Goal: Task Accomplishment & Management: Use online tool/utility

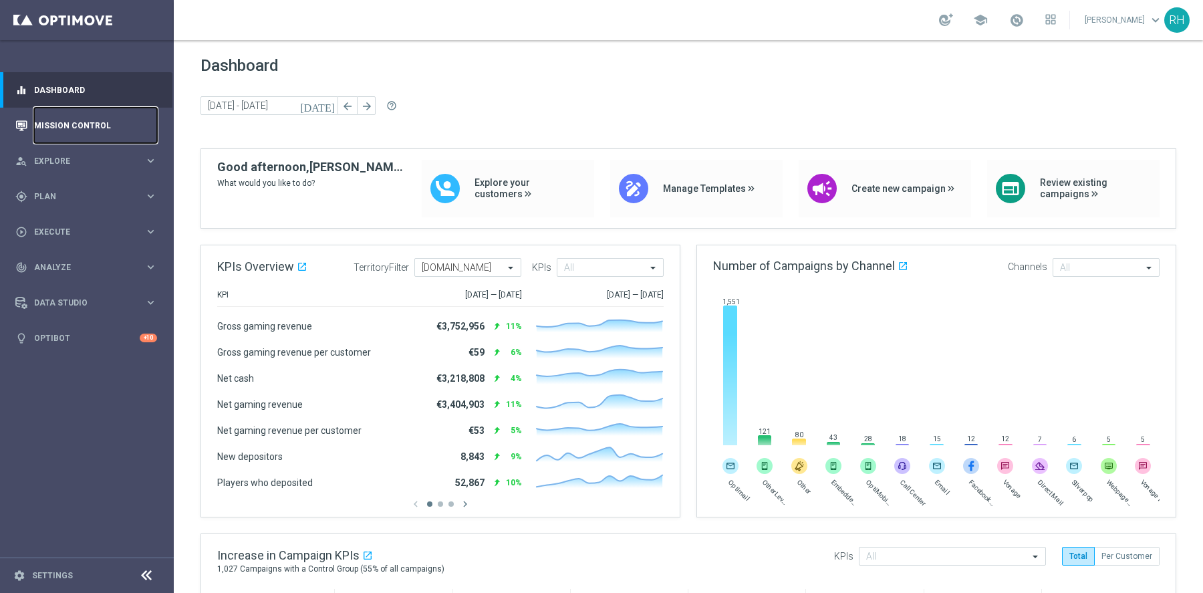
click at [58, 118] on link "Mission Control" at bounding box center [95, 125] width 123 height 35
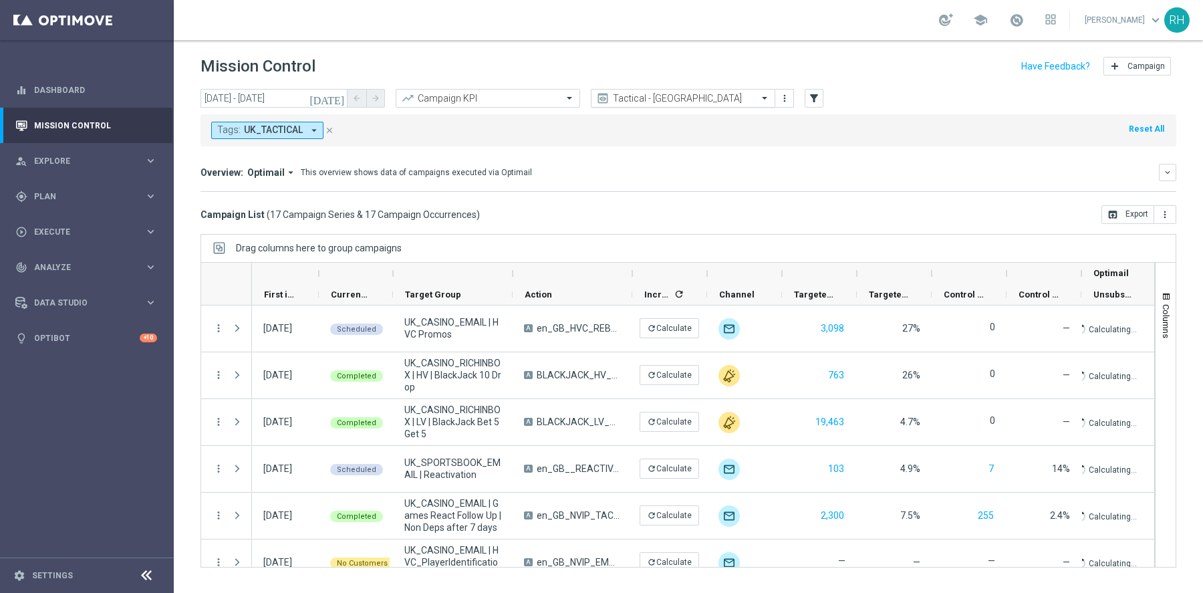
click at [706, 100] on input "text" at bounding box center [669, 98] width 143 height 11
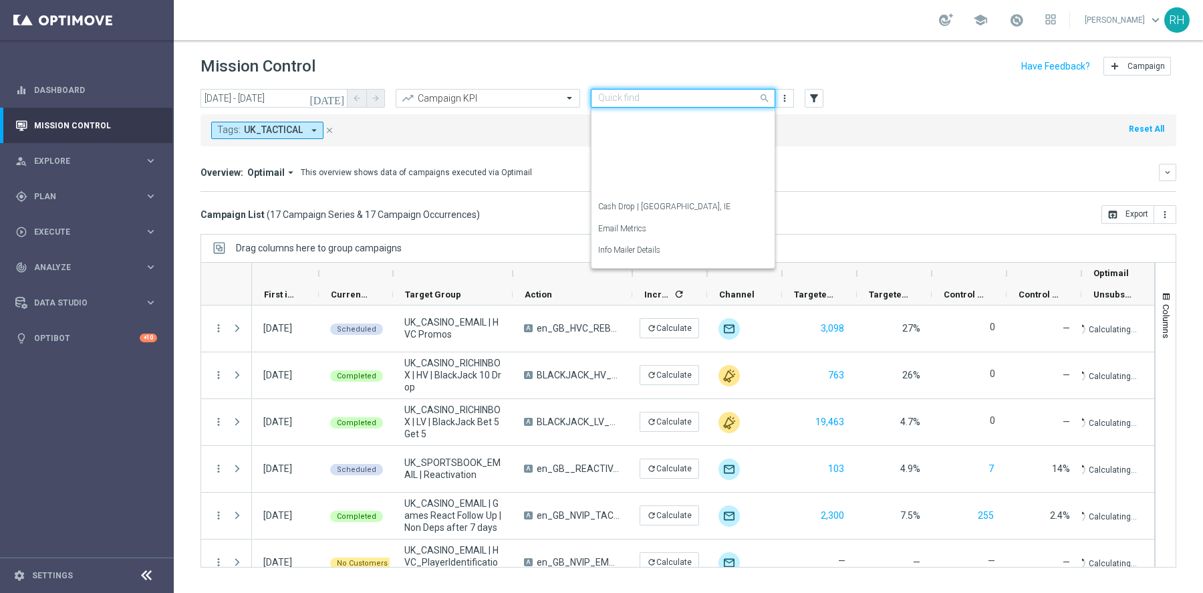
scroll to position [193, 0]
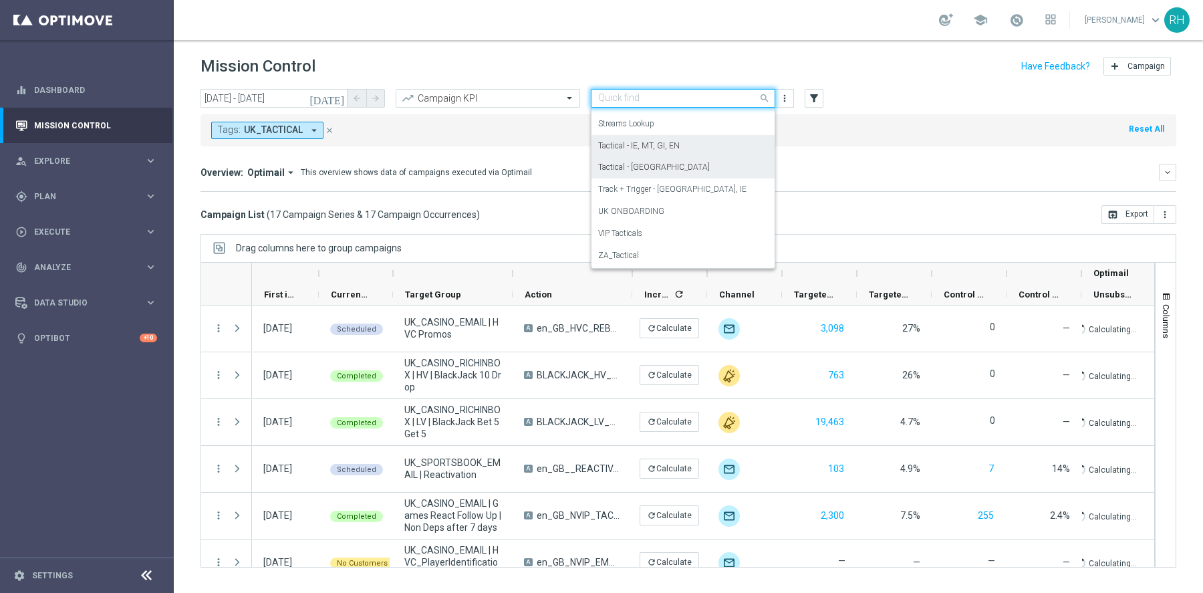
click at [495, 175] on div "This overview shows data of campaigns executed via Optimail" at bounding box center [416, 172] width 231 height 12
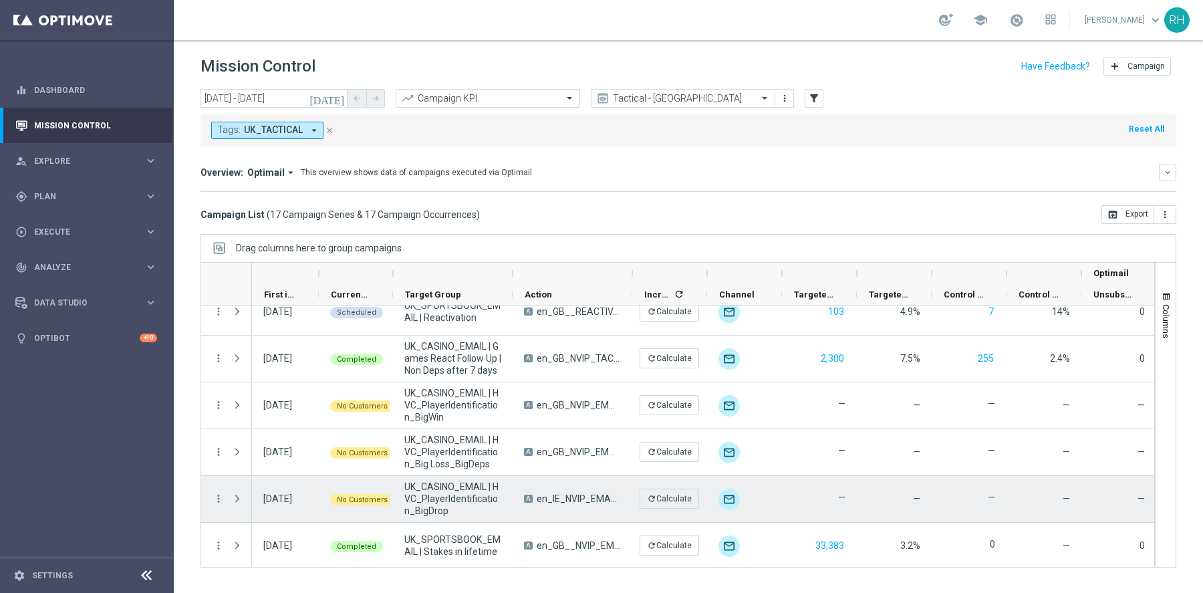
scroll to position [0, 0]
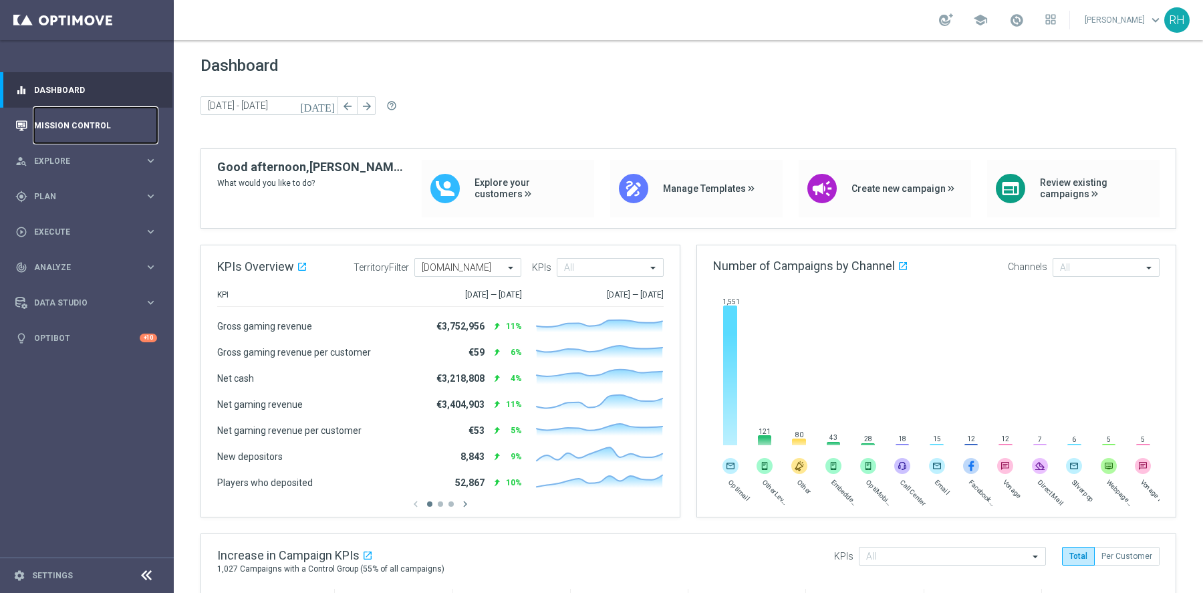
click at [128, 132] on link "Mission Control" at bounding box center [95, 125] width 123 height 35
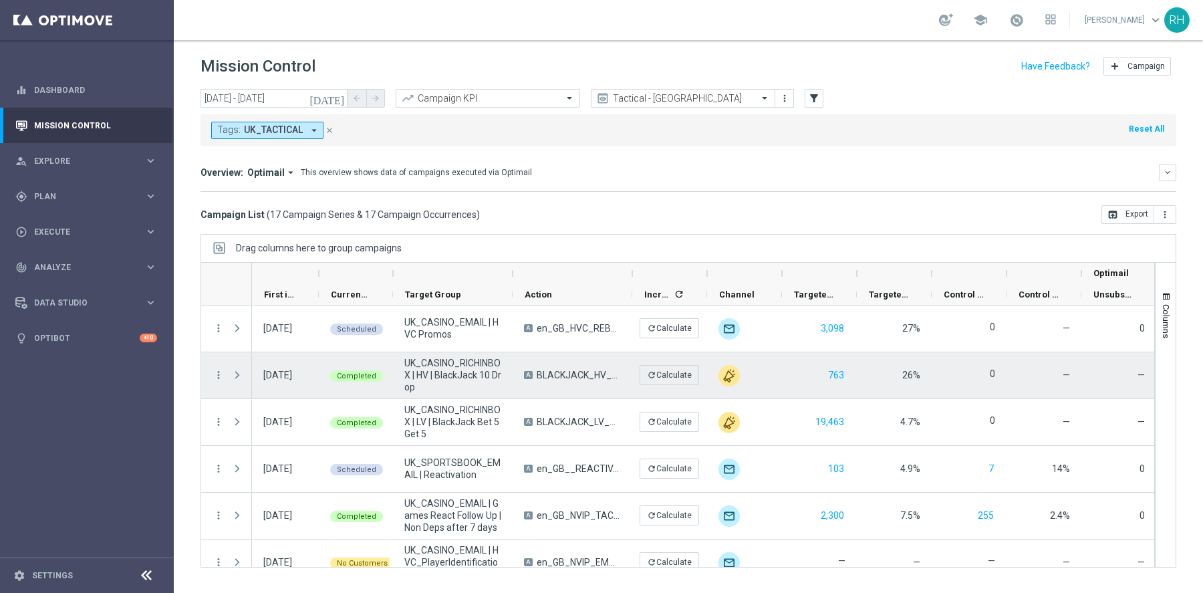
click at [386, 358] on div "Completed" at bounding box center [356, 375] width 74 height 46
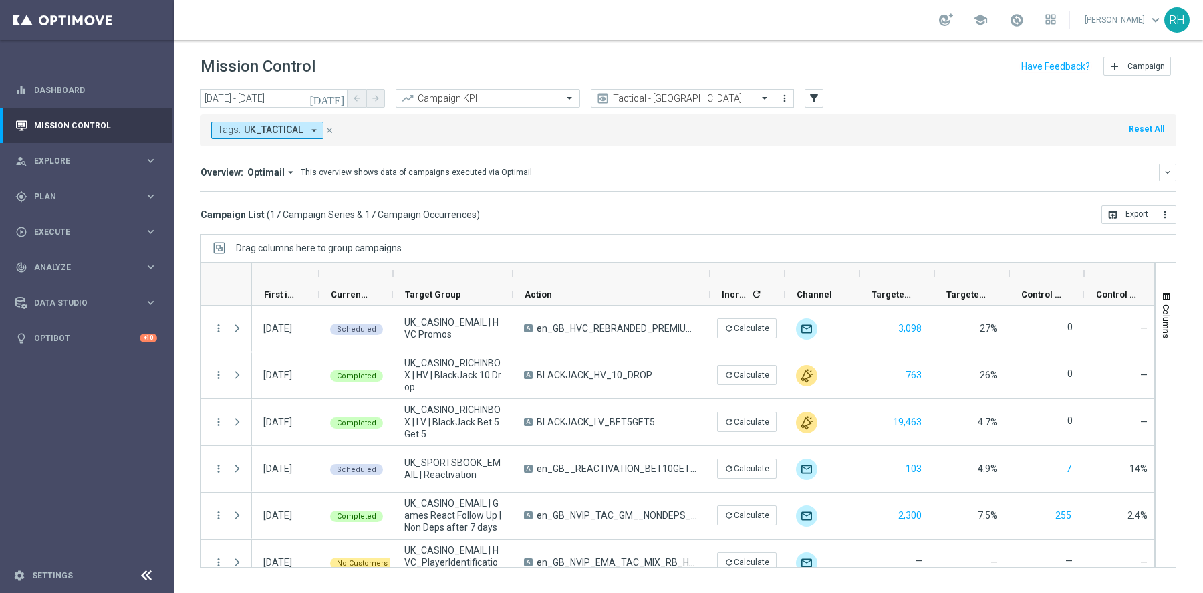
drag, startPoint x: 635, startPoint y: 274, endPoint x: 750, endPoint y: 272, distance: 115.0
click at [750, 273] on div "Optimail" at bounding box center [743, 273] width 982 height 21
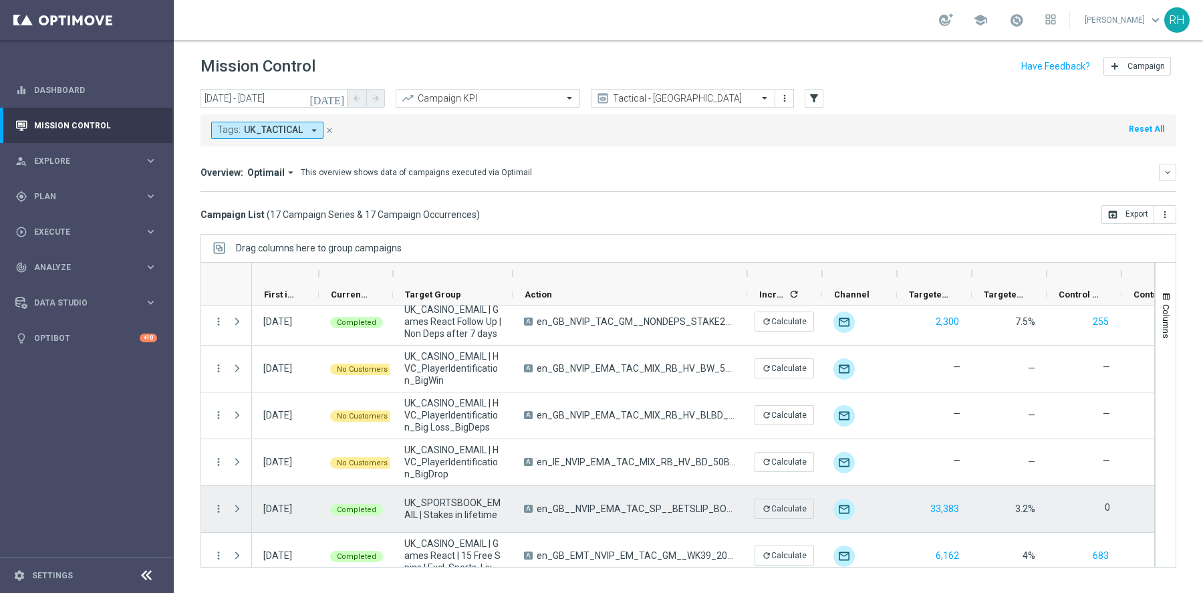
scroll to position [195, 0]
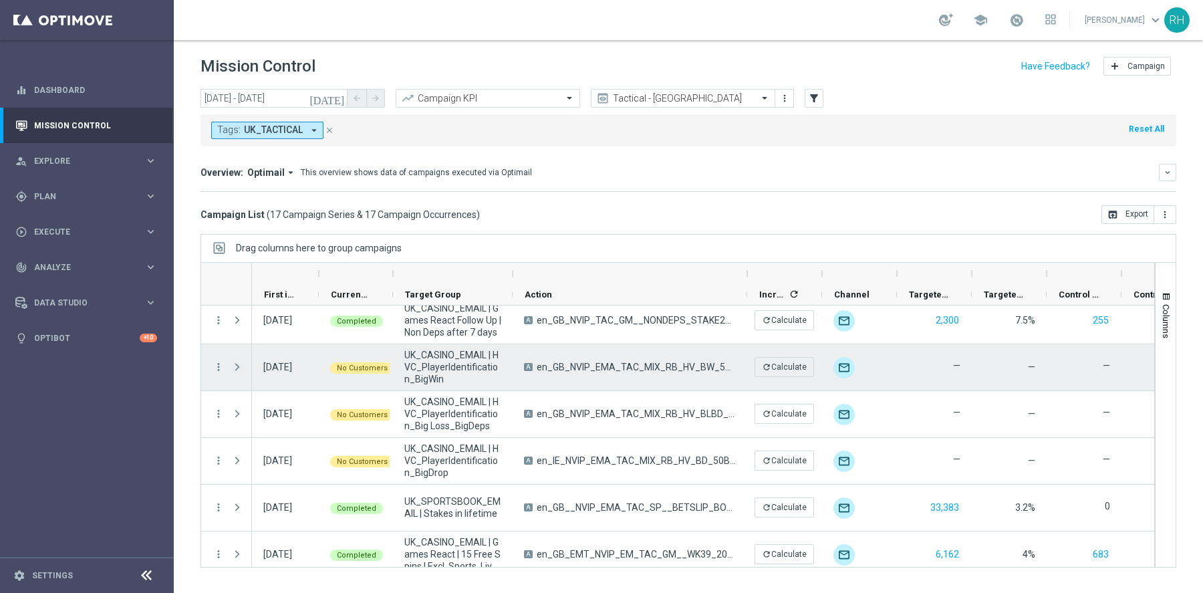
click at [239, 366] on span "Press SPACE to select this row." at bounding box center [237, 367] width 12 height 11
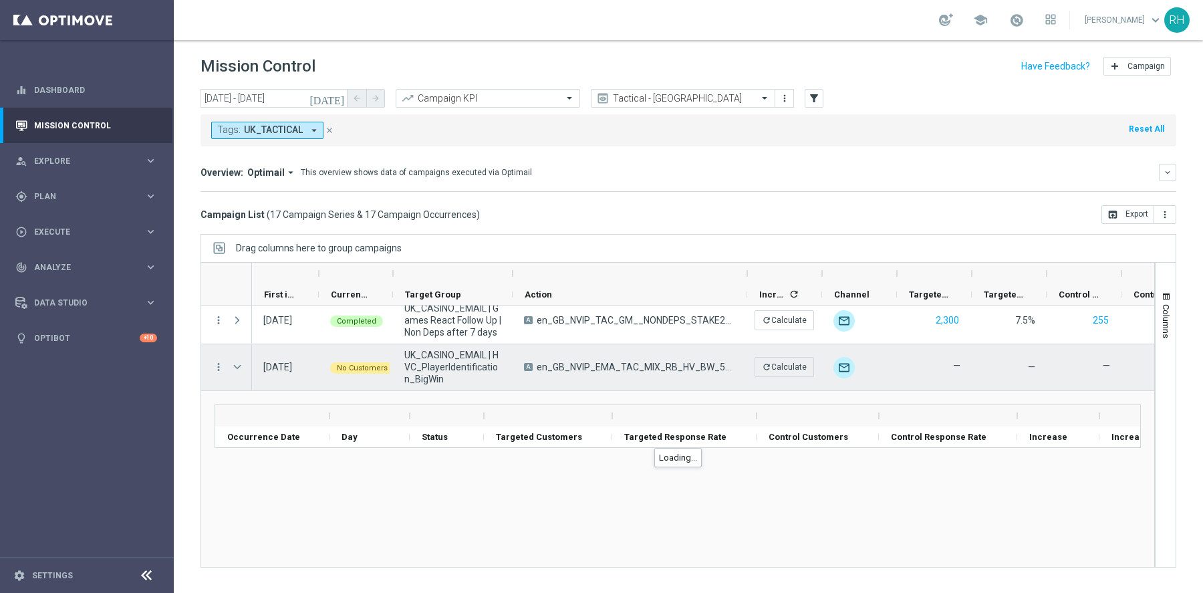
click at [239, 366] on span "Press SPACE to select this row." at bounding box center [237, 367] width 12 height 11
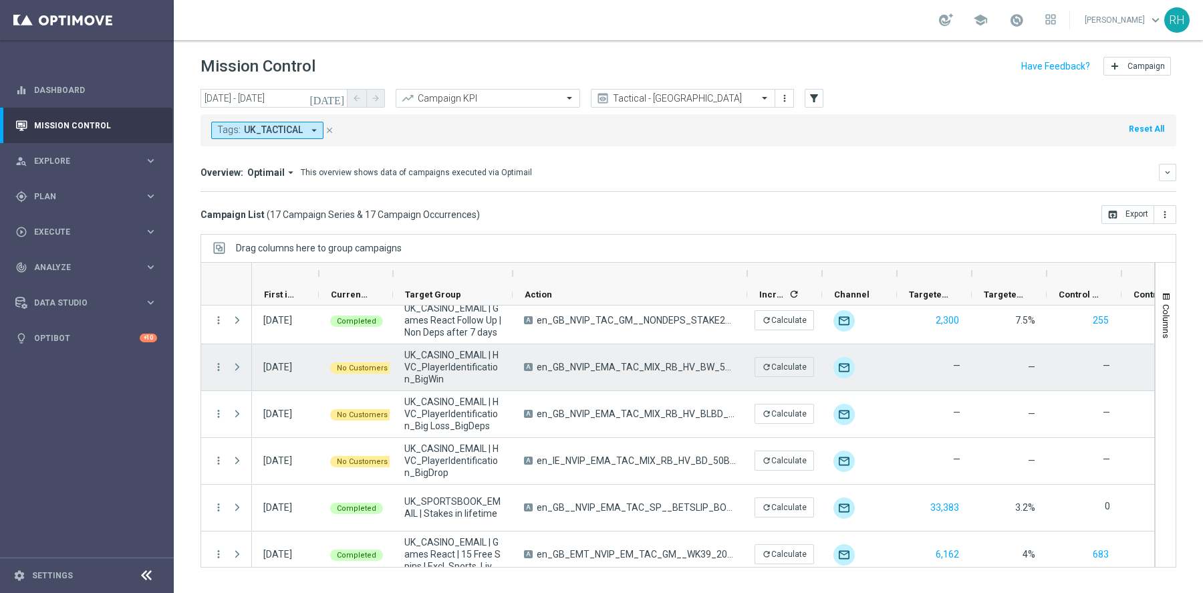
click at [239, 366] on span "Press SPACE to select this row." at bounding box center [237, 367] width 12 height 11
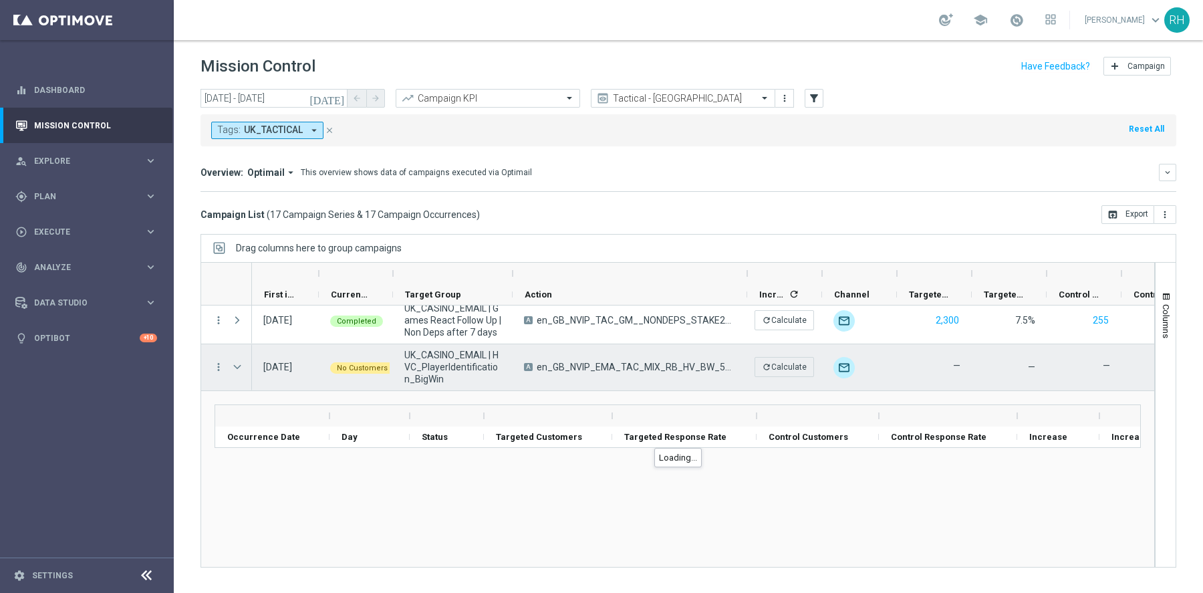
click at [239, 366] on span "Press SPACE to select this row." at bounding box center [237, 367] width 12 height 11
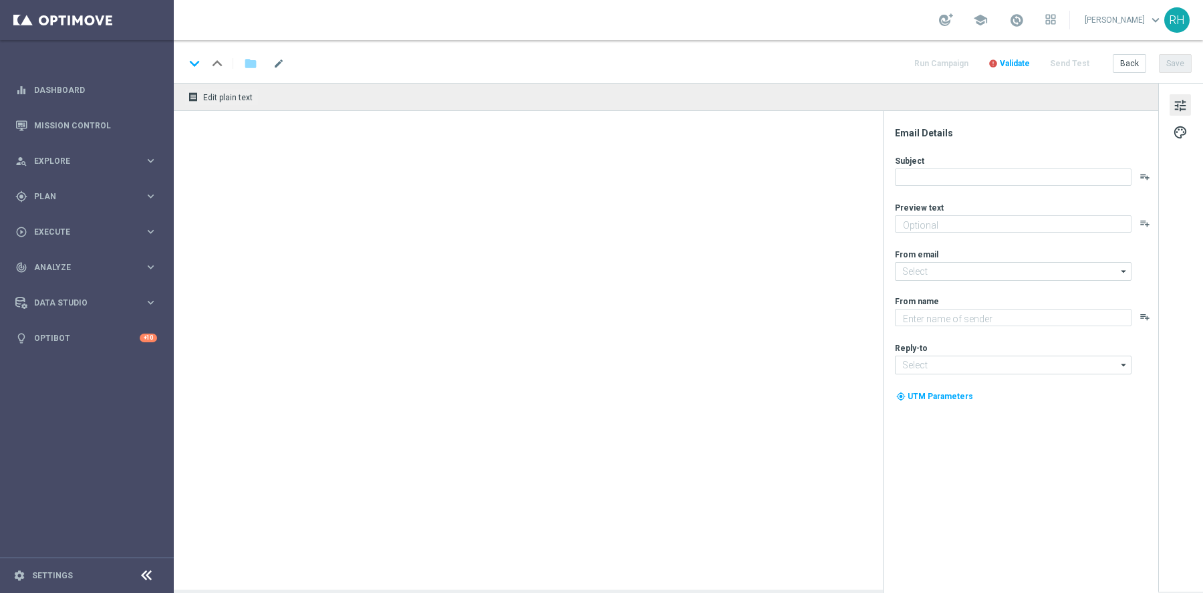
type textarea "Something from us, on us!"
type input "[EMAIL_ADDRESS][DOMAIN_NAME]"
type textarea "Lottoland"
type input "support@lottoland.co.uk"
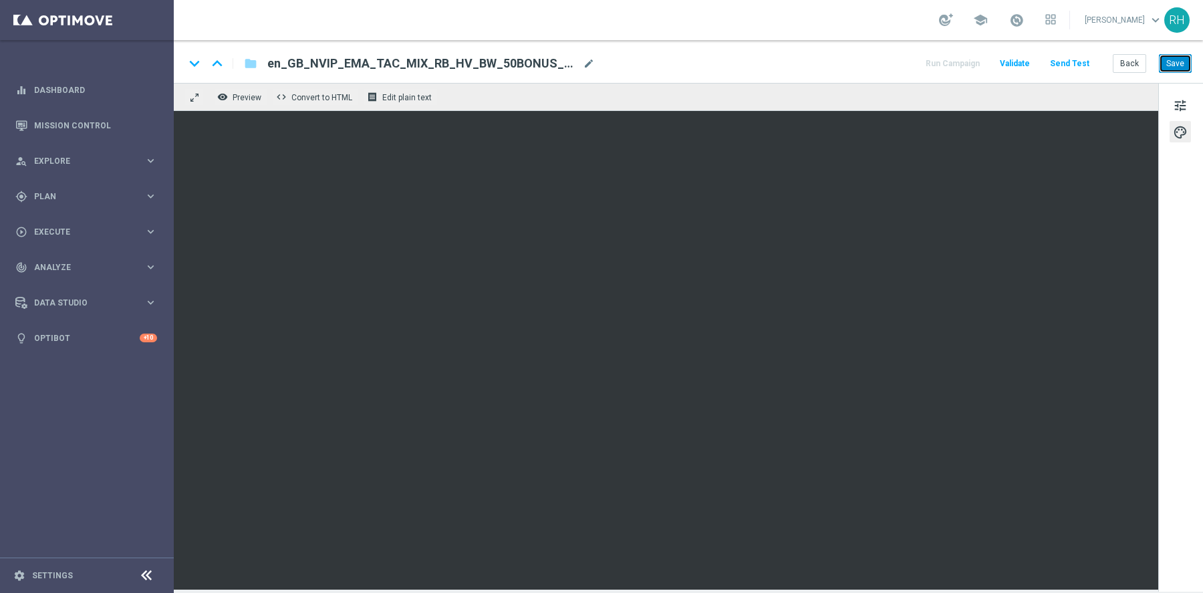
click at [1181, 54] on button "Save" at bounding box center [1175, 63] width 33 height 19
click at [1180, 61] on button "Save" at bounding box center [1175, 63] width 33 height 19
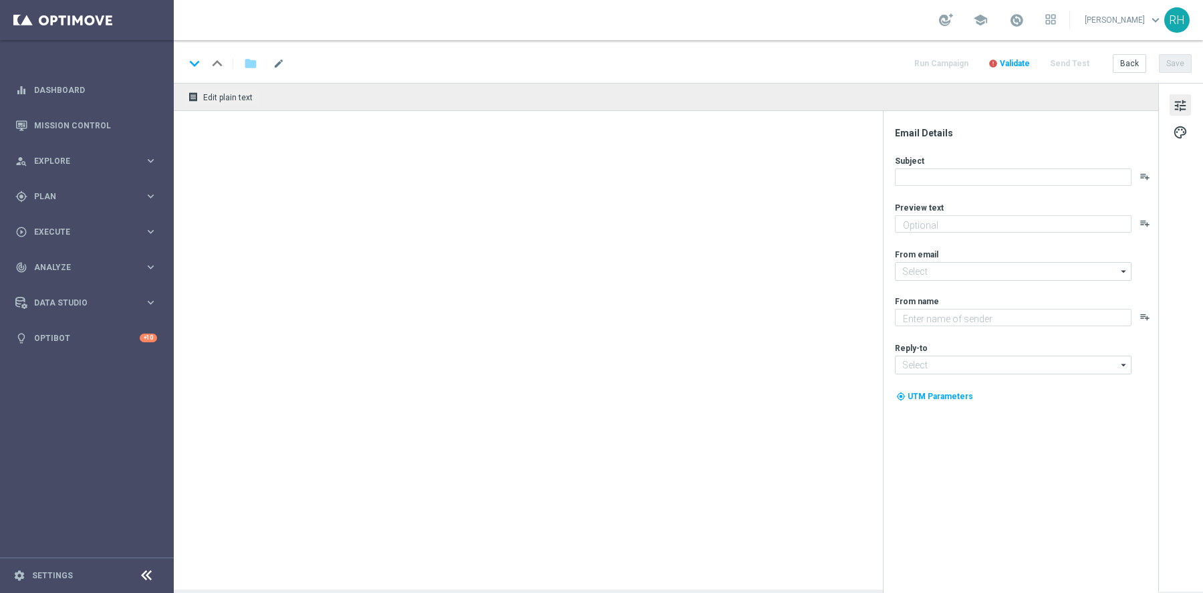
type textarea "Something from us, on us!"
type input "mail@crm.lottoland.com"
type textarea "Lottoland"
type input "support@lottoland.co.uk"
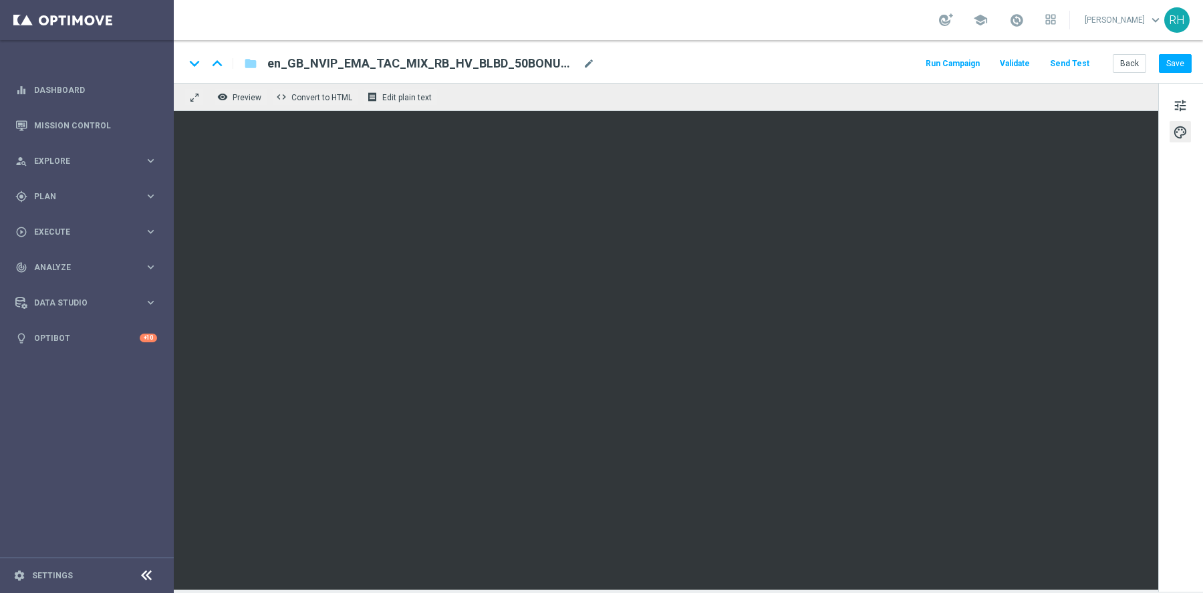
click at [1193, 64] on div "keyboard_arrow_down keyboard_arrow_up folder en_GB_NVIP_EMA_TAC_MIX_RB_HV_BLBD_…" at bounding box center [689, 61] width 1030 height 43
click at [1177, 63] on button "Save" at bounding box center [1175, 63] width 33 height 19
click at [1182, 70] on button "Save" at bounding box center [1175, 63] width 33 height 19
click at [1173, 62] on button "Save" at bounding box center [1175, 63] width 33 height 19
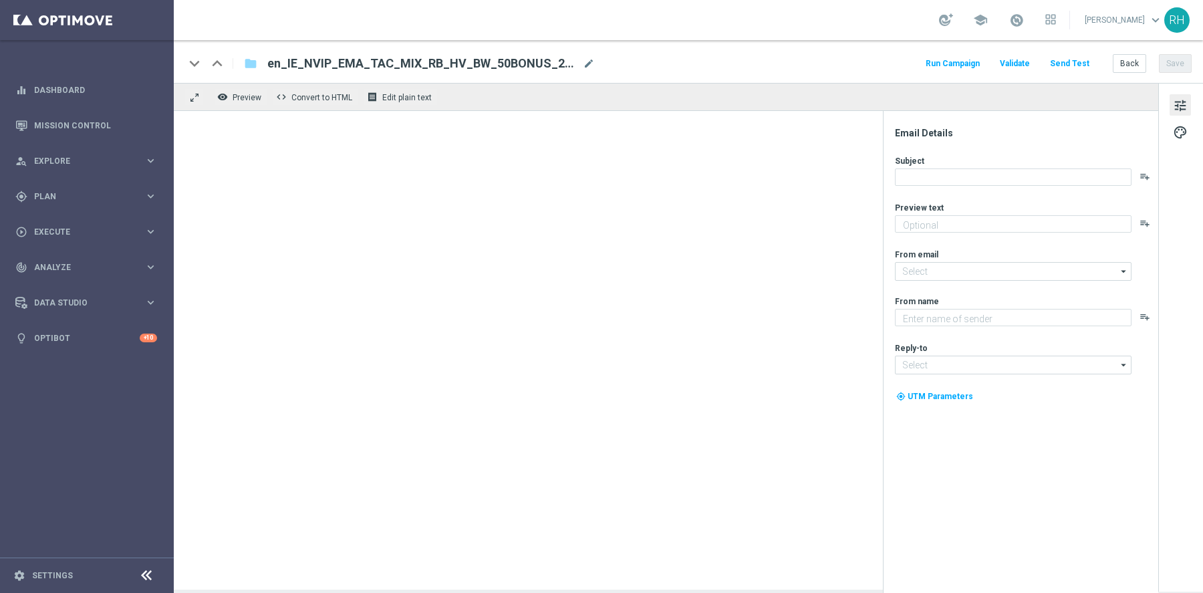
type textarea "Something from us - FREE!"
type input "[EMAIL_ADDRESS][DOMAIN_NAME]"
type textarea "Lottoland"
type input "support@lottoland.ie"
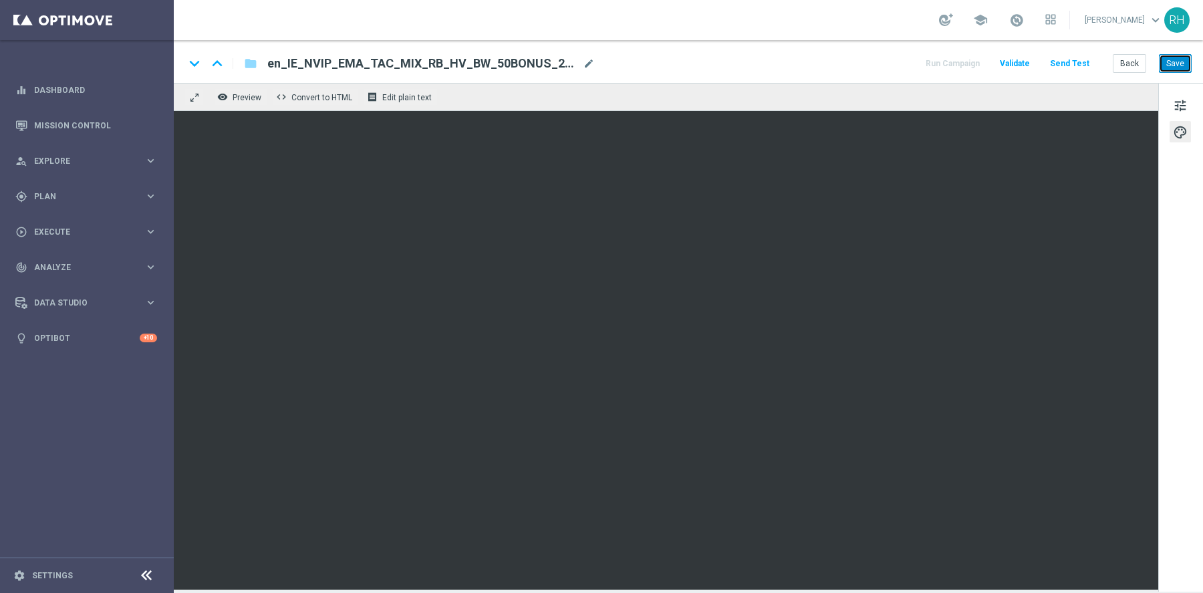
click at [1179, 55] on button "Save" at bounding box center [1175, 63] width 33 height 19
click at [1155, 58] on div "Back Save" at bounding box center [1152, 63] width 79 height 19
click at [1188, 60] on button "Save" at bounding box center [1175, 63] width 33 height 19
click at [1176, 67] on button "Save" at bounding box center [1175, 63] width 33 height 19
click at [1175, 65] on button "Save" at bounding box center [1175, 63] width 33 height 19
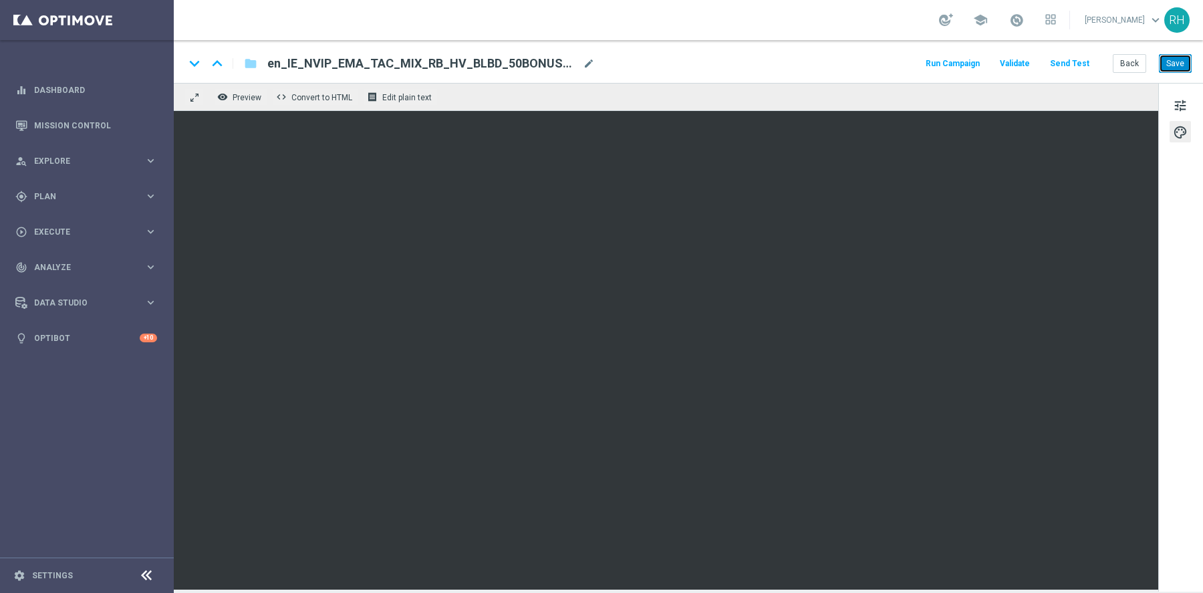
click at [1187, 58] on button "Save" at bounding box center [1175, 63] width 33 height 19
click at [1178, 55] on button "Save" at bounding box center [1175, 63] width 33 height 19
click at [1179, 55] on button "Save" at bounding box center [1175, 63] width 33 height 19
click at [1185, 68] on button "Save" at bounding box center [1175, 63] width 33 height 19
click at [1177, 73] on div "keyboard_arrow_down keyboard_arrow_up folder en_IE_NVIP_EMA_TAC_MIX_RB_HV_BD_50…" at bounding box center [689, 61] width 1030 height 43
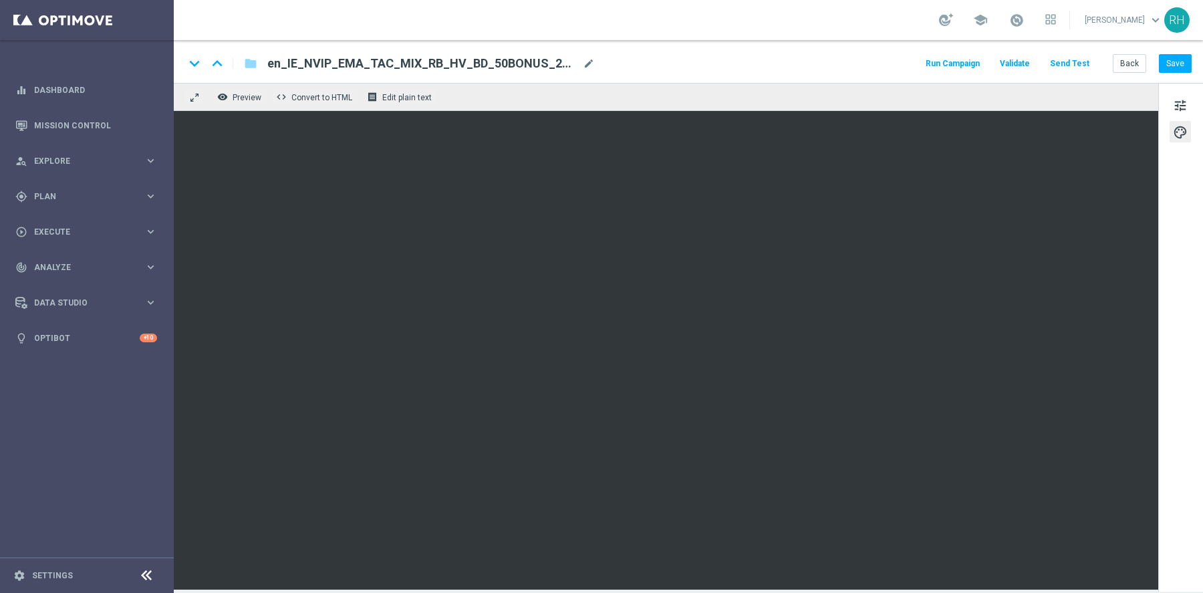
click at [1177, 73] on div "keyboard_arrow_down keyboard_arrow_up folder en_IE_NVIP_EMA_TAC_MIX_RB_HV_BD_50…" at bounding box center [689, 61] width 1030 height 43
click at [1179, 64] on button "Save" at bounding box center [1175, 63] width 33 height 19
click at [1177, 64] on button "Save" at bounding box center [1175, 63] width 33 height 19
click at [1181, 64] on button "Save" at bounding box center [1175, 63] width 33 height 19
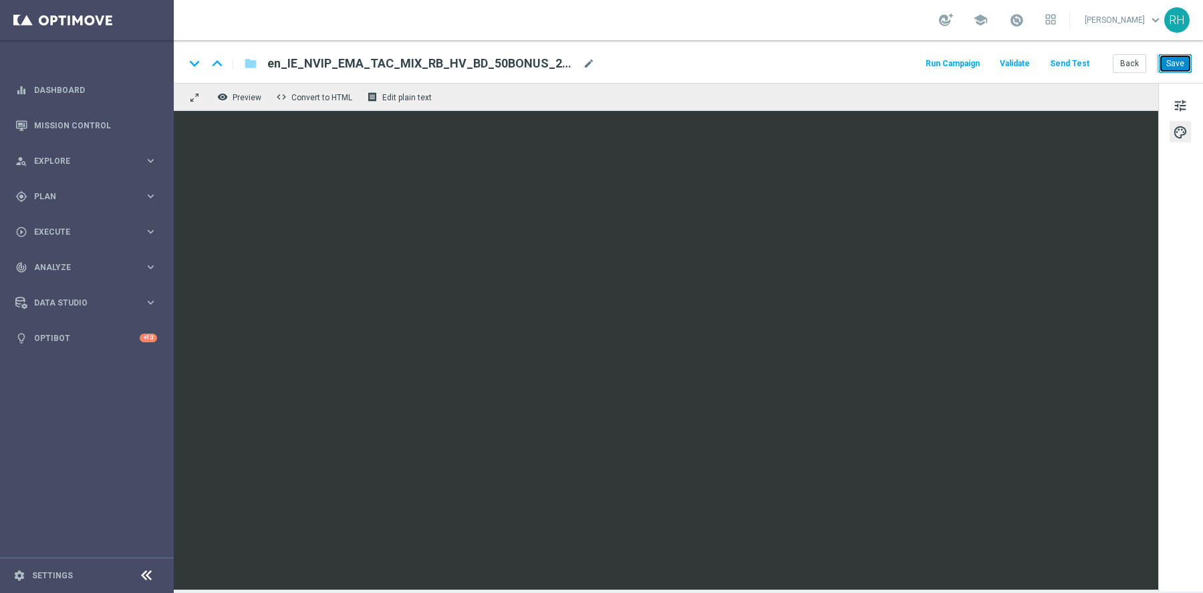
click at [1180, 60] on button "Save" at bounding box center [1175, 63] width 33 height 19
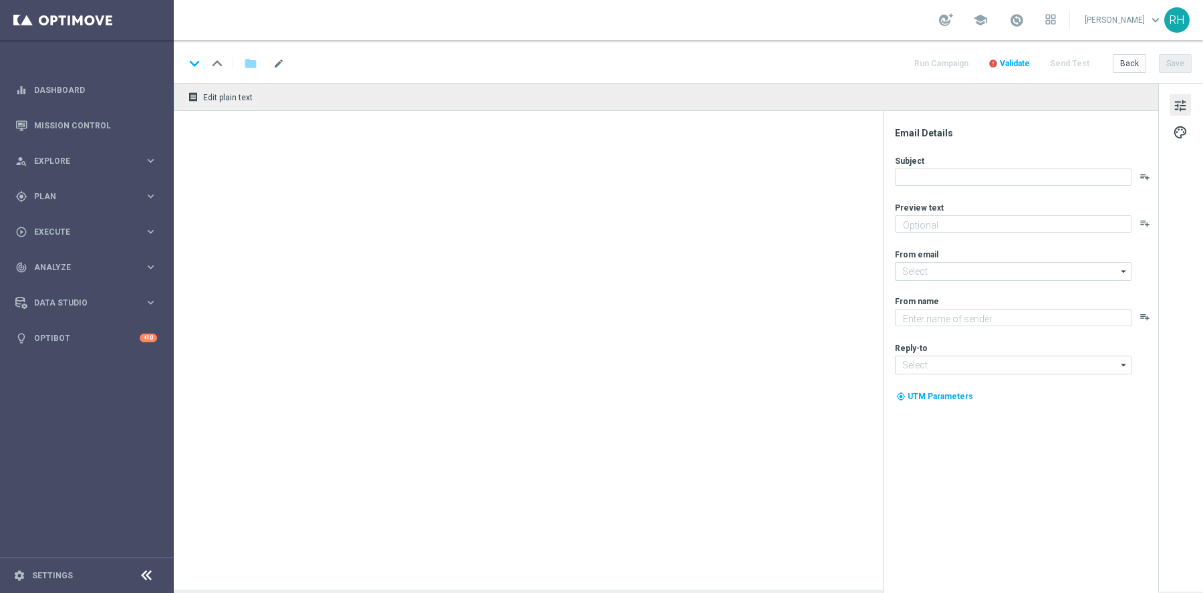
type textarea "Something from us - FREE!"
type textarea "Lottoland"
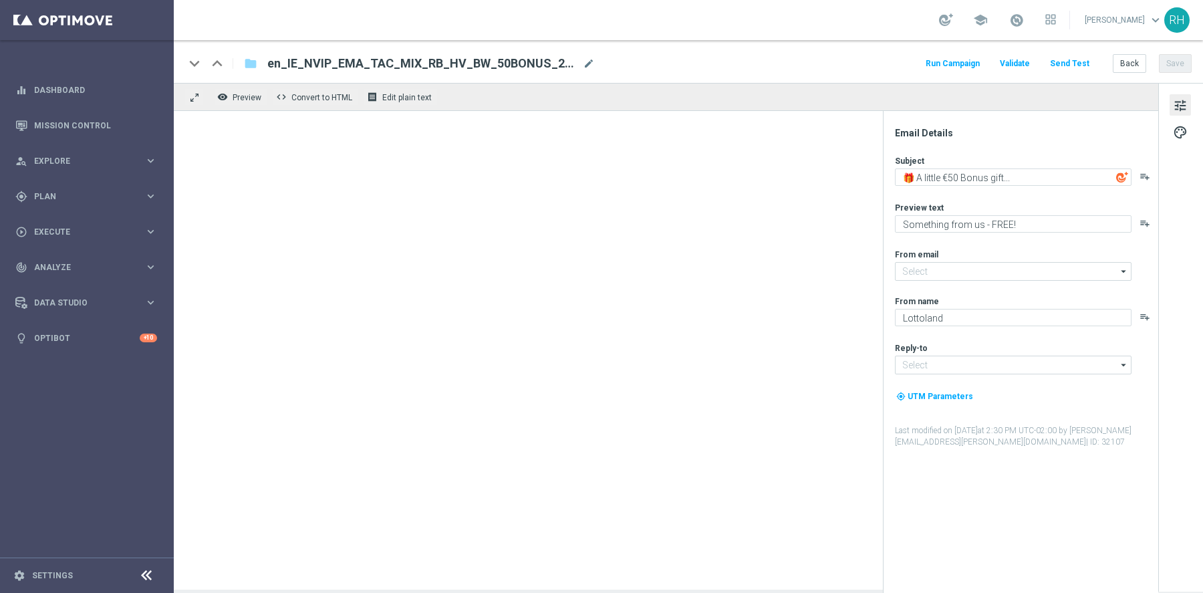
type input "[EMAIL_ADDRESS][DOMAIN_NAME]"
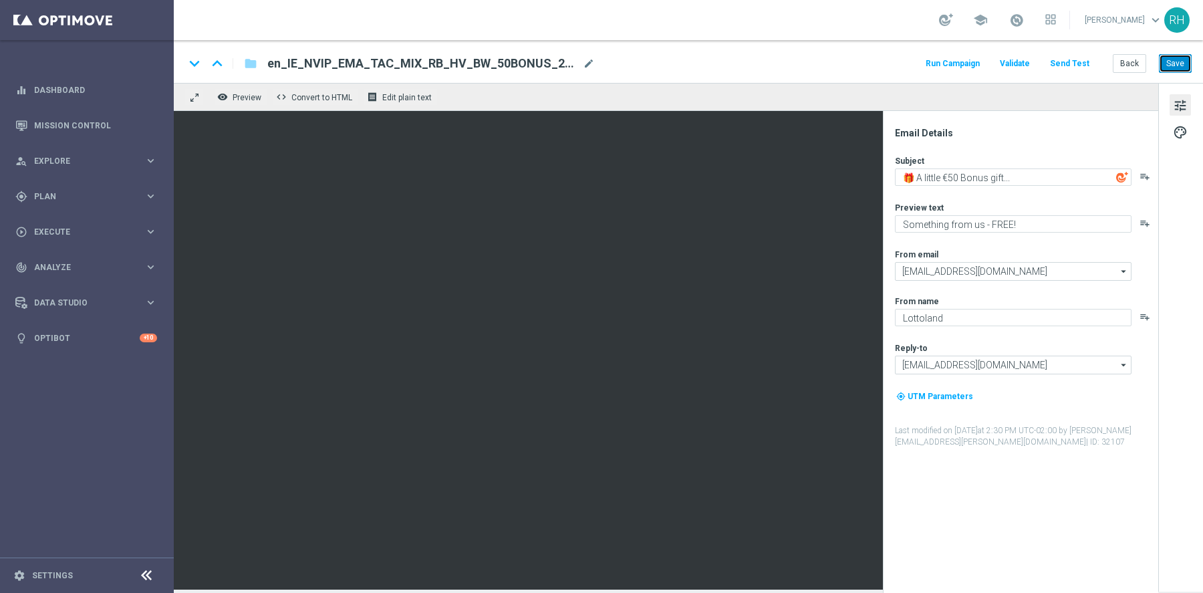
click at [1181, 68] on button "Save" at bounding box center [1175, 63] width 33 height 19
click at [1183, 68] on button "Save" at bounding box center [1175, 63] width 33 height 19
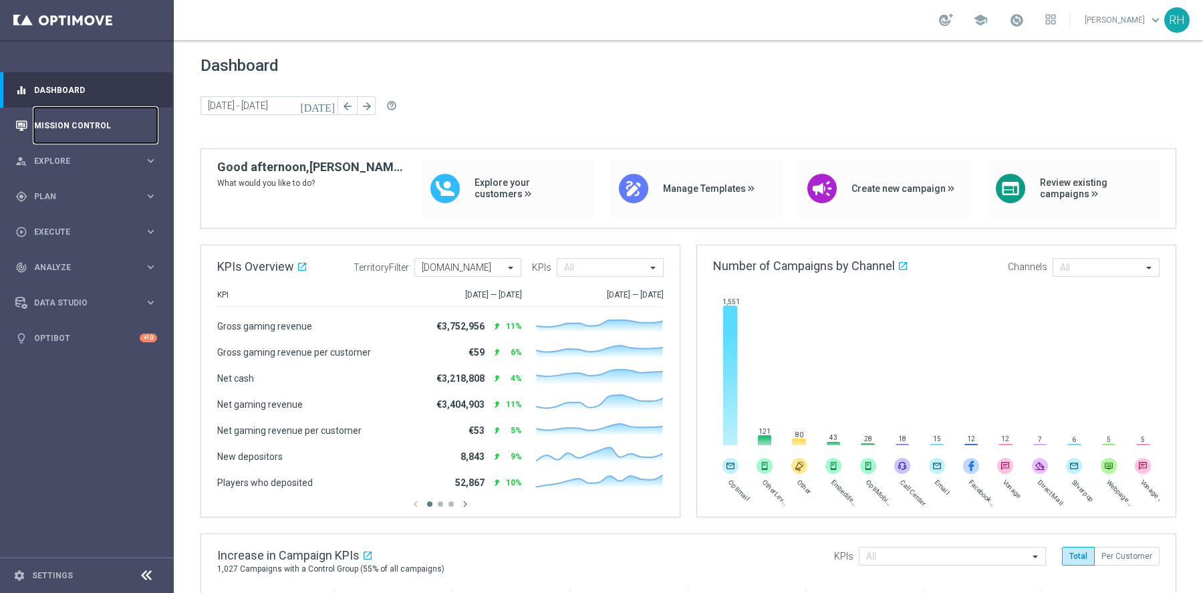
click at [105, 138] on link "Mission Control" at bounding box center [95, 125] width 123 height 35
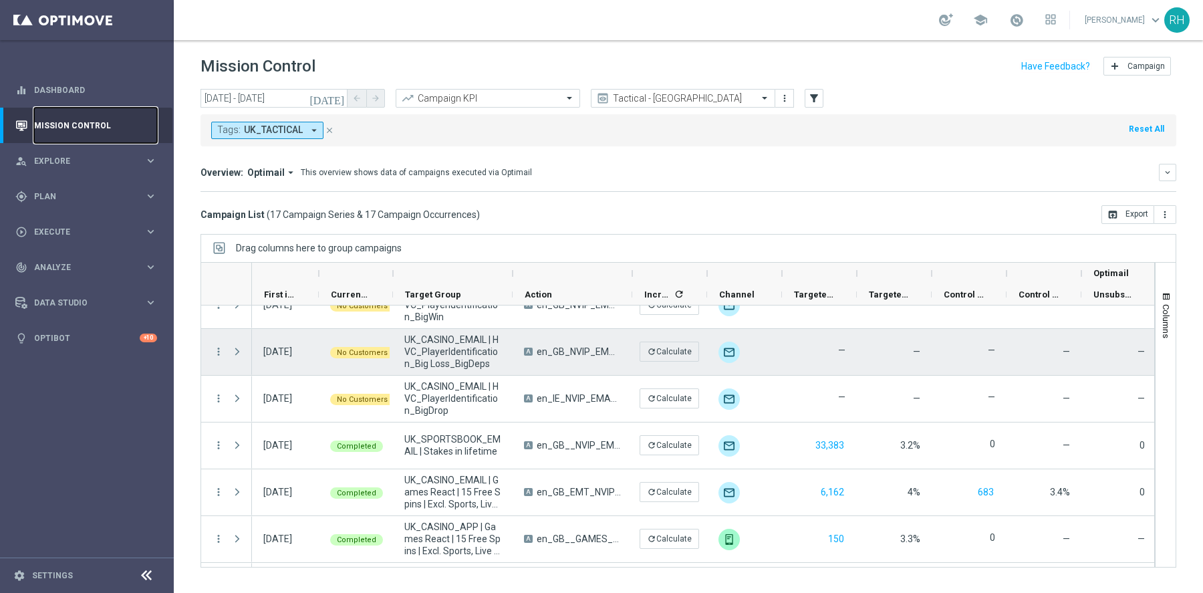
scroll to position [219, 0]
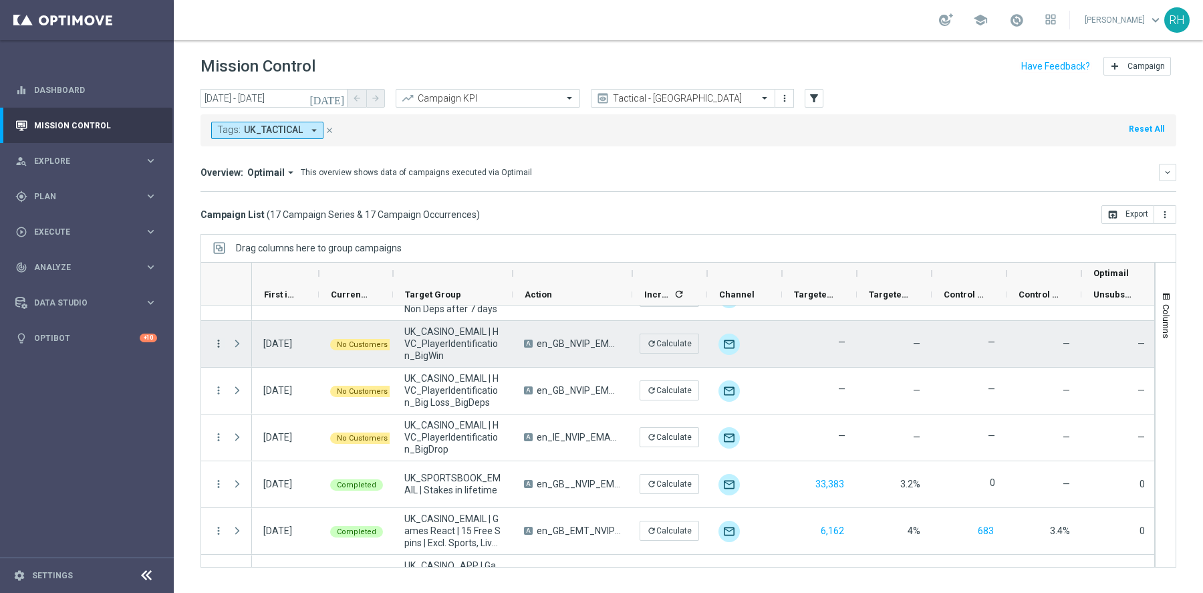
click at [221, 344] on icon "more_vert" at bounding box center [219, 344] width 12 height 12
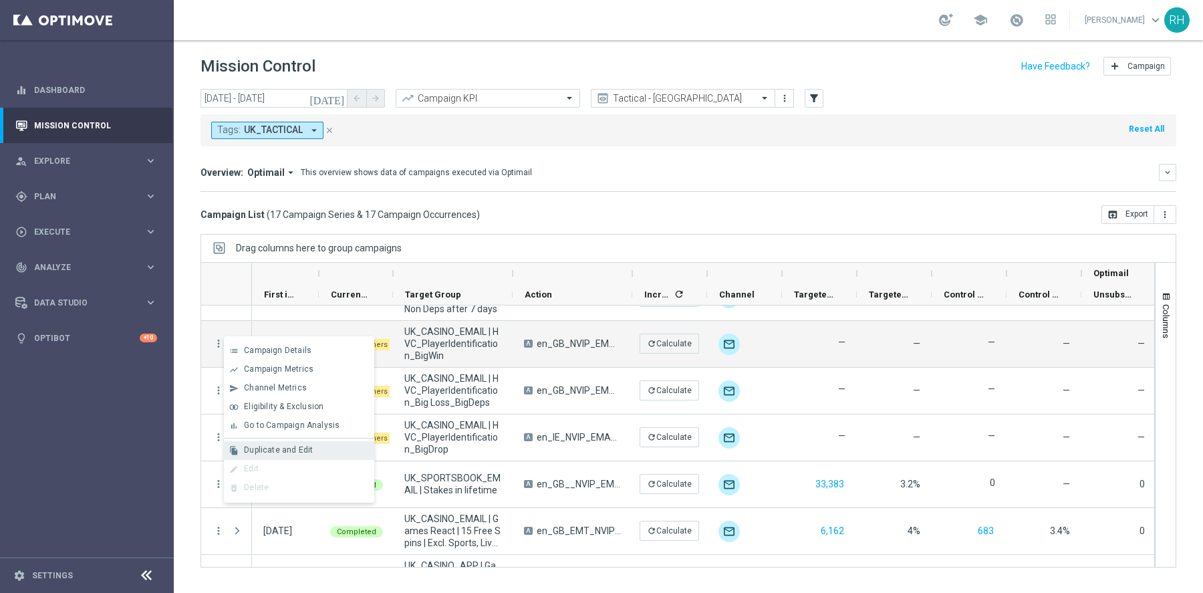
click at [265, 450] on span "Duplicate and Edit" at bounding box center [278, 449] width 69 height 9
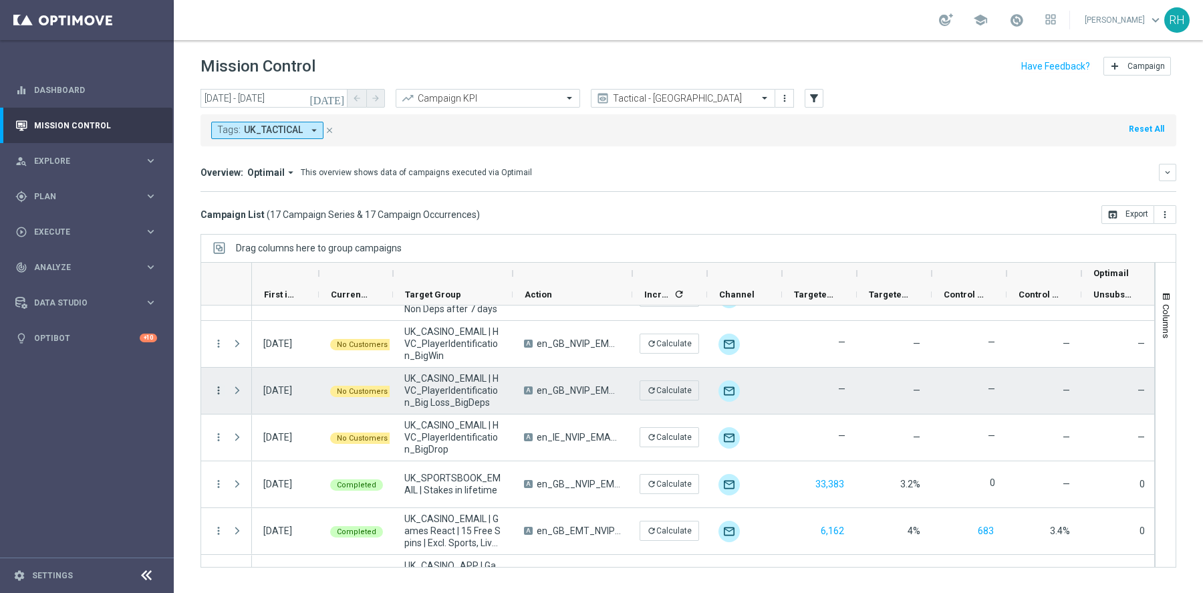
click at [220, 386] on icon "more_vert" at bounding box center [219, 390] width 12 height 12
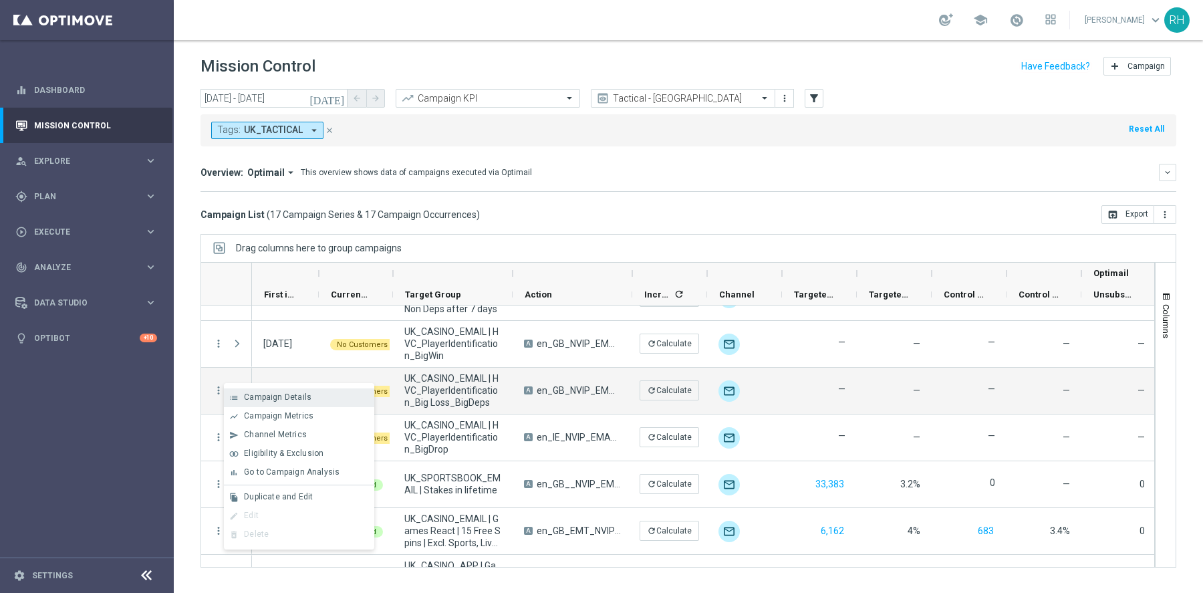
click at [249, 391] on div "list Campaign Details" at bounding box center [299, 397] width 150 height 19
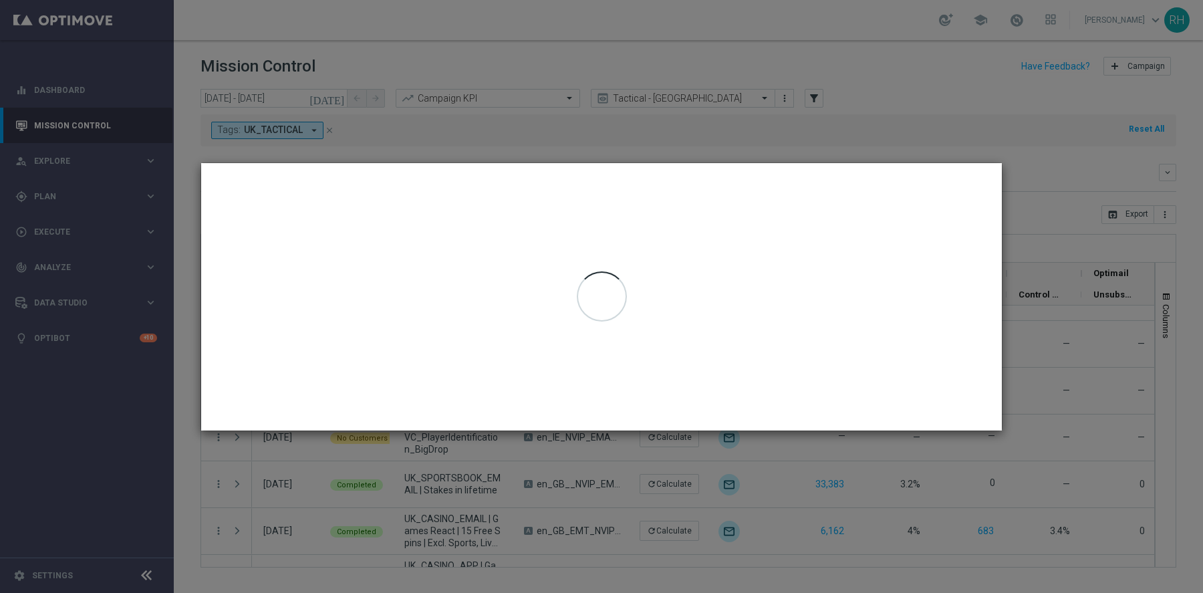
click at [1036, 131] on modal-container at bounding box center [601, 296] width 1203 height 593
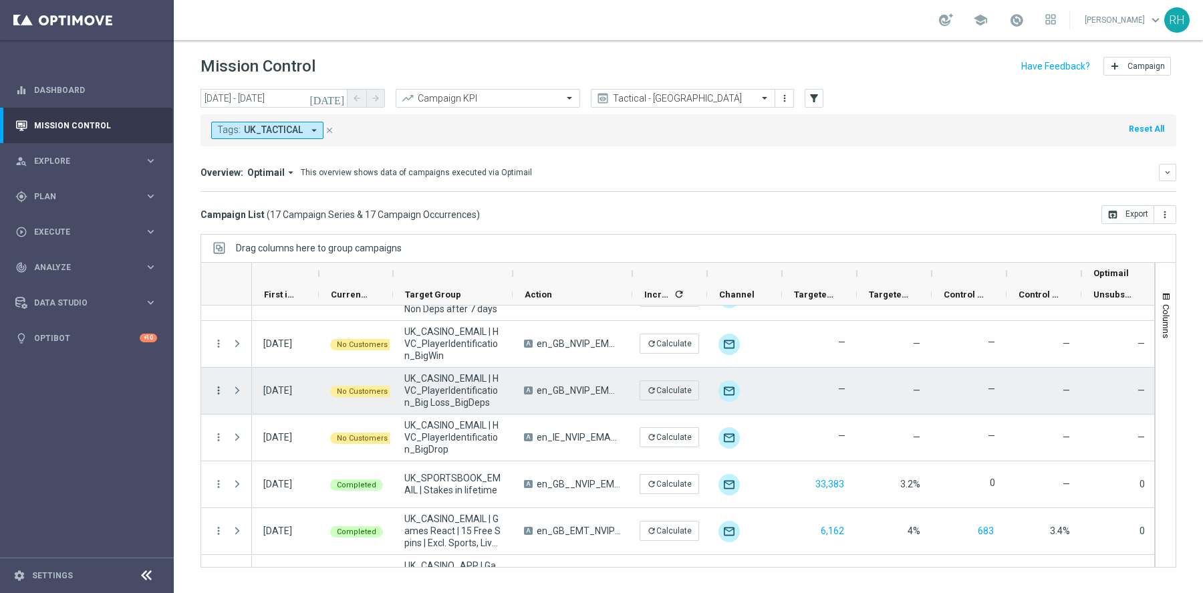
click at [223, 384] on icon "more_vert" at bounding box center [219, 390] width 12 height 12
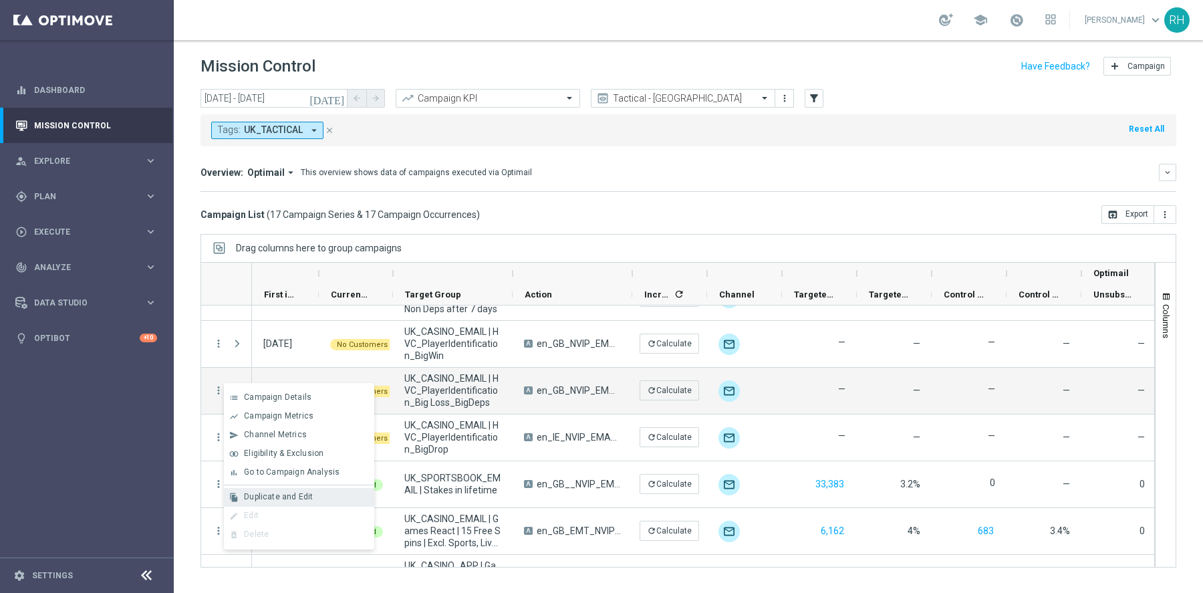
click at [309, 497] on span "Duplicate and Edit" at bounding box center [278, 496] width 69 height 9
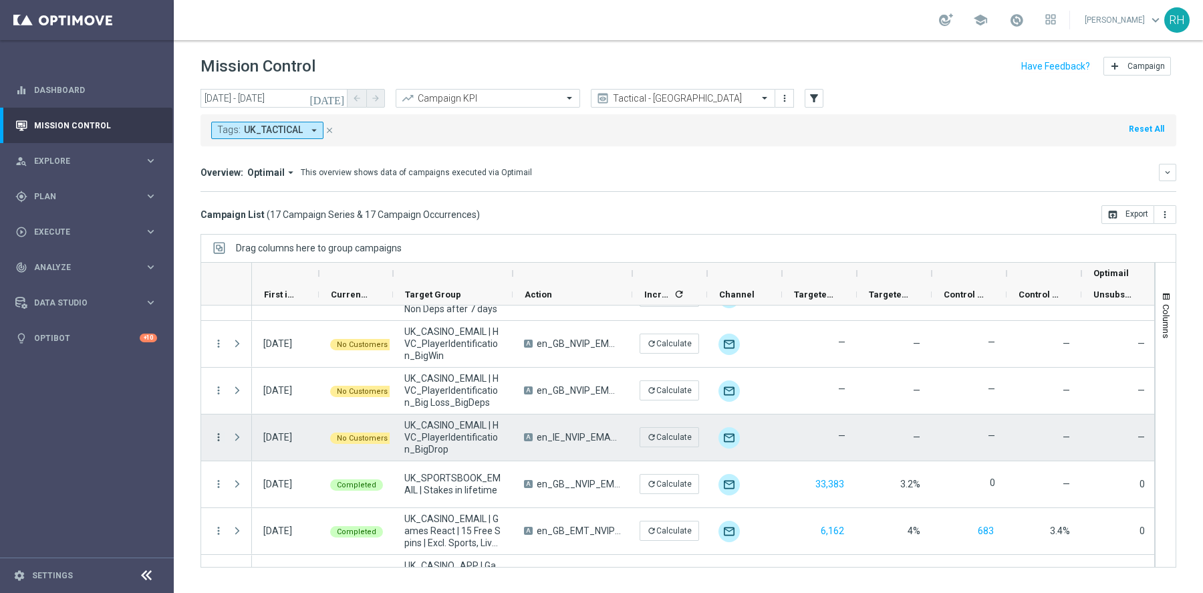
click at [218, 437] on icon "more_vert" at bounding box center [219, 437] width 12 height 12
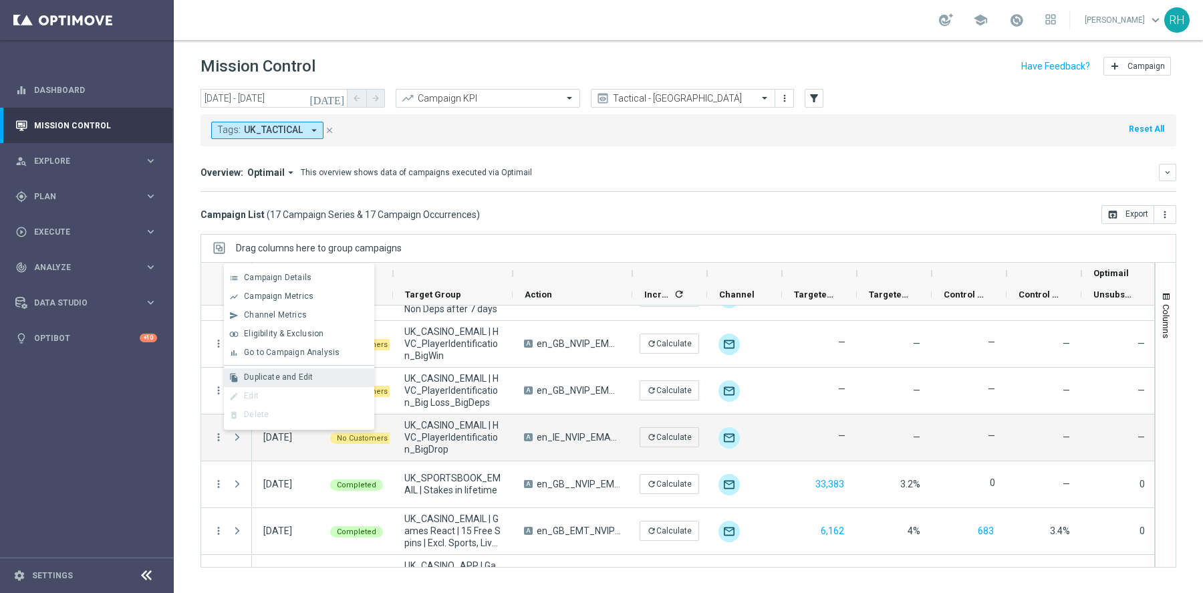
click at [275, 376] on span "Duplicate and Edit" at bounding box center [278, 376] width 69 height 9
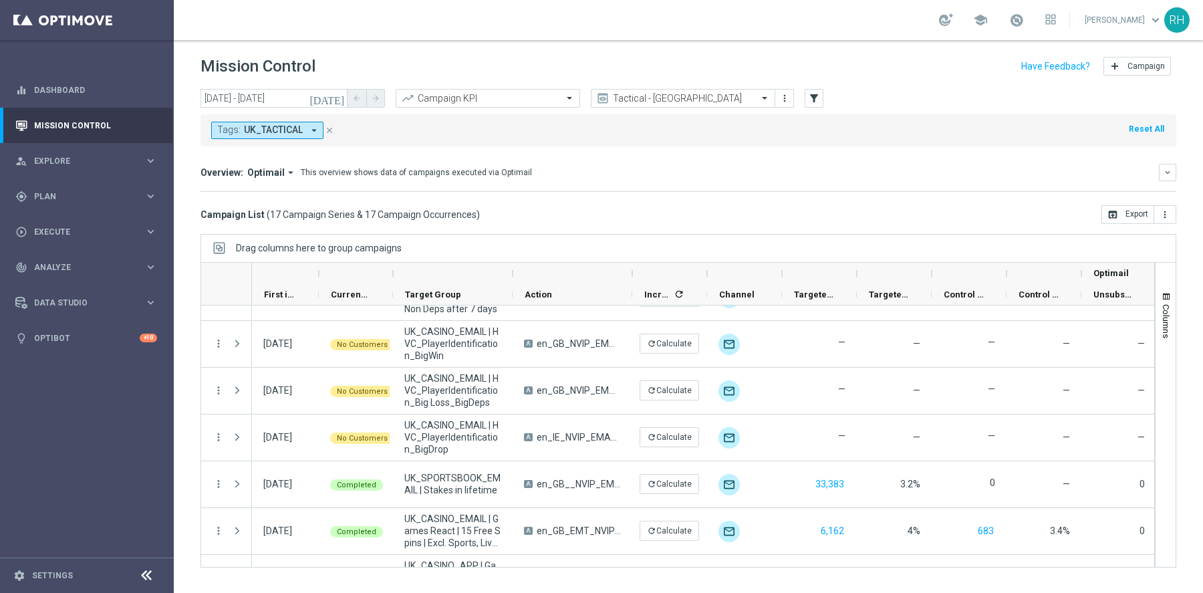
click at [342, 97] on icon "[DATE]" at bounding box center [328, 98] width 36 height 12
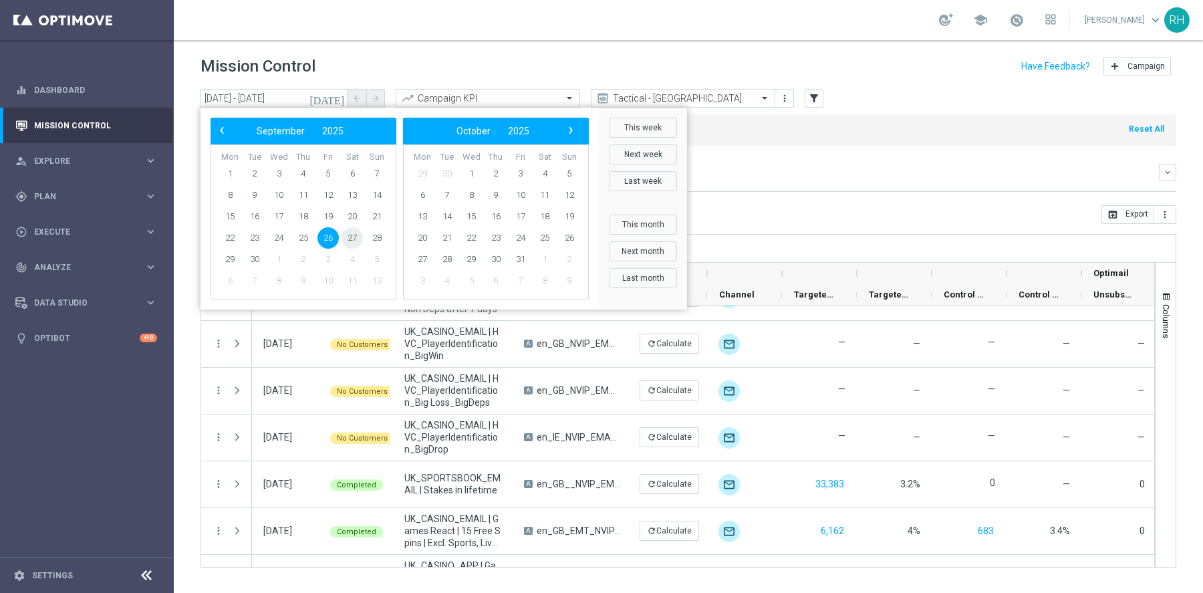
click at [349, 244] on span "27" at bounding box center [352, 237] width 21 height 21
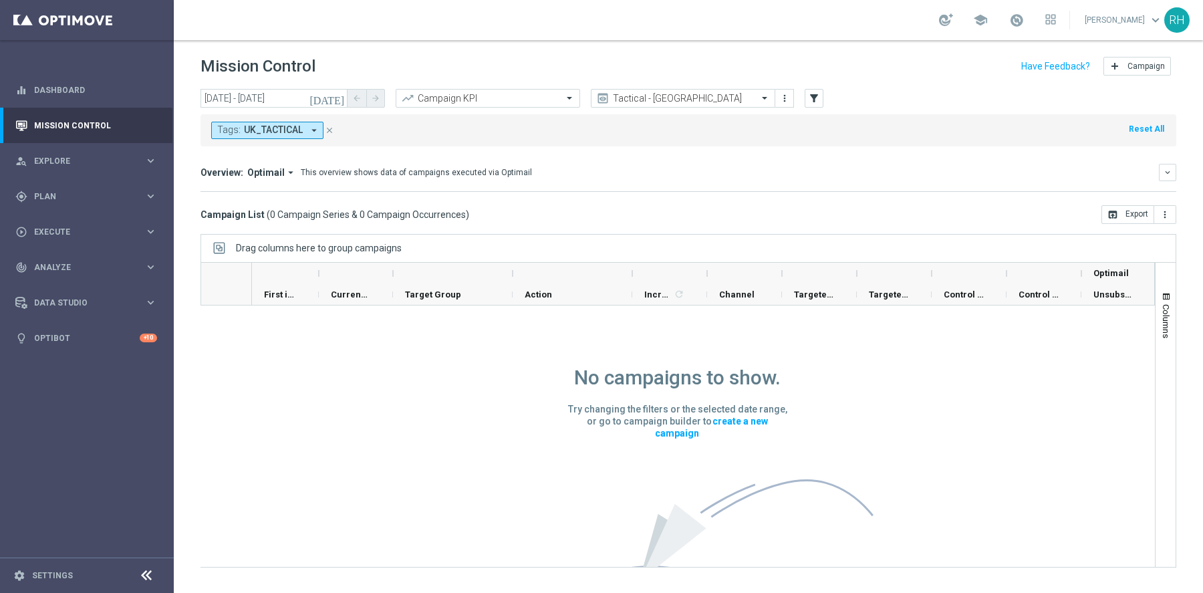
scroll to position [0, 0]
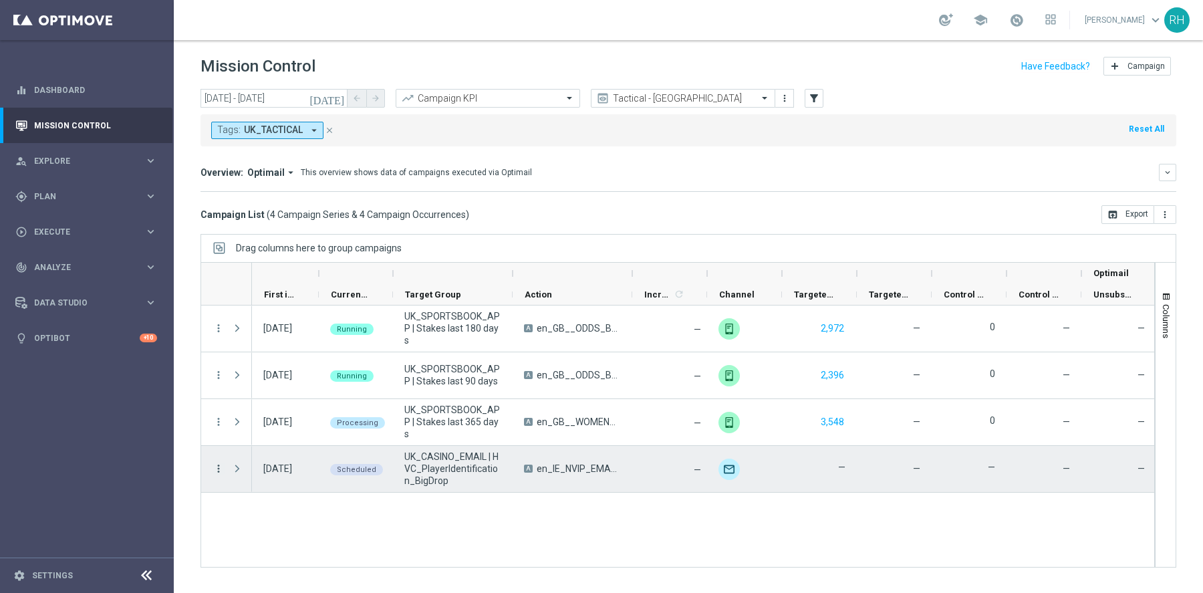
click at [218, 463] on icon "more_vert" at bounding box center [219, 469] width 12 height 12
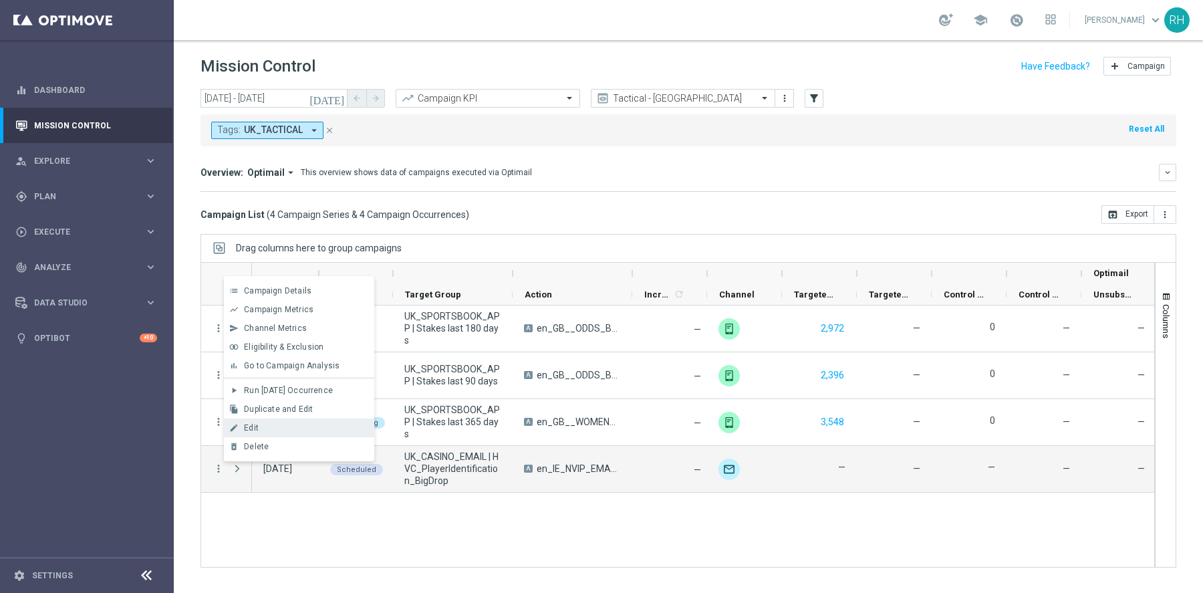
click at [273, 425] on div "Edit" at bounding box center [306, 427] width 124 height 9
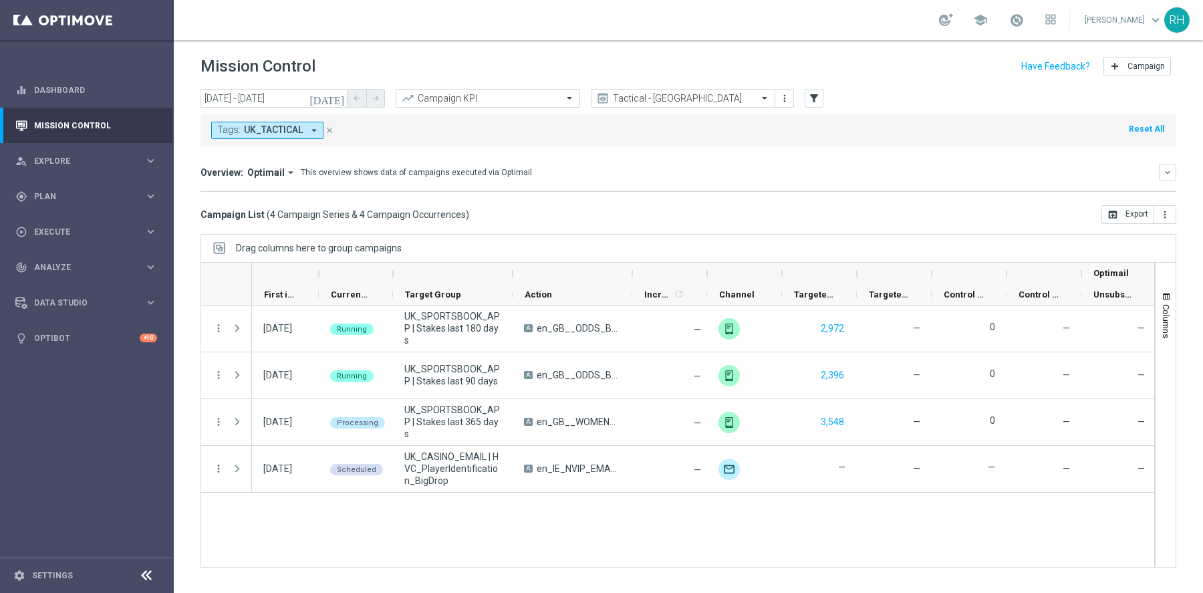
click at [340, 98] on icon "[DATE]" at bounding box center [328, 98] width 36 height 12
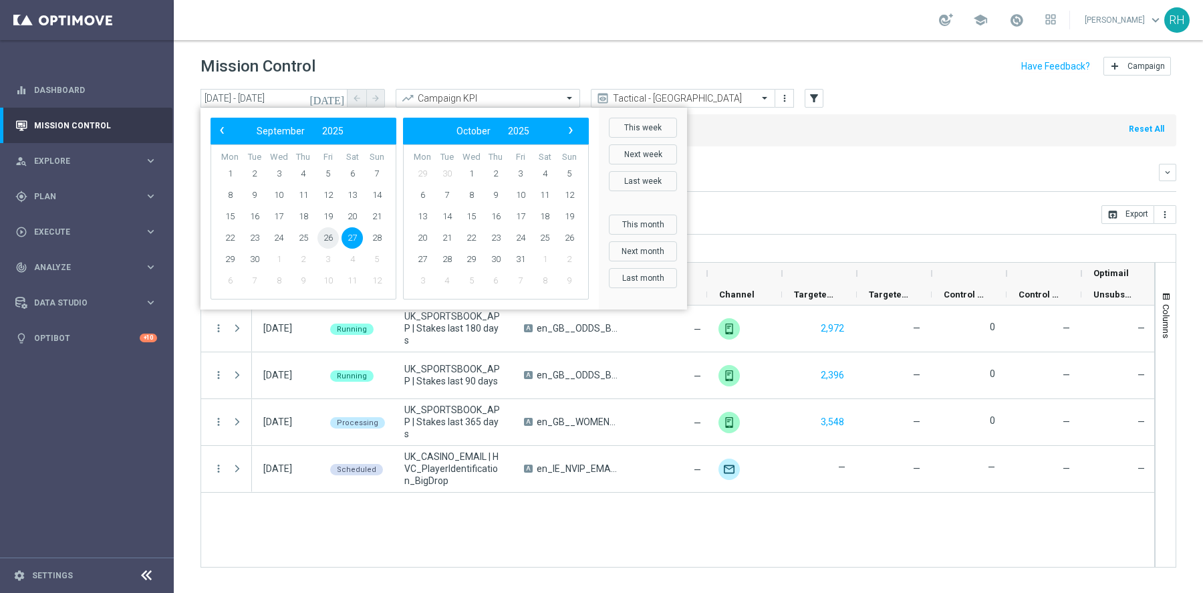
click at [332, 240] on span "26" at bounding box center [328, 237] width 21 height 21
type input "26 Sep 2025 - 26 Sep 2025"
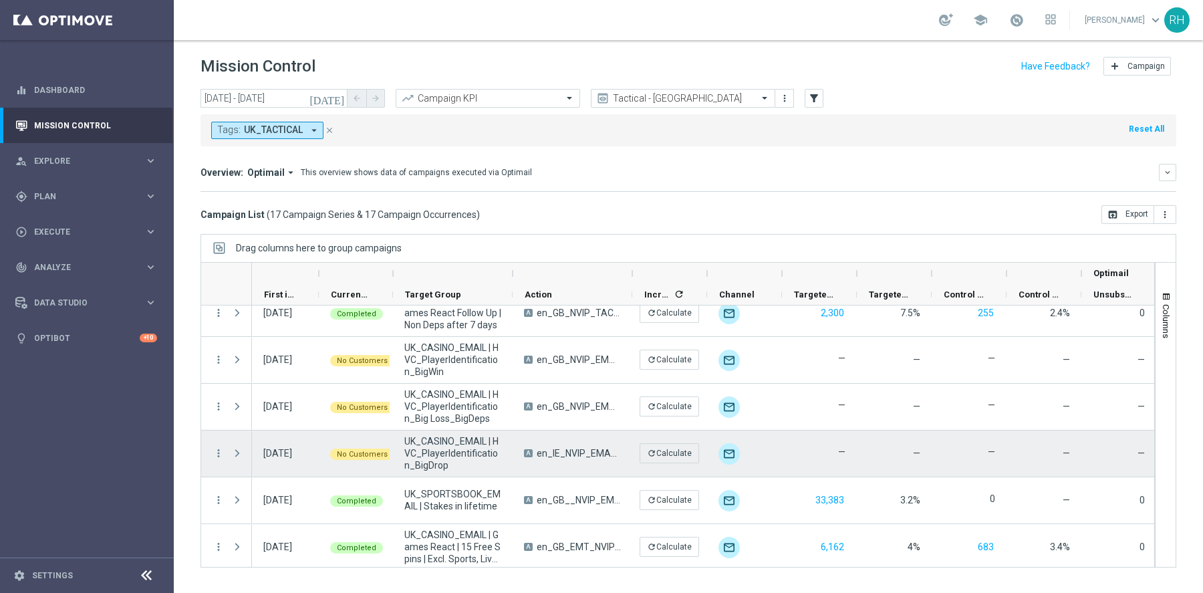
scroll to position [204, 0]
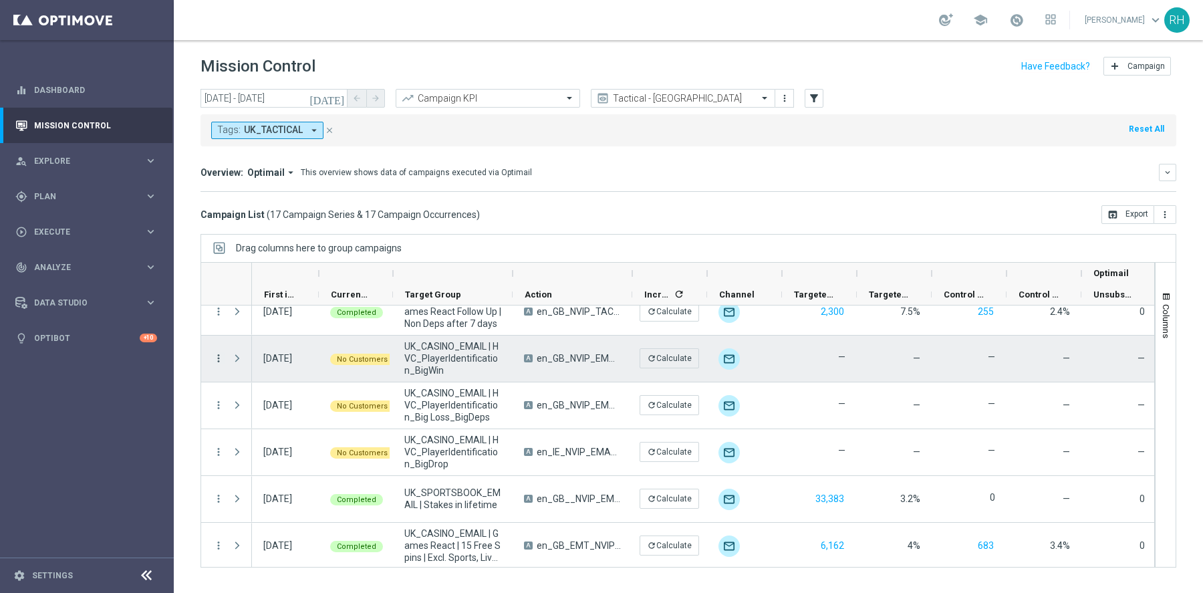
click at [223, 356] on icon "more_vert" at bounding box center [219, 358] width 12 height 12
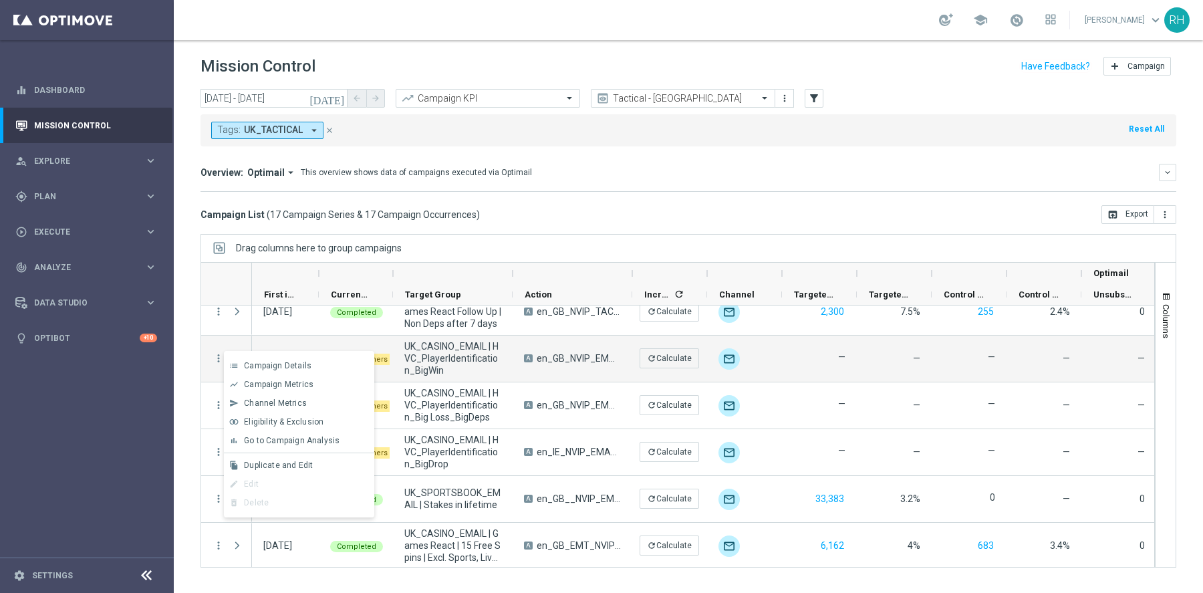
click at [569, 249] on div "Drag columns here to group campaigns" at bounding box center [689, 248] width 976 height 28
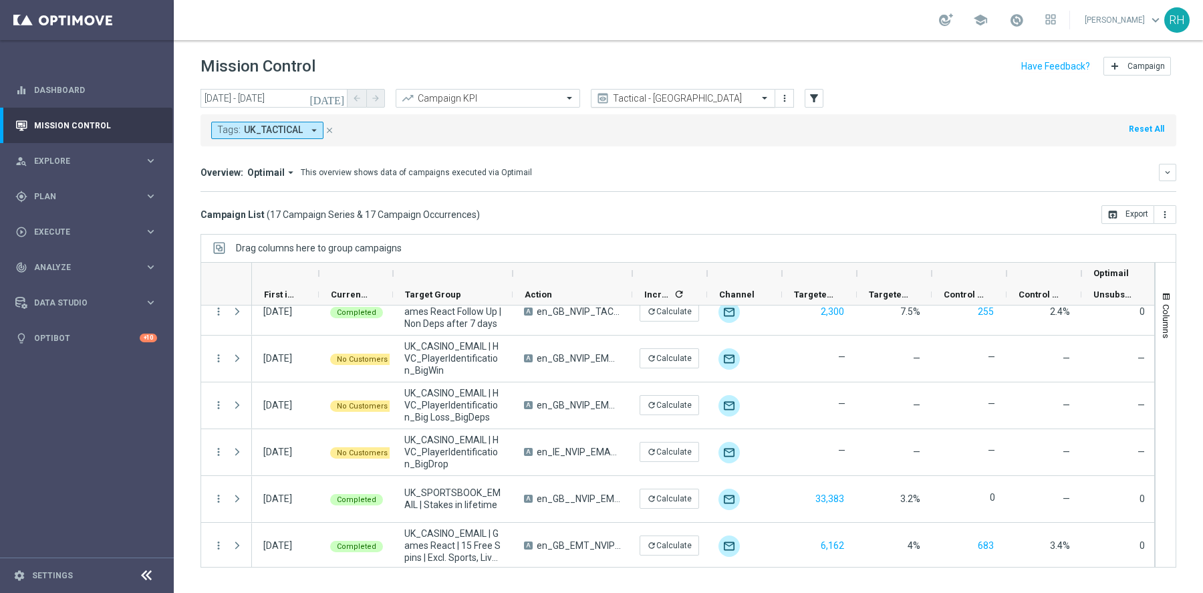
click at [655, 100] on input "text" at bounding box center [669, 98] width 143 height 11
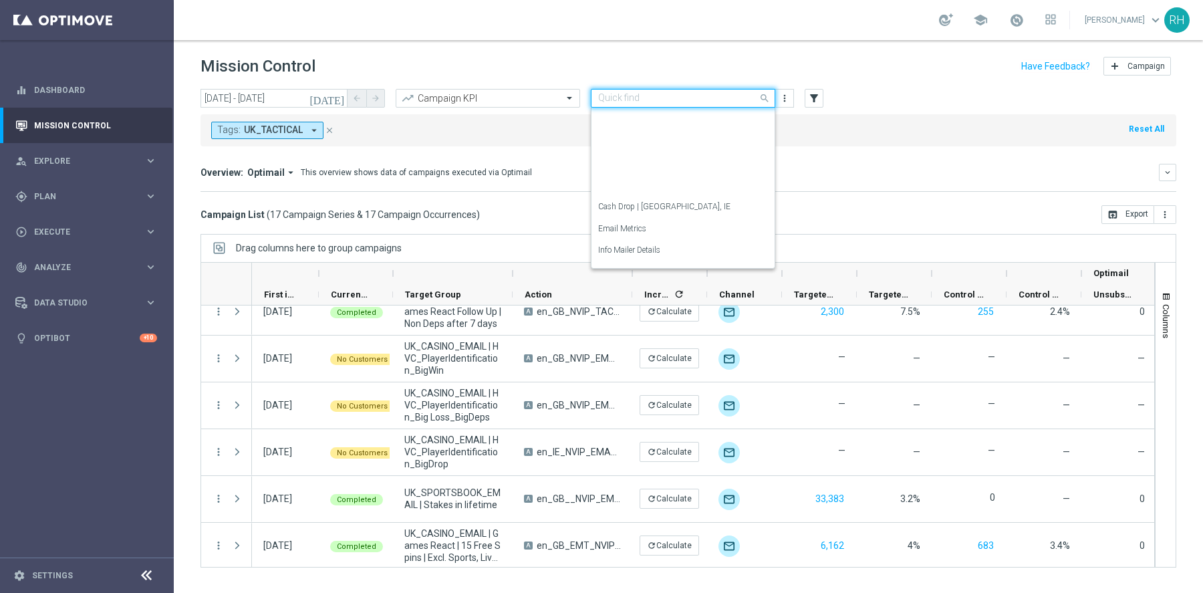
scroll to position [193, 0]
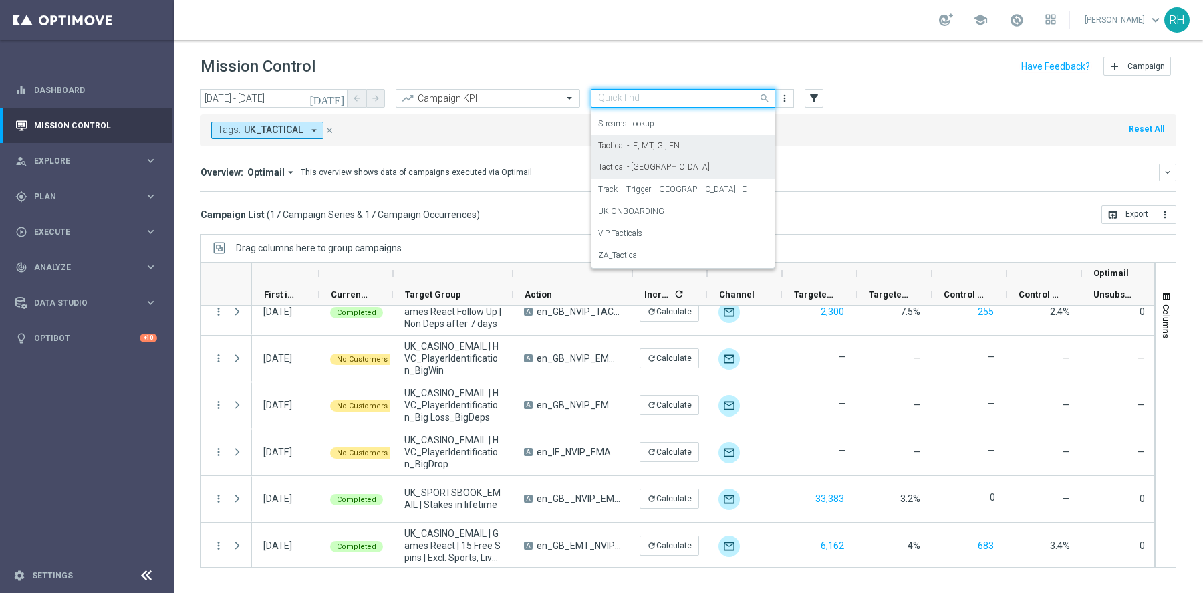
click at [662, 146] on label "Tactical - IE, MT, GI, EN" at bounding box center [639, 145] width 82 height 11
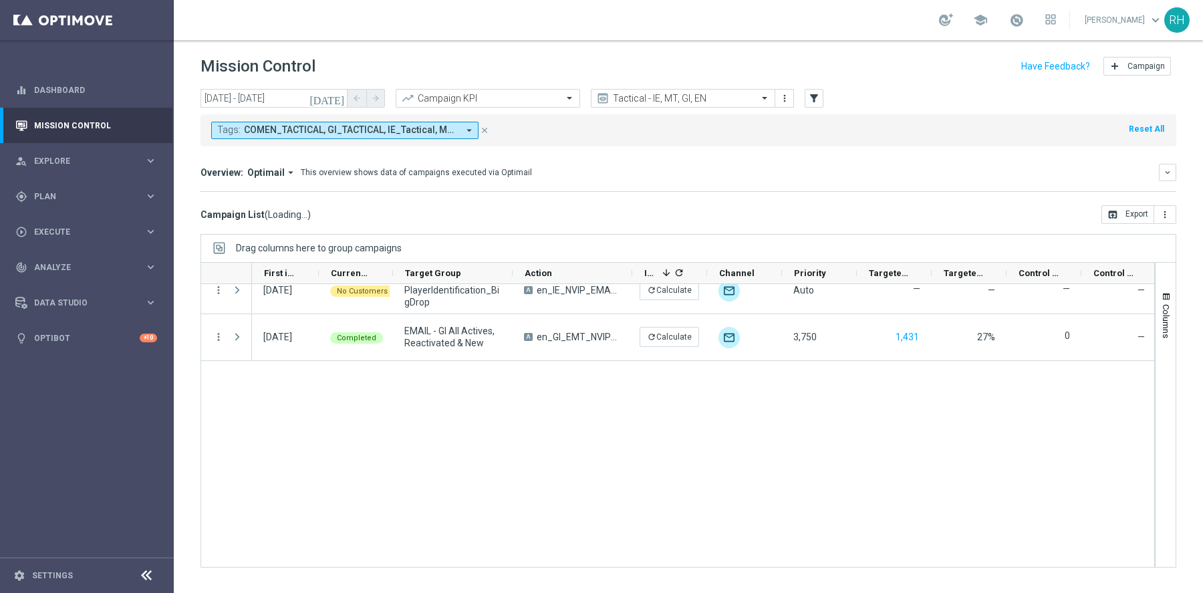
scroll to position [0, 0]
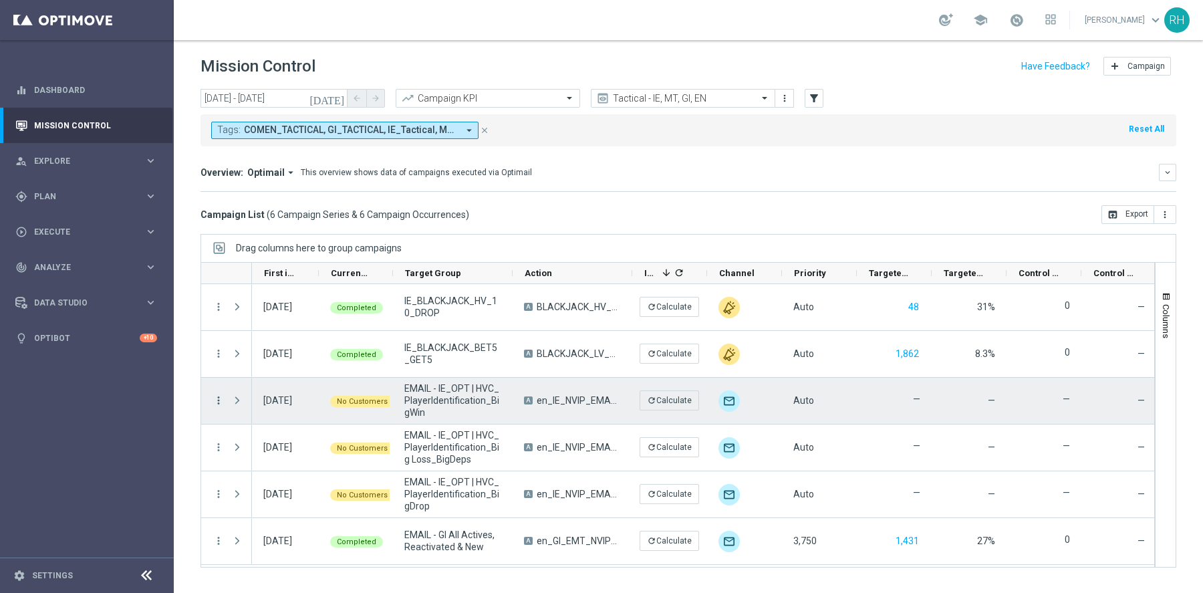
click at [219, 399] on icon "more_vert" at bounding box center [219, 400] width 12 height 12
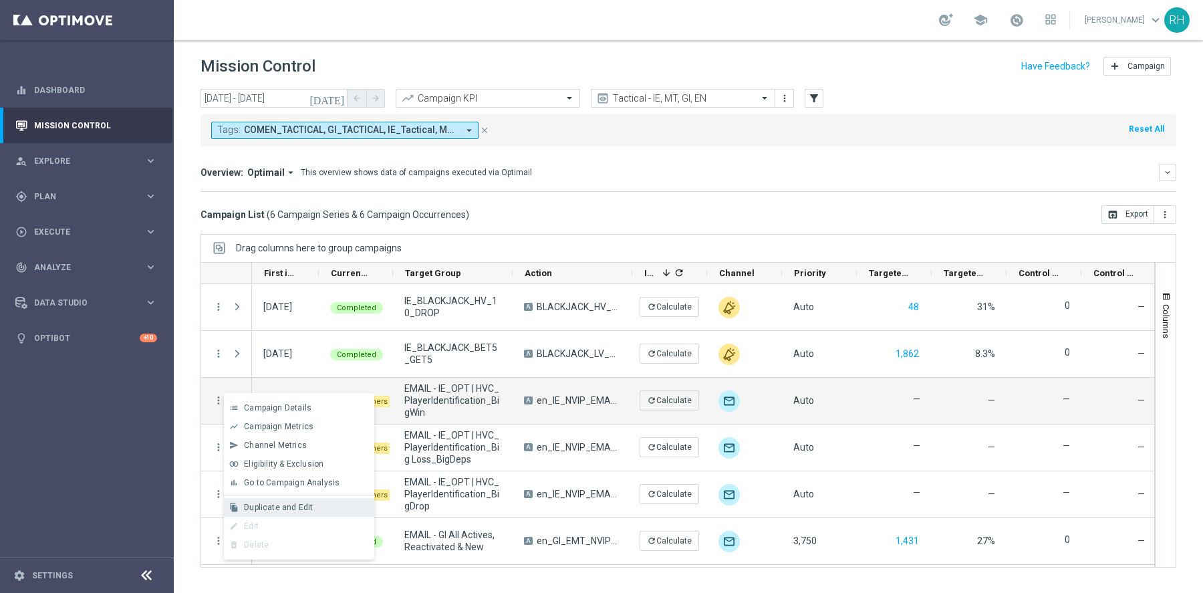
click at [279, 515] on div "file_copy Duplicate and Edit" at bounding box center [299, 507] width 150 height 19
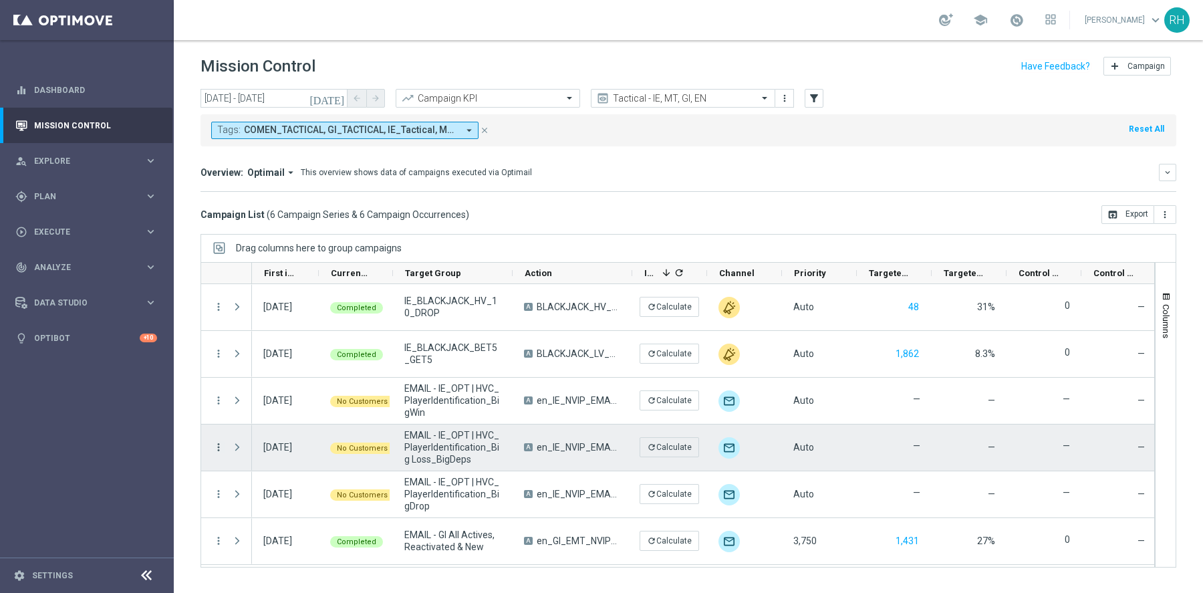
click at [221, 445] on icon "more_vert" at bounding box center [219, 447] width 12 height 12
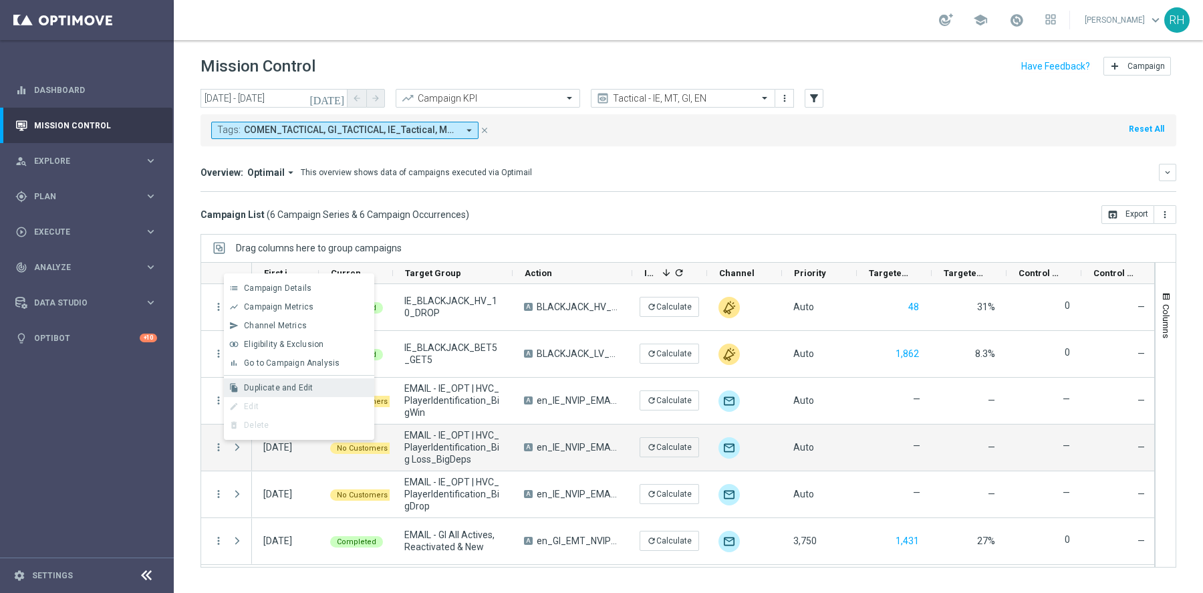
click at [279, 388] on span "Duplicate and Edit" at bounding box center [278, 387] width 69 height 9
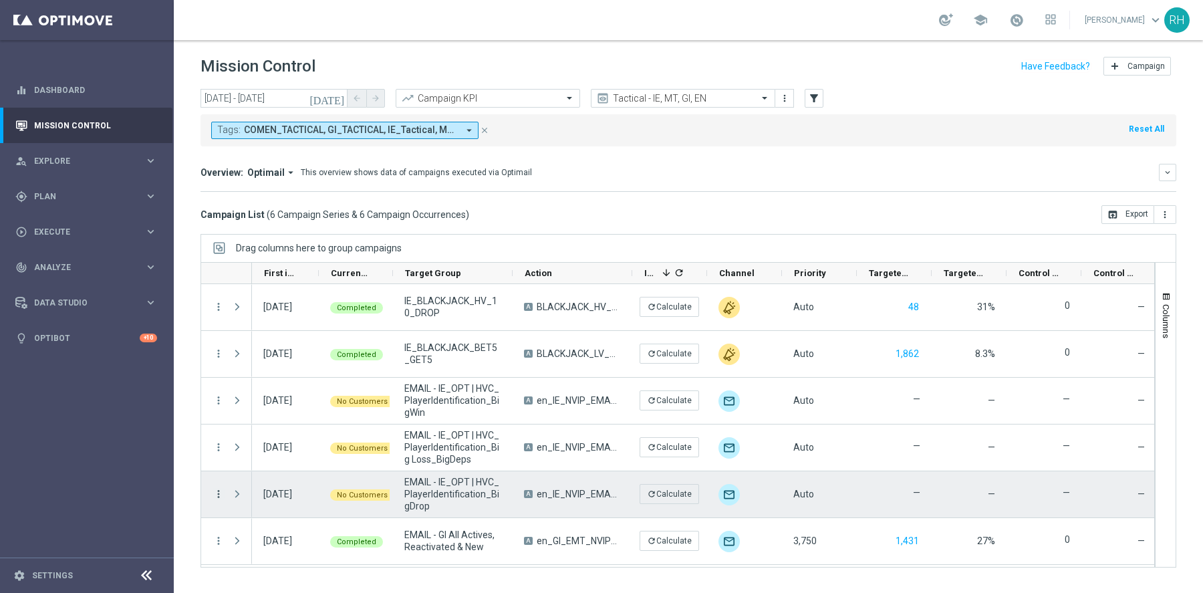
click at [217, 493] on icon "more_vert" at bounding box center [219, 494] width 12 height 12
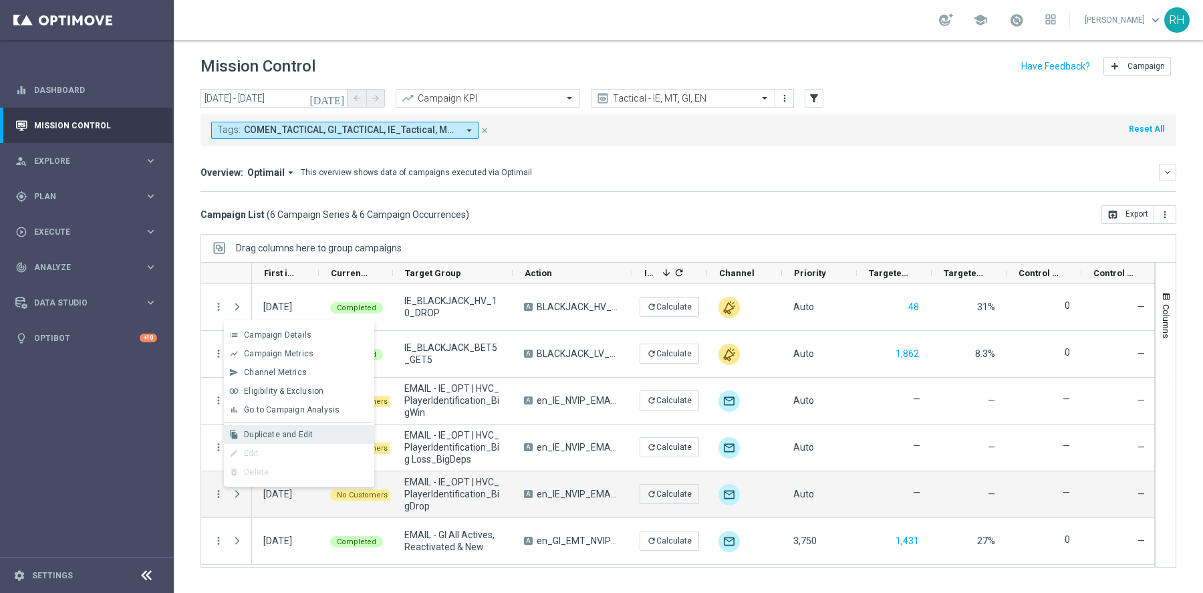
click at [282, 432] on span "Duplicate and Edit" at bounding box center [278, 434] width 69 height 9
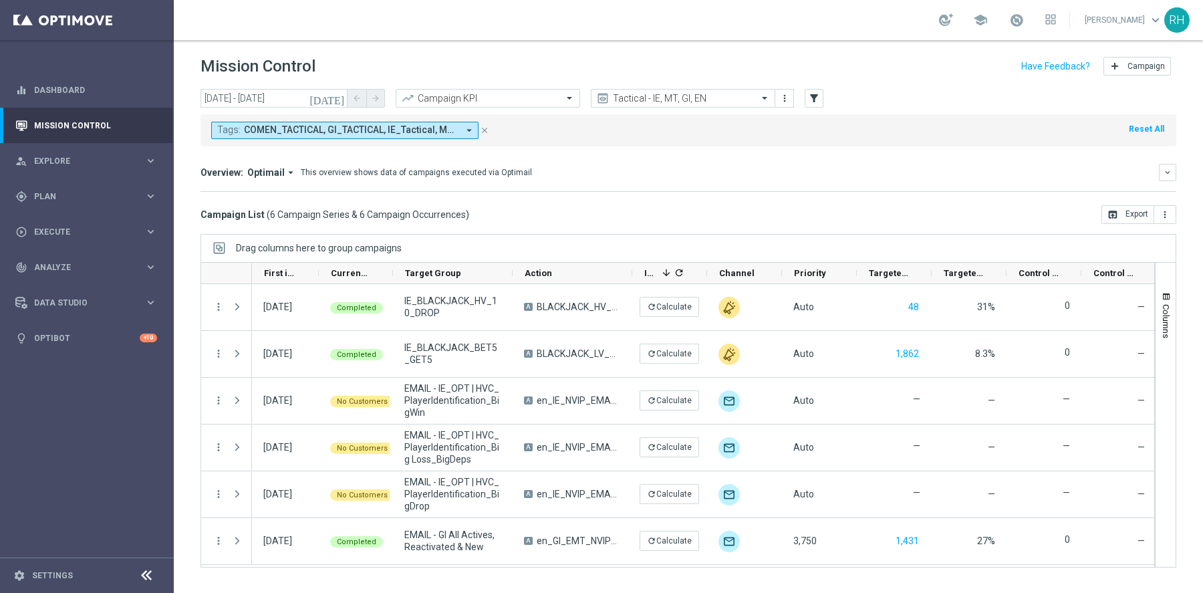
click at [915, 221] on div "Campaign List ( 6 Campaign Series & 6 Campaign Occurrences ) open_in_browser Ex…" at bounding box center [689, 214] width 976 height 19
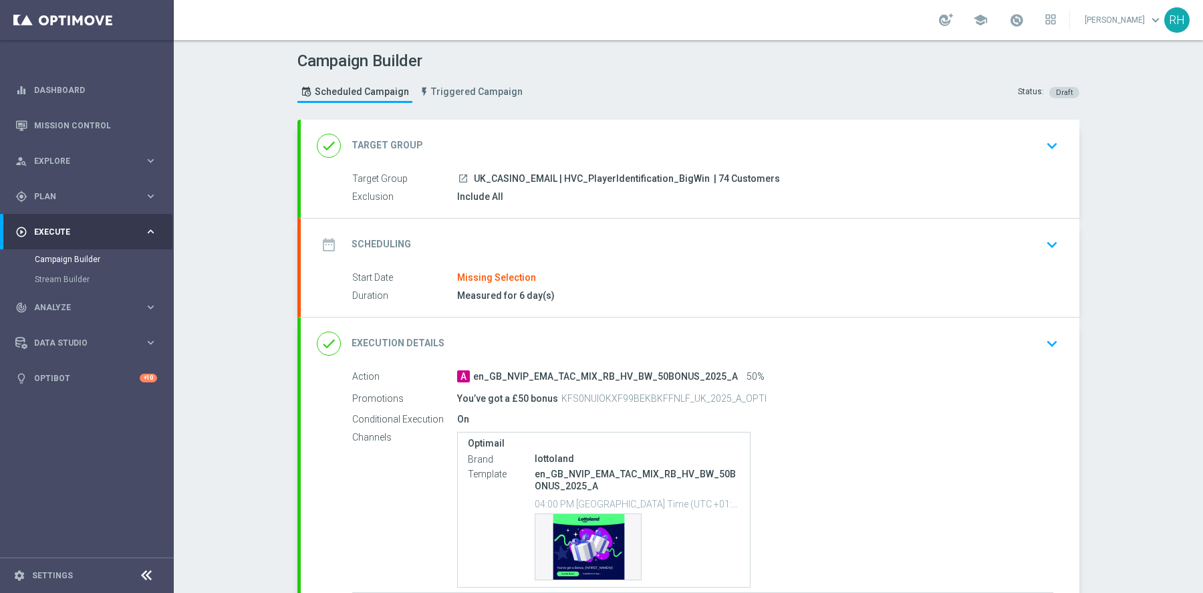
click at [905, 235] on div "date_range Scheduling keyboard_arrow_down" at bounding box center [690, 244] width 747 height 25
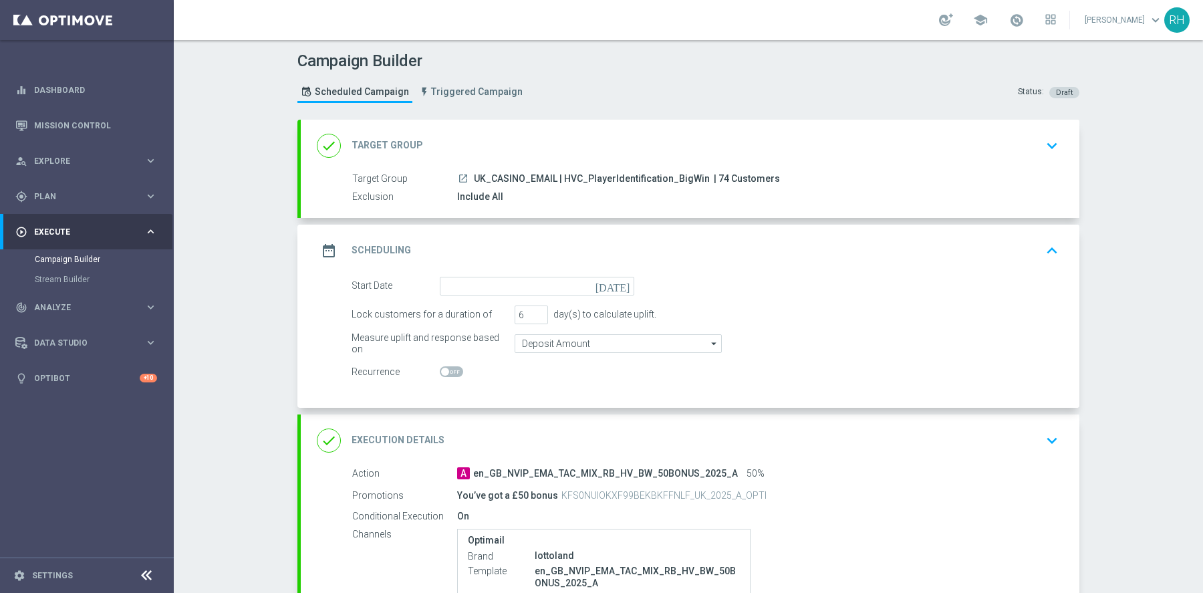
click at [624, 279] on icon "[DATE]" at bounding box center [615, 284] width 39 height 15
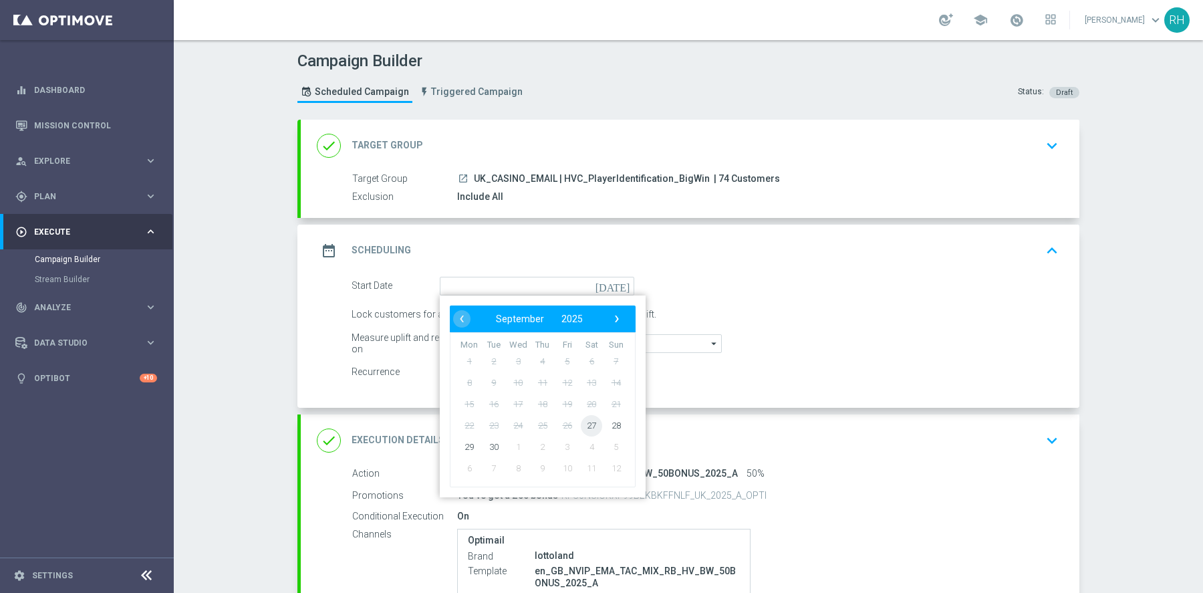
click at [593, 424] on span "27" at bounding box center [591, 425] width 21 height 21
type input "[DATE]"
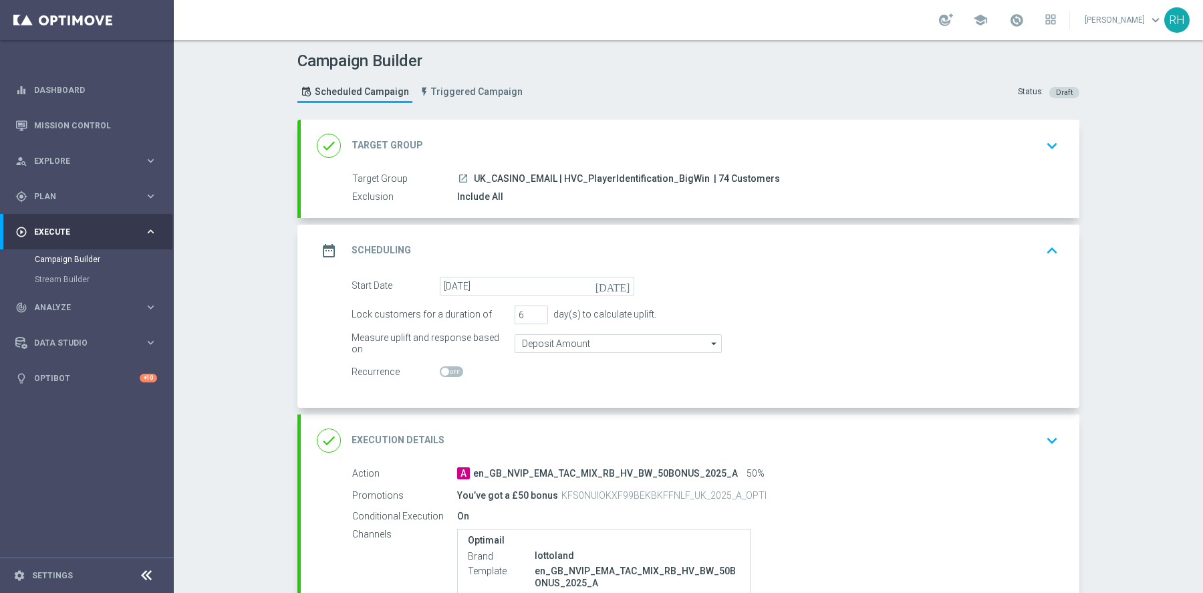
scroll to position [207, 0]
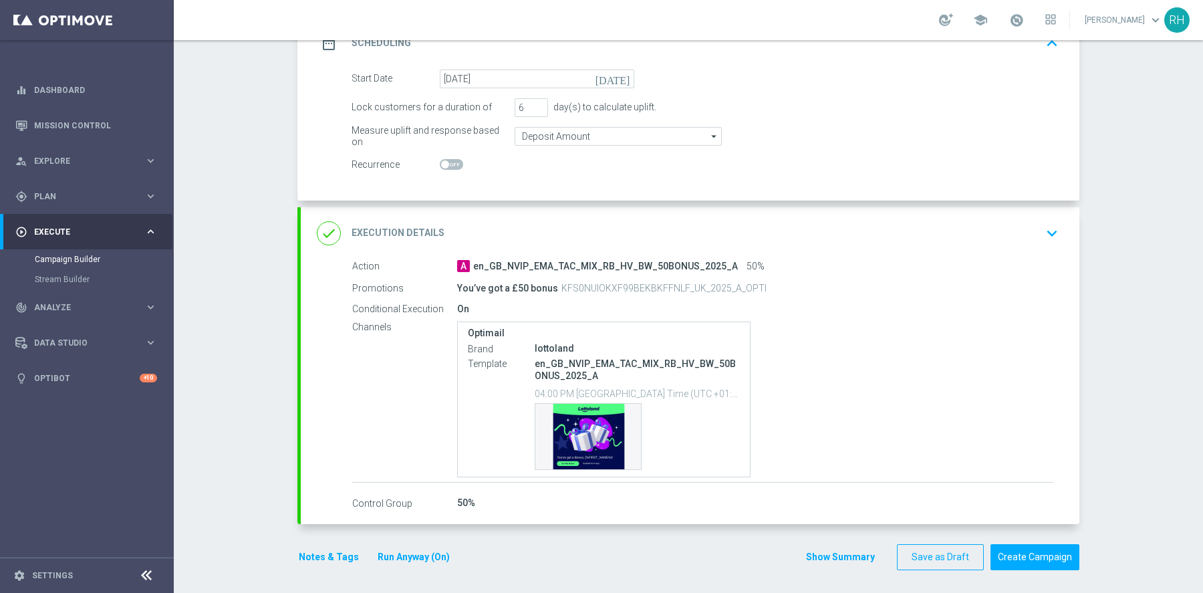
click at [929, 215] on div "done Execution Details keyboard_arrow_down" at bounding box center [690, 233] width 779 height 52
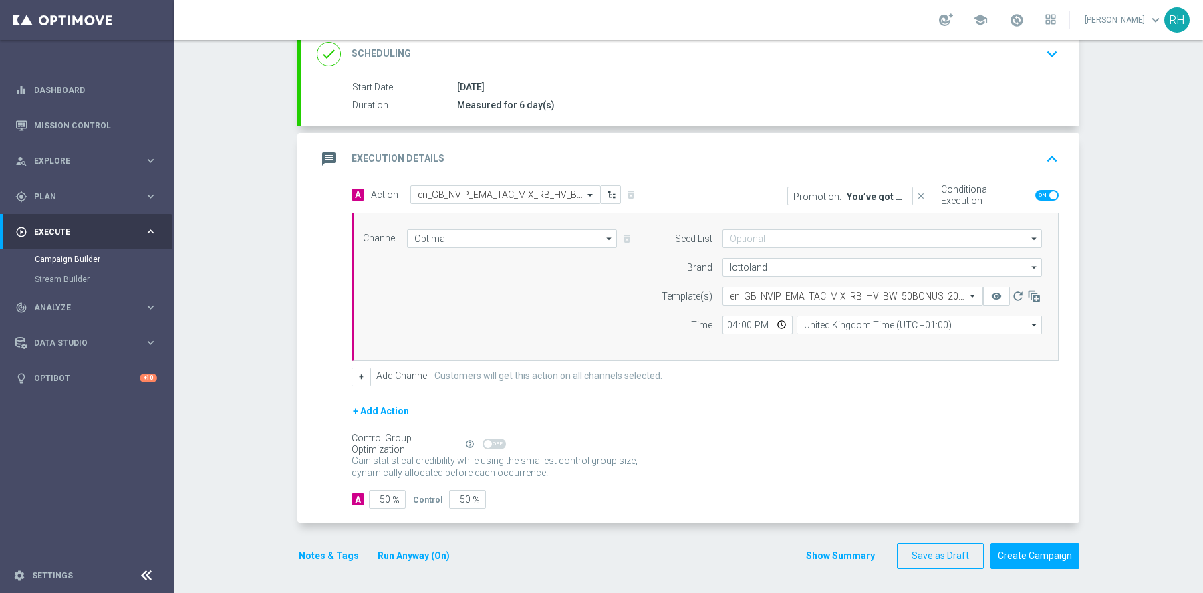
scroll to position [189, 0]
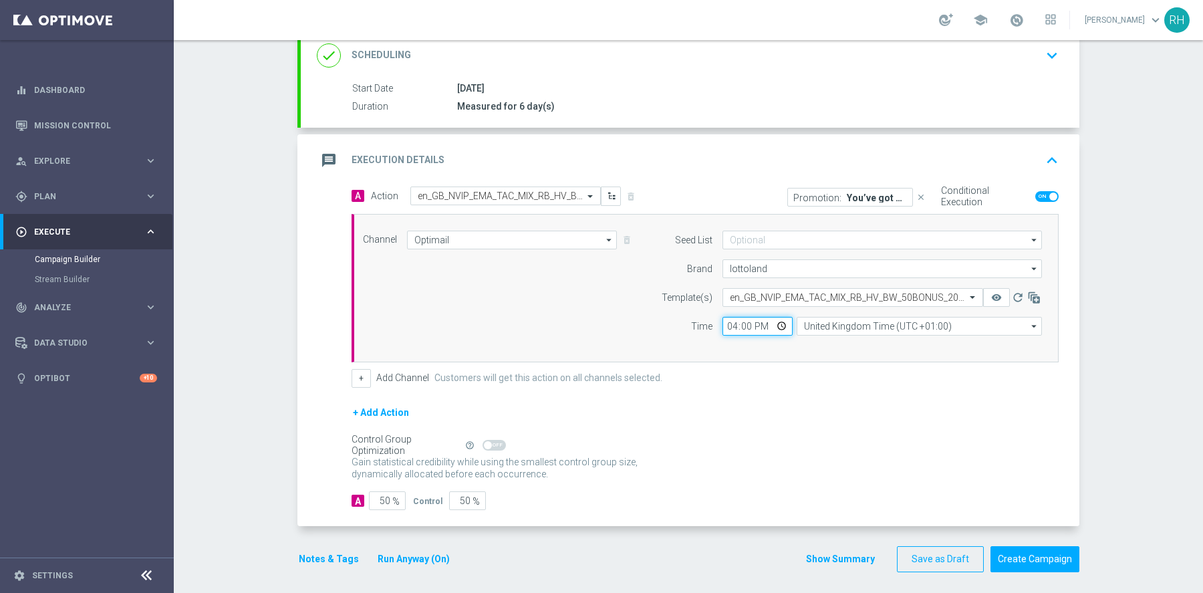
click at [734, 328] on input "16:00" at bounding box center [758, 326] width 70 height 19
type input "19:00"
click at [1022, 556] on button "Create Campaign" at bounding box center [1035, 559] width 89 height 26
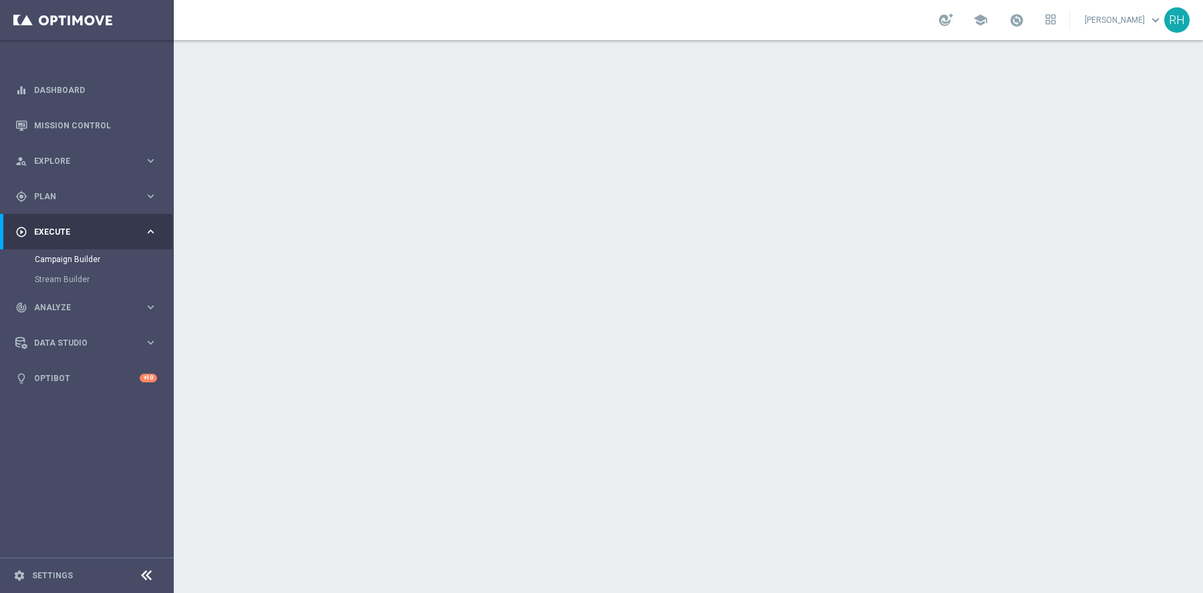
click at [770, 289] on div "Measured for 6 day(s)" at bounding box center [755, 295] width 596 height 13
click at [780, 249] on div "date_range Scheduling keyboard_arrow_down" at bounding box center [690, 244] width 747 height 25
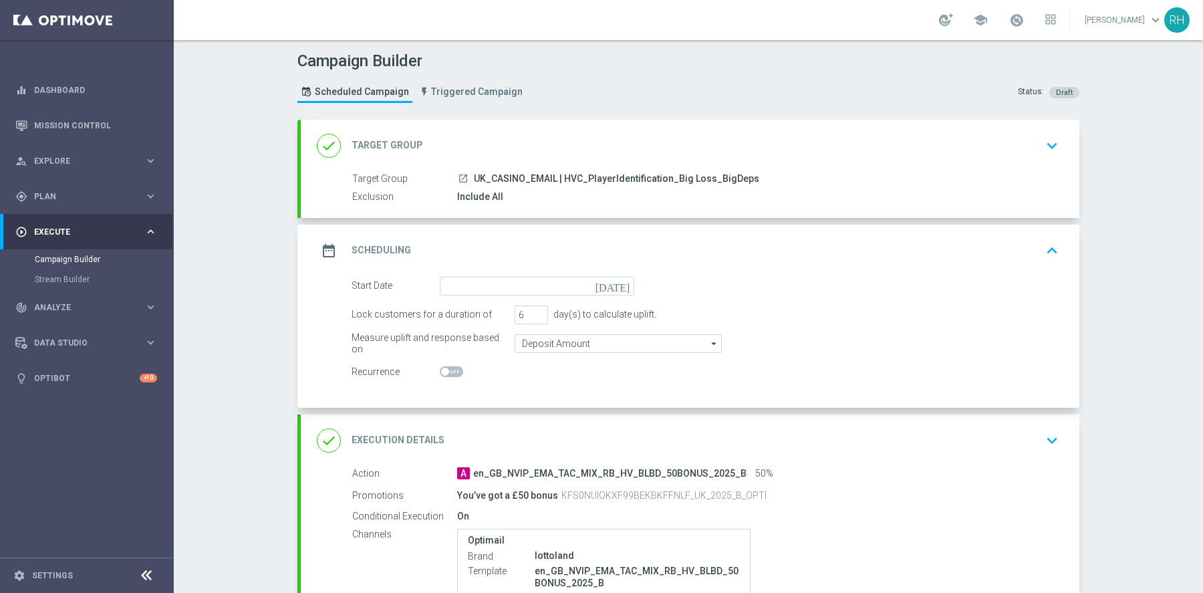
click at [624, 287] on icon "[DATE]" at bounding box center [615, 284] width 39 height 15
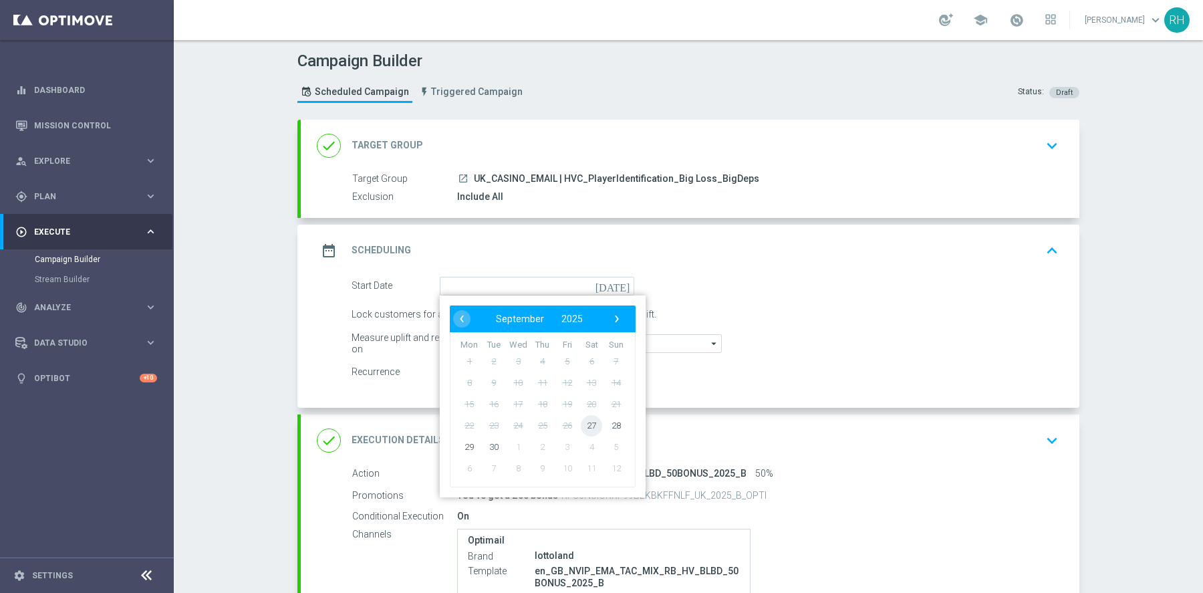
click at [592, 419] on span "27" at bounding box center [591, 425] width 21 height 21
type input "[DATE]"
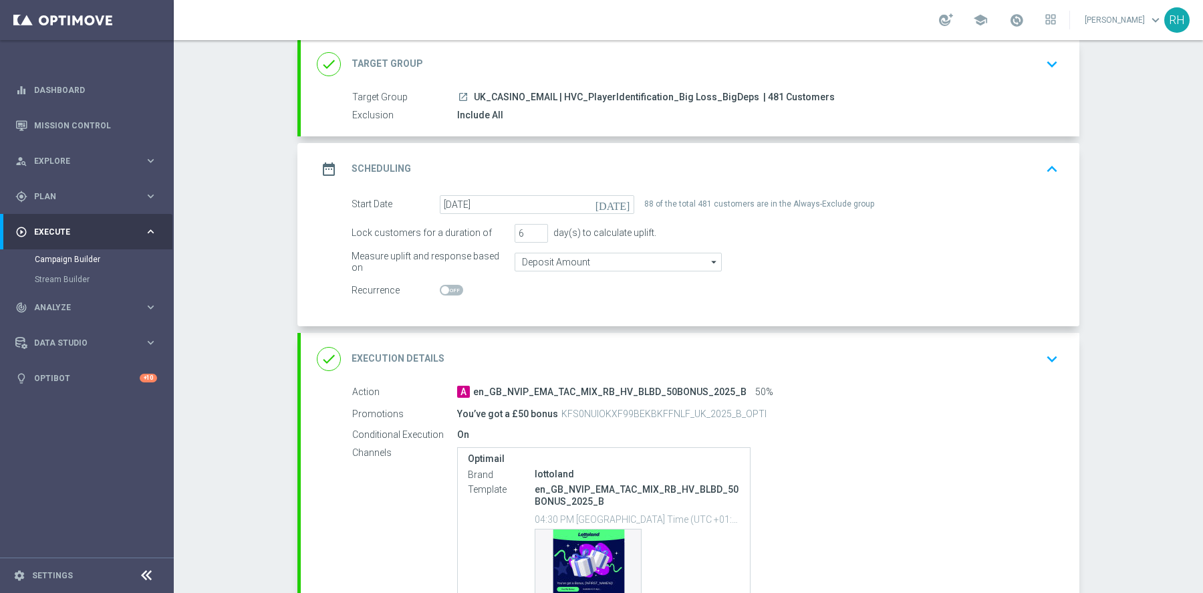
scroll to position [162, 0]
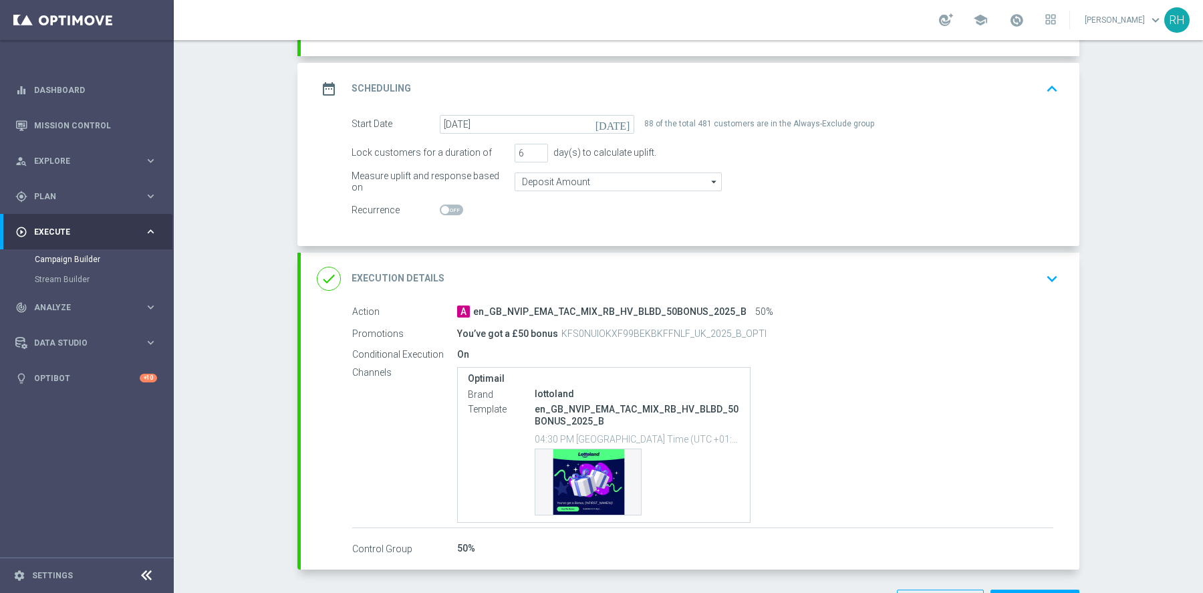
click at [1051, 84] on icon "keyboard_arrow_up" at bounding box center [1052, 89] width 20 height 20
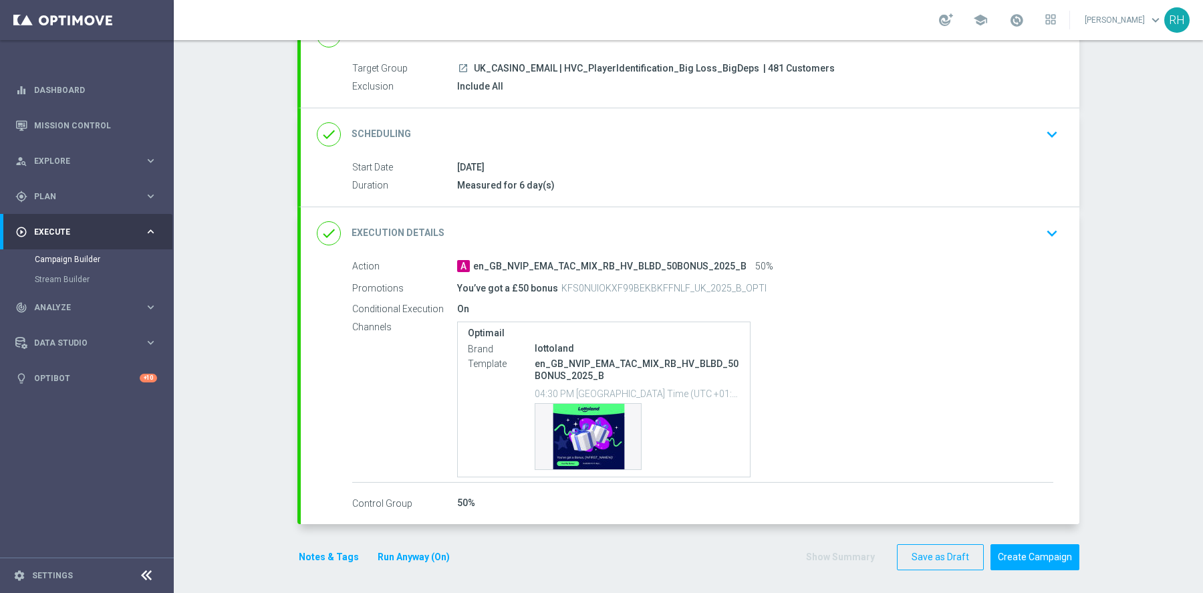
scroll to position [110, 0]
click at [903, 244] on div "done Execution Details keyboard_arrow_down" at bounding box center [690, 234] width 779 height 52
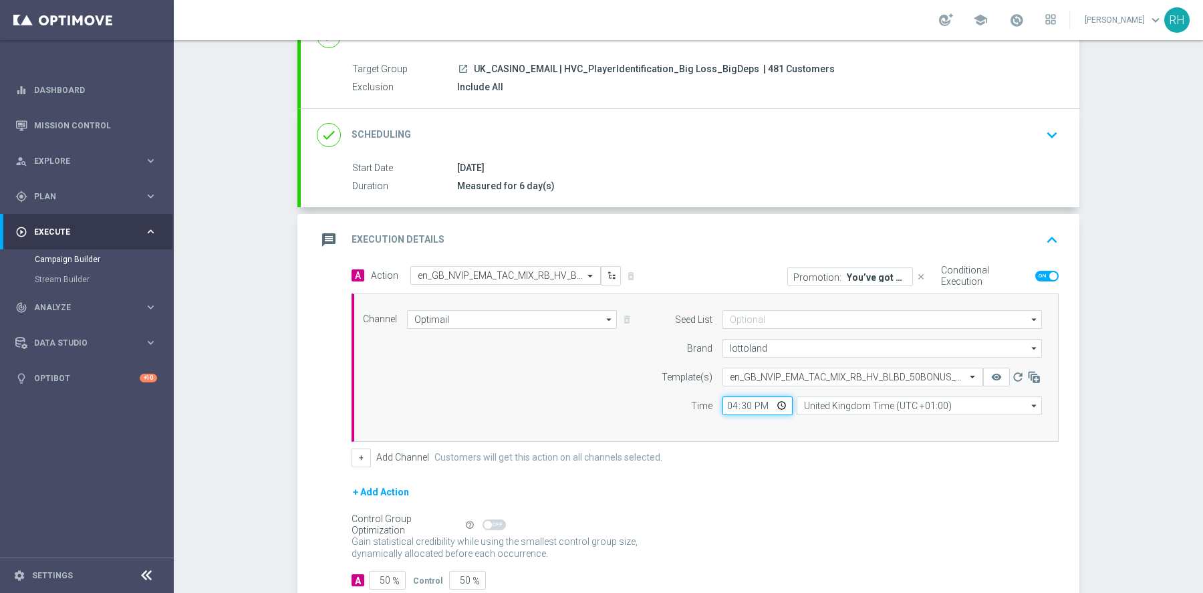
click at [733, 405] on input "16:30" at bounding box center [758, 405] width 70 height 19
type input "19:30"
click at [856, 477] on form "A Action Select action en_GB_NVIP_EMA_TAC_MIX_RB_HV_BLBD_50BONUS_2025_B delete_…" at bounding box center [705, 428] width 707 height 324
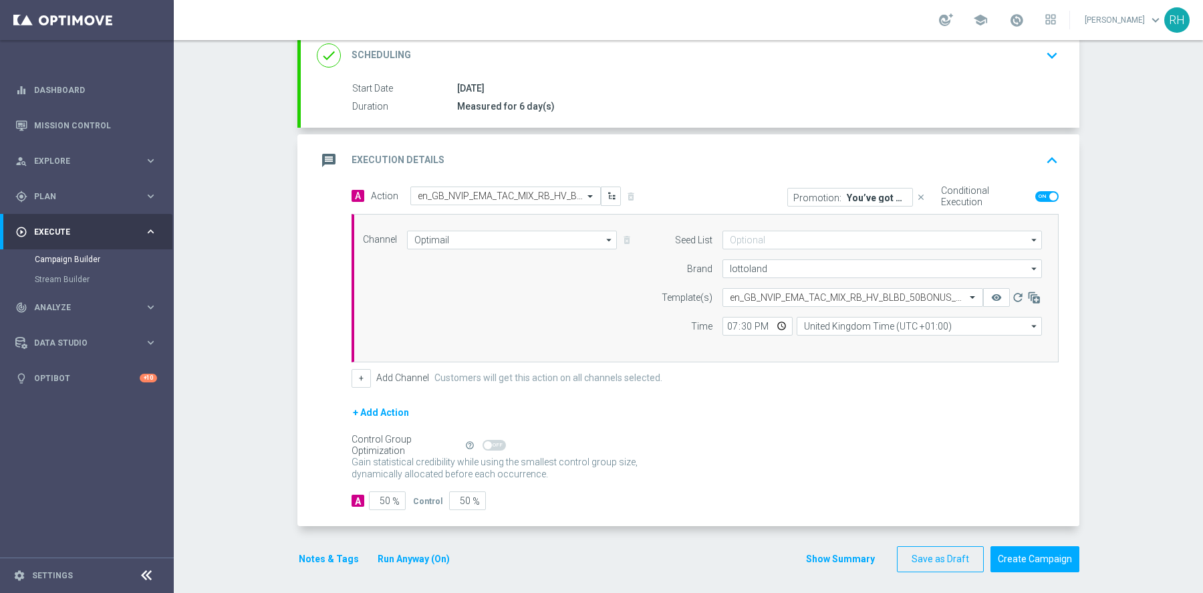
click at [856, 477] on div "Gain statistical credibility while using the smallest control group size, dynam…" at bounding box center [705, 469] width 707 height 32
click at [1020, 546] on button "Create Campaign" at bounding box center [1035, 559] width 89 height 26
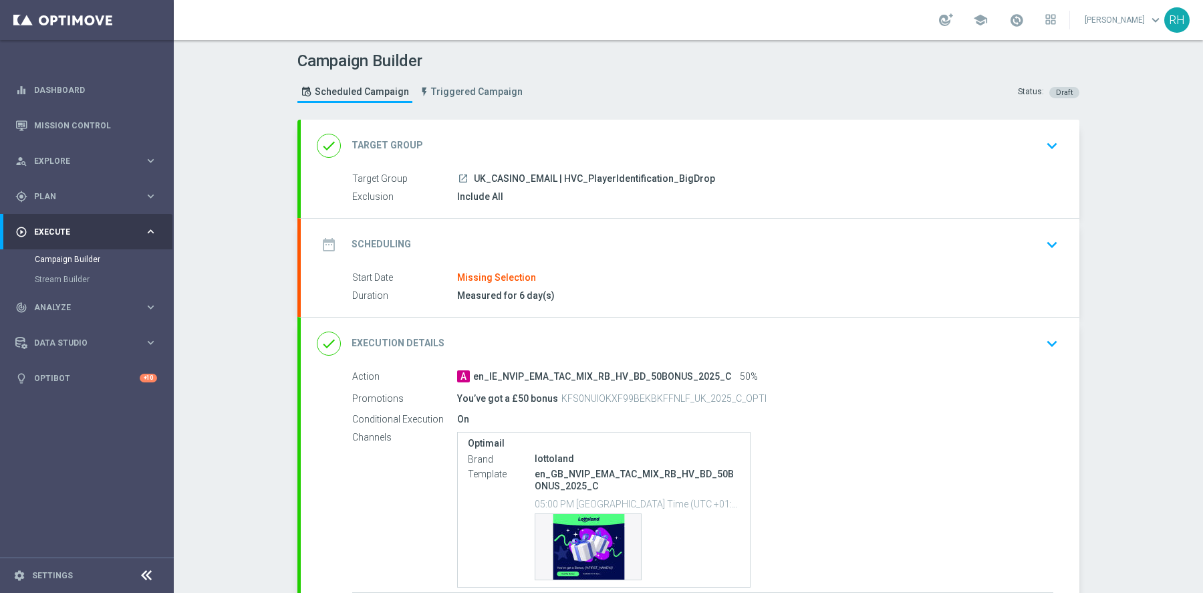
click at [746, 225] on div "date_range Scheduling keyboard_arrow_down" at bounding box center [690, 245] width 779 height 52
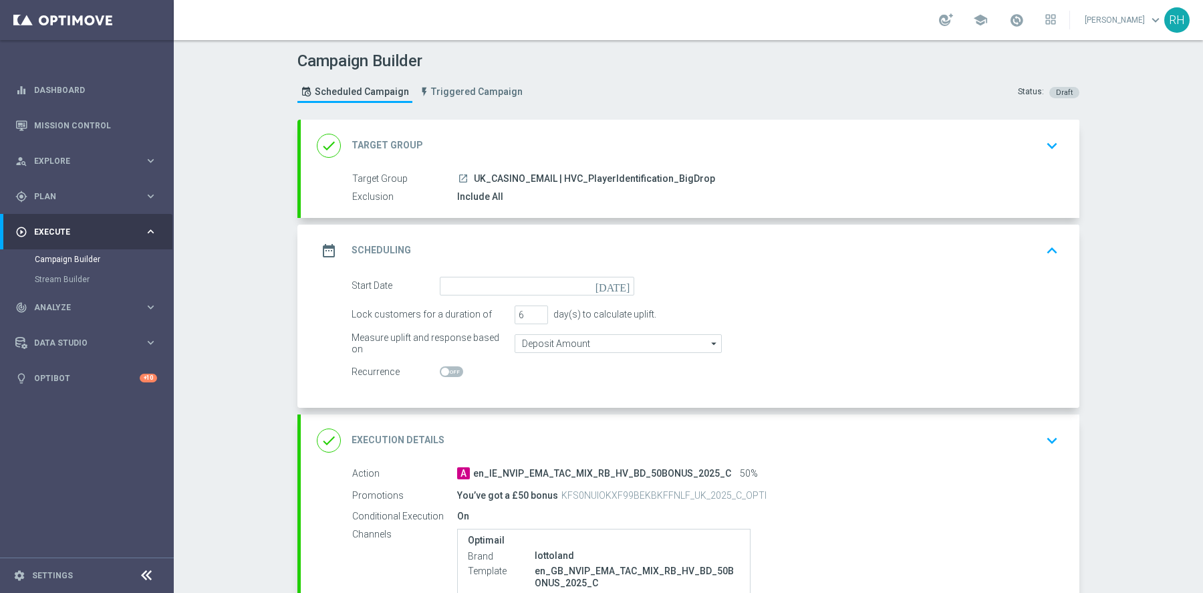
click at [622, 282] on icon "[DATE]" at bounding box center [615, 284] width 39 height 15
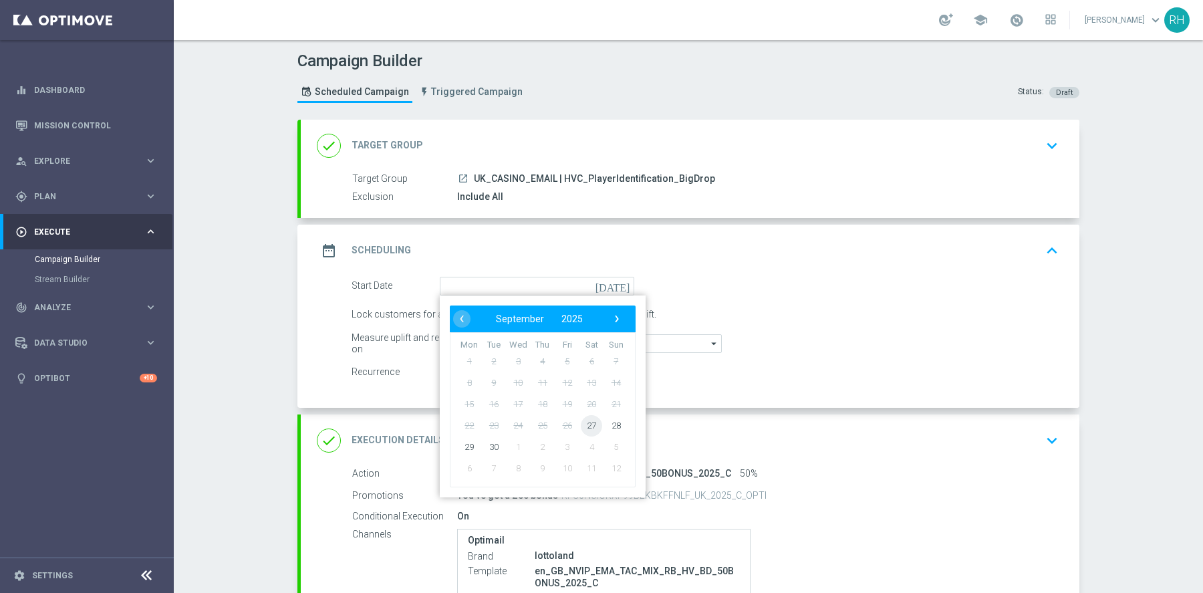
click at [589, 417] on span "27" at bounding box center [591, 425] width 21 height 21
type input "[DATE]"
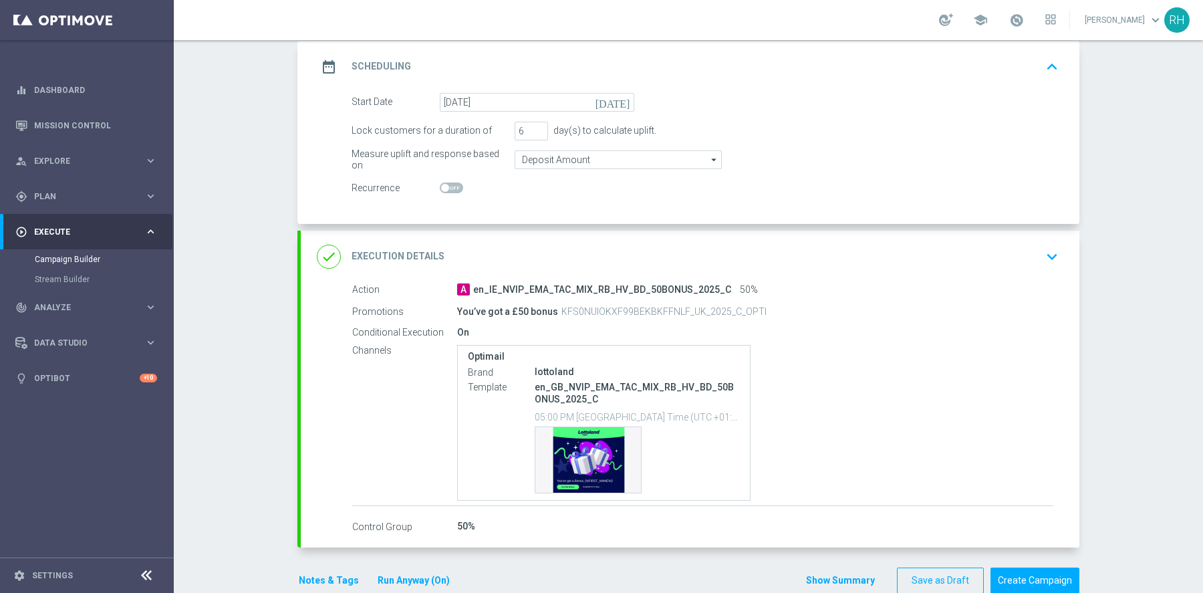
scroll to position [207, 0]
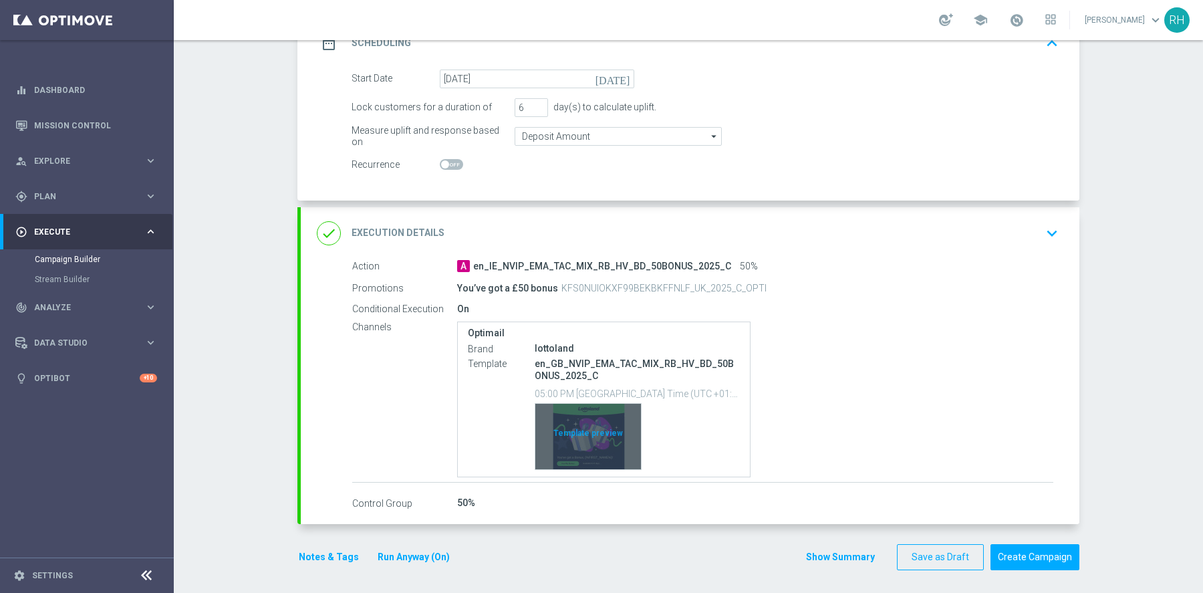
click at [586, 432] on div "Template preview" at bounding box center [589, 437] width 106 height 66
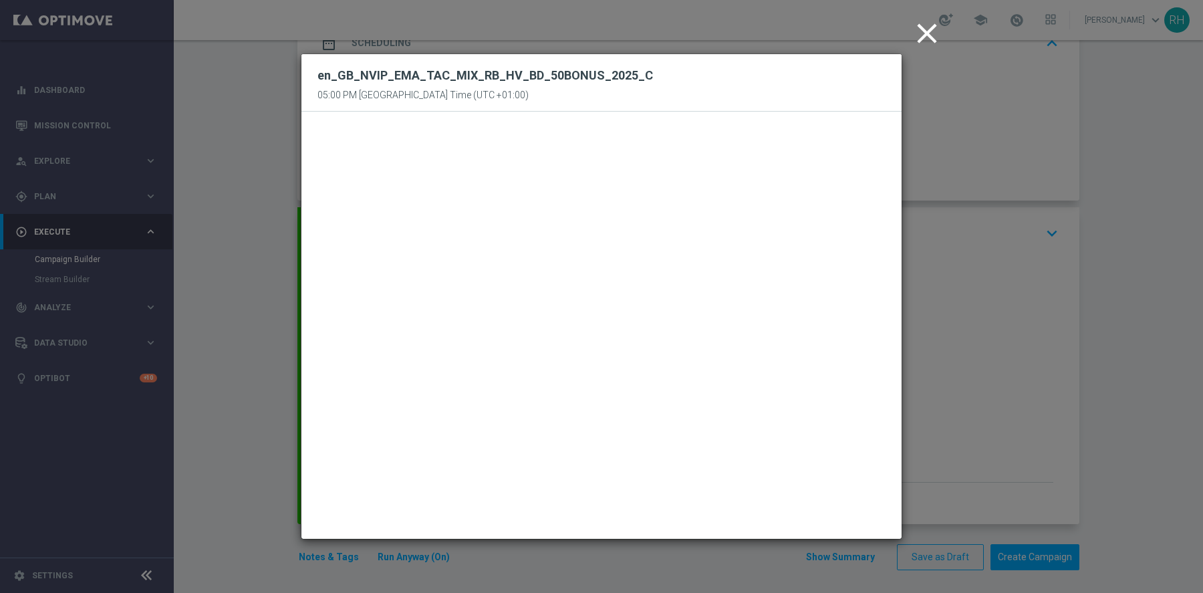
click at [926, 43] on icon "close" at bounding box center [927, 33] width 33 height 33
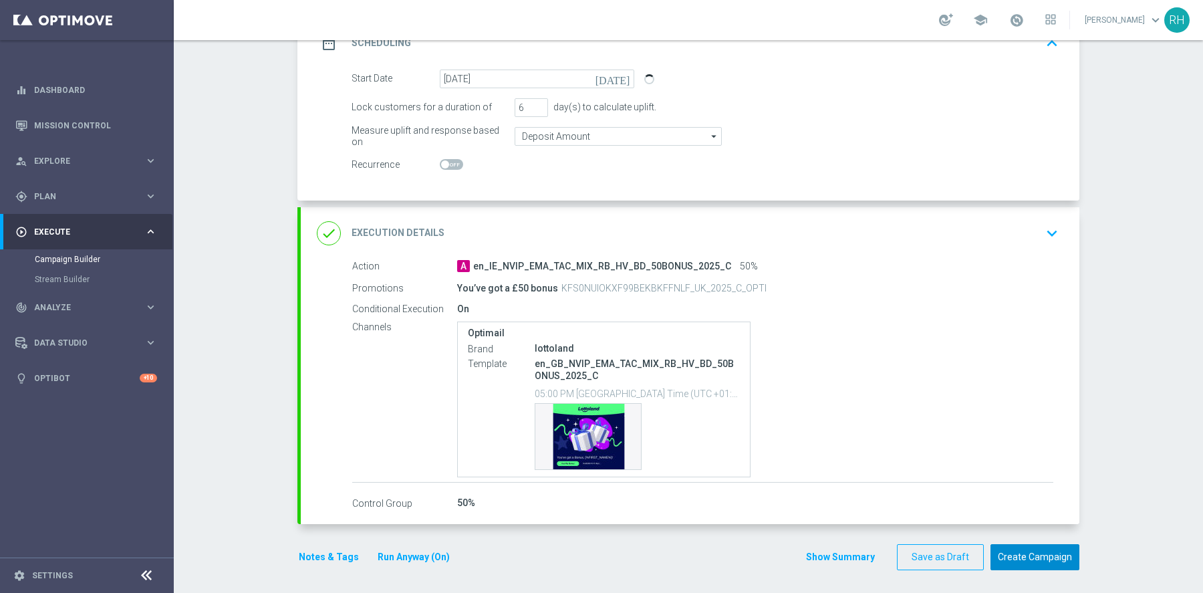
click at [1026, 560] on button "Create Campaign" at bounding box center [1035, 557] width 89 height 26
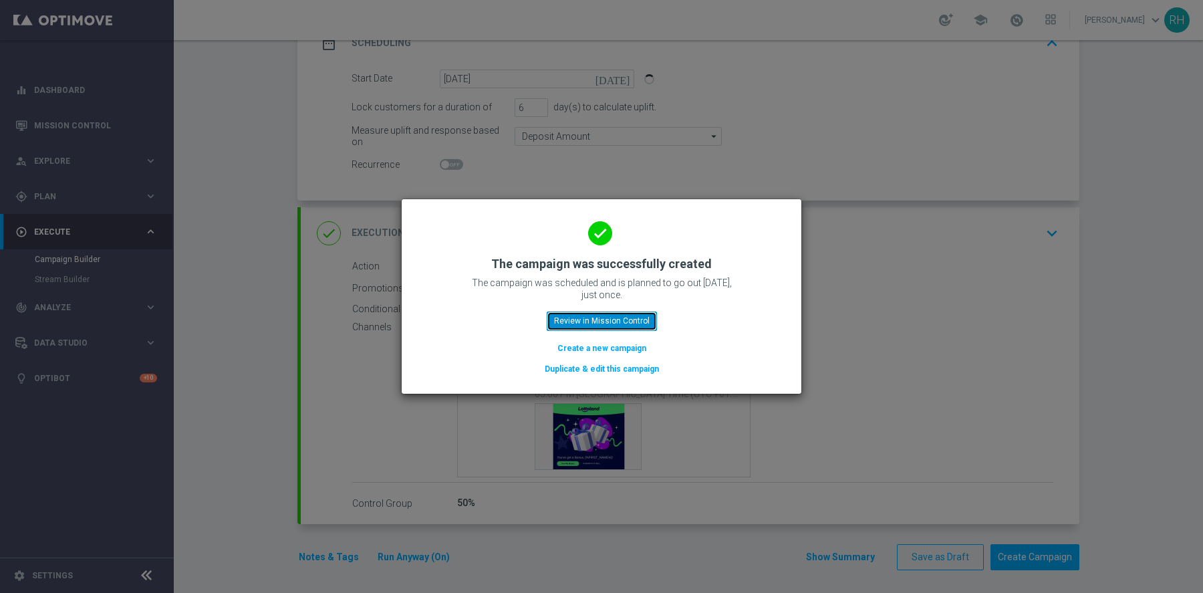
click at [628, 322] on button "Review in Mission Control" at bounding box center [602, 321] width 110 height 19
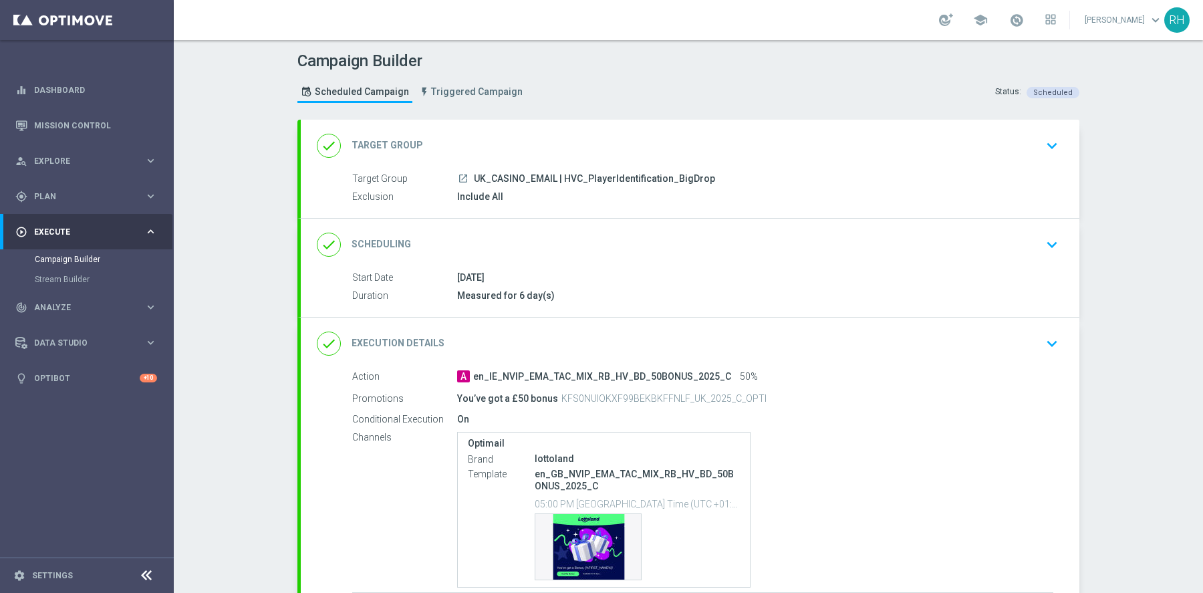
scroll to position [110, 0]
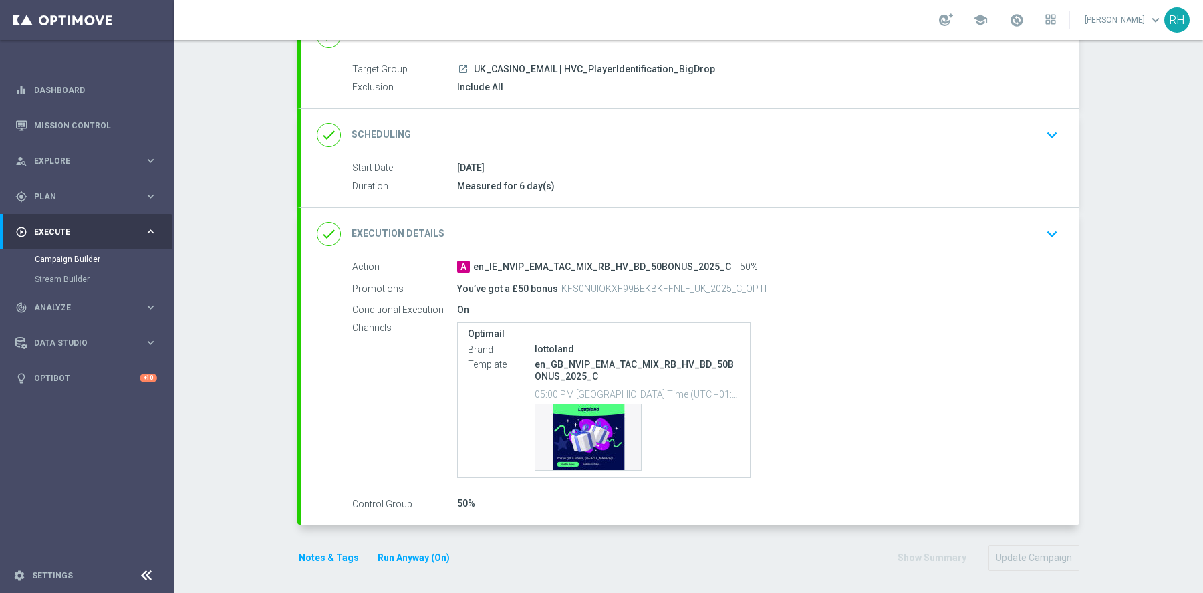
click at [1051, 224] on icon "keyboard_arrow_down" at bounding box center [1052, 234] width 20 height 20
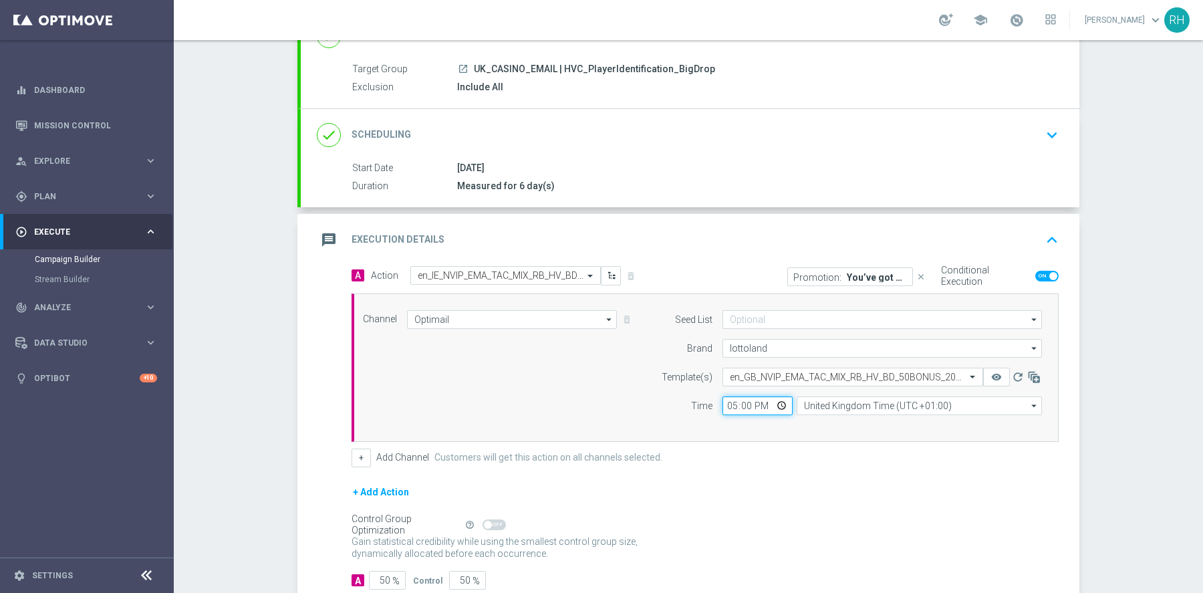
click at [727, 405] on input "17:00" at bounding box center [758, 405] width 70 height 19
type input "20:00"
click at [719, 479] on form "A Action Select action en_IE_NVIP_EMA_TAC_MIX_RB_HV_BD_50BONUS_2025_C delete_fo…" at bounding box center [705, 428] width 707 height 324
click at [730, 403] on input "20:00" at bounding box center [758, 405] width 70 height 19
click at [719, 449] on div "+ Add Channel Customers will get this action on all channels selected." at bounding box center [705, 458] width 707 height 19
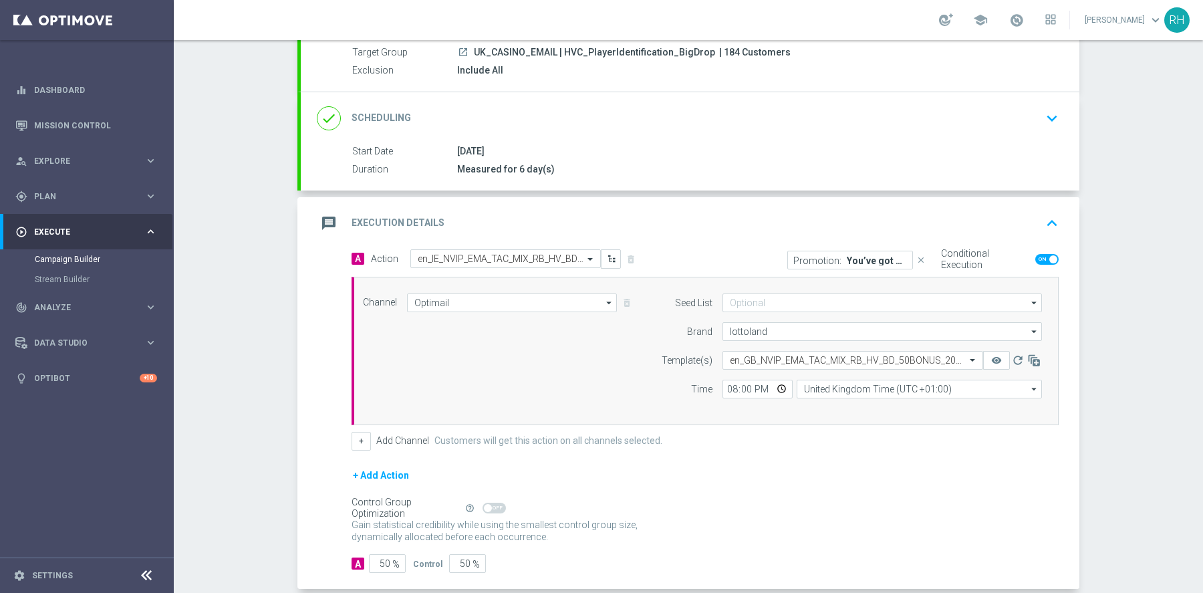
scroll to position [189, 0]
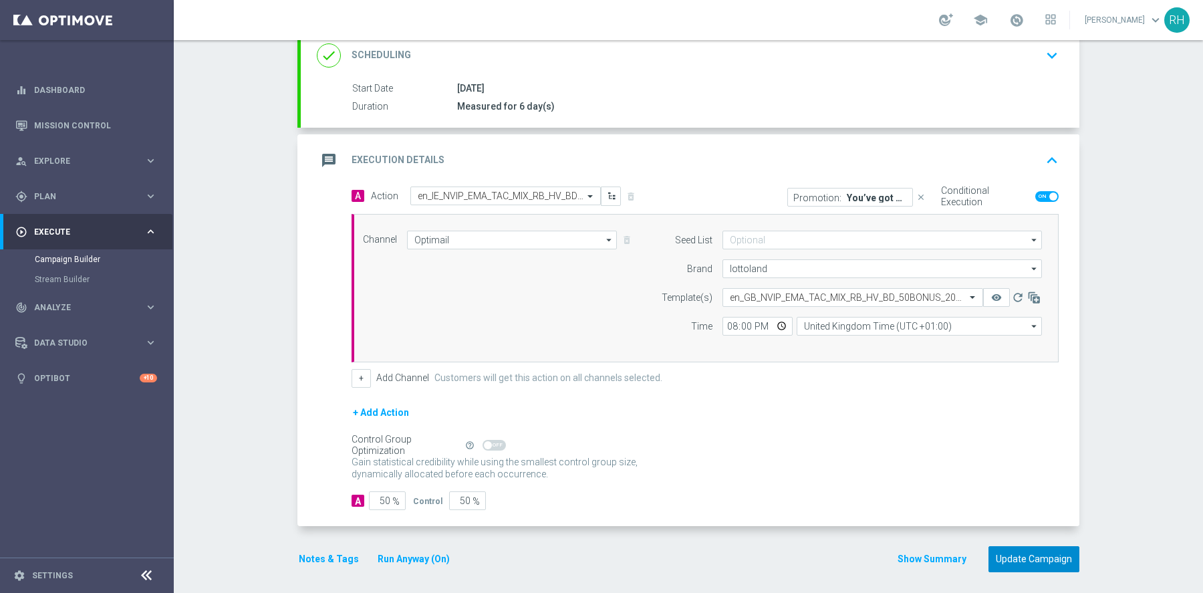
click at [1036, 562] on button "Update Campaign" at bounding box center [1034, 559] width 91 height 26
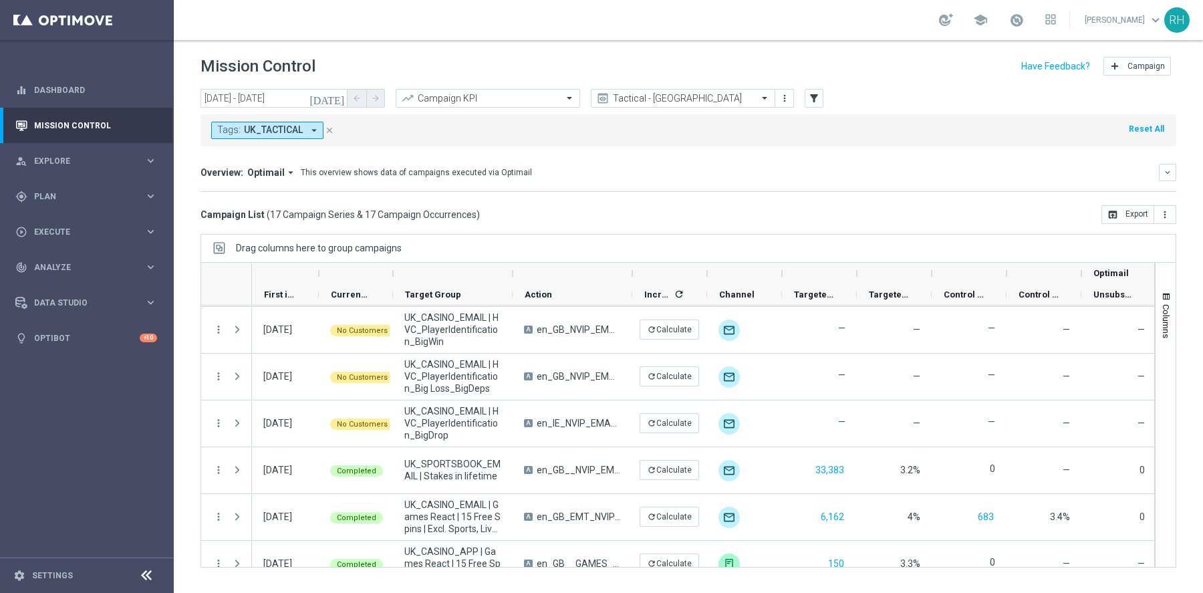
scroll to position [235, 0]
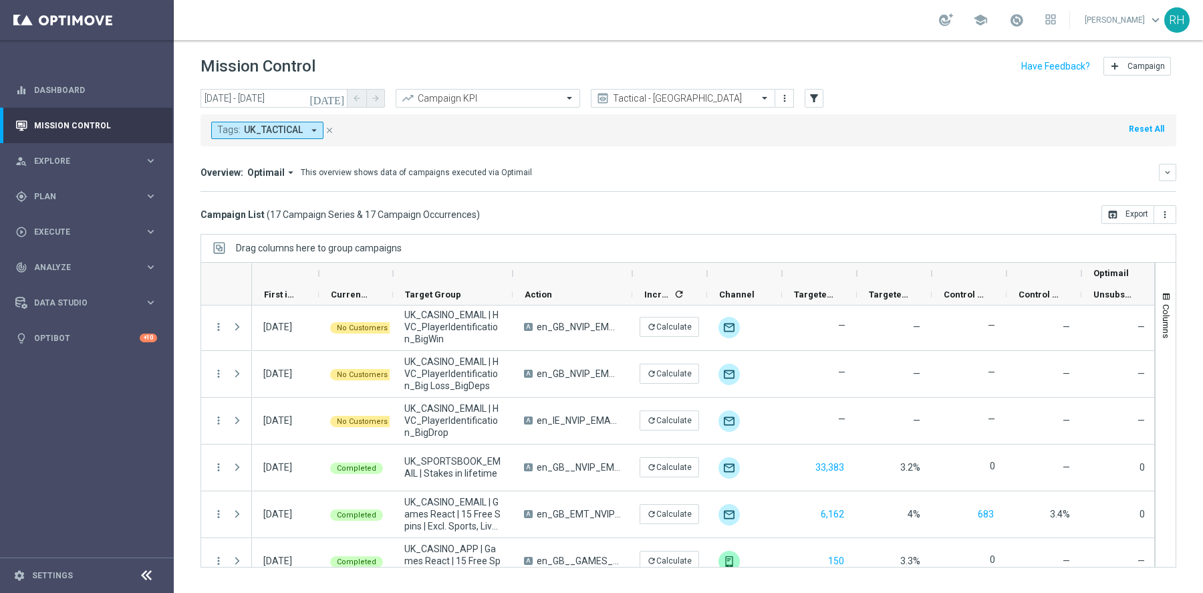
click at [340, 92] on icon "[DATE]" at bounding box center [328, 98] width 36 height 12
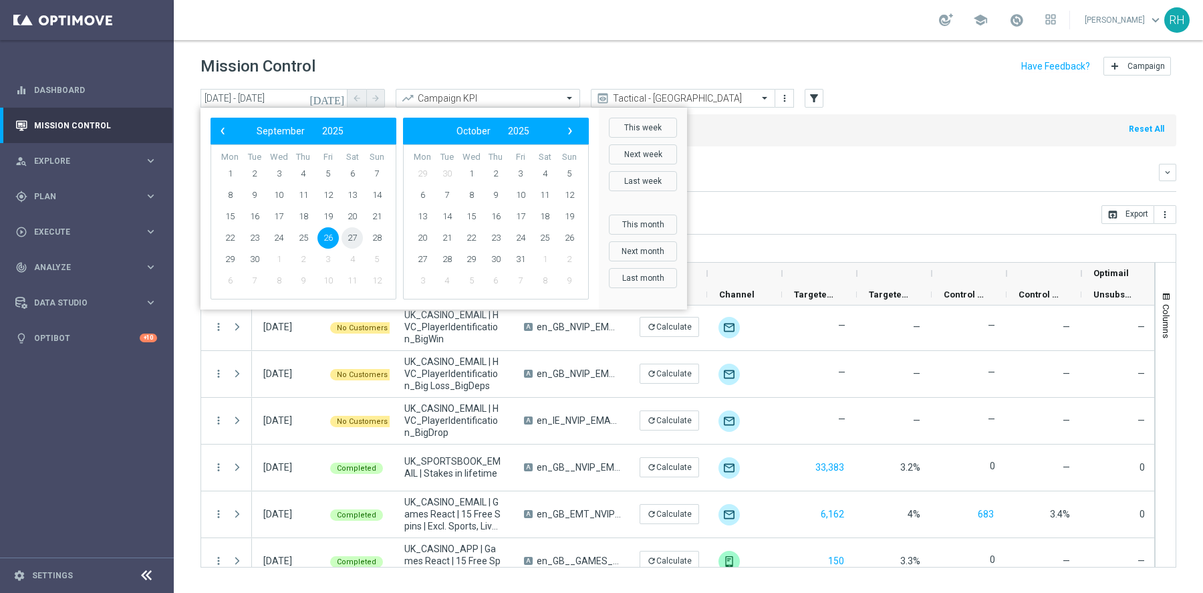
click at [350, 235] on span "27" at bounding box center [352, 237] width 21 height 21
type input "27 Sep 2025 - 27 Sep 2025"
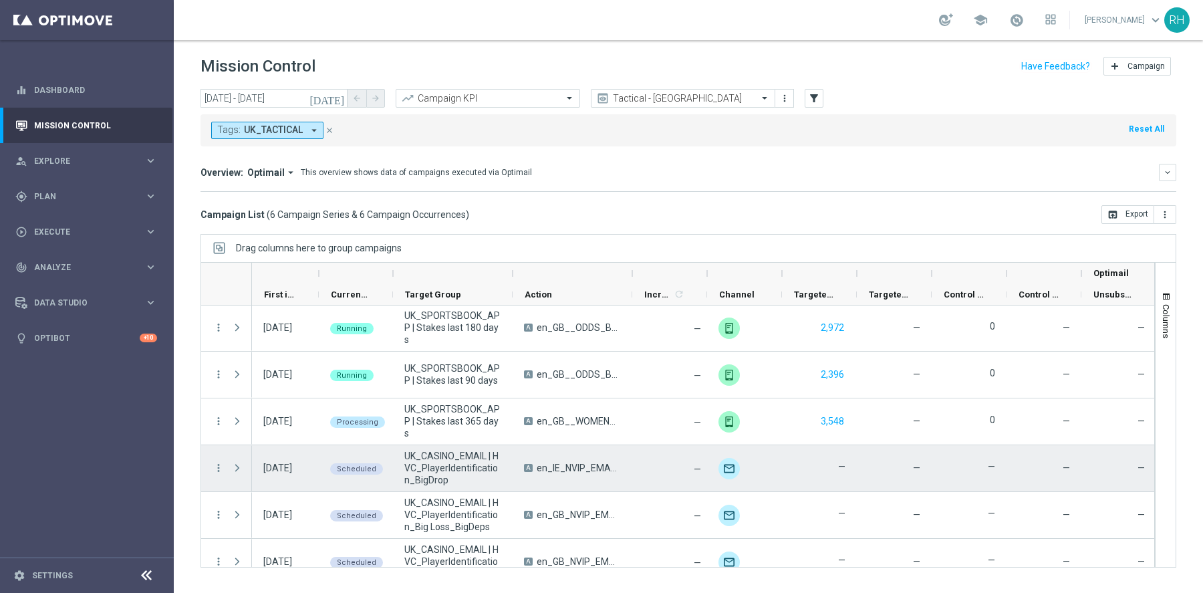
scroll to position [17, 0]
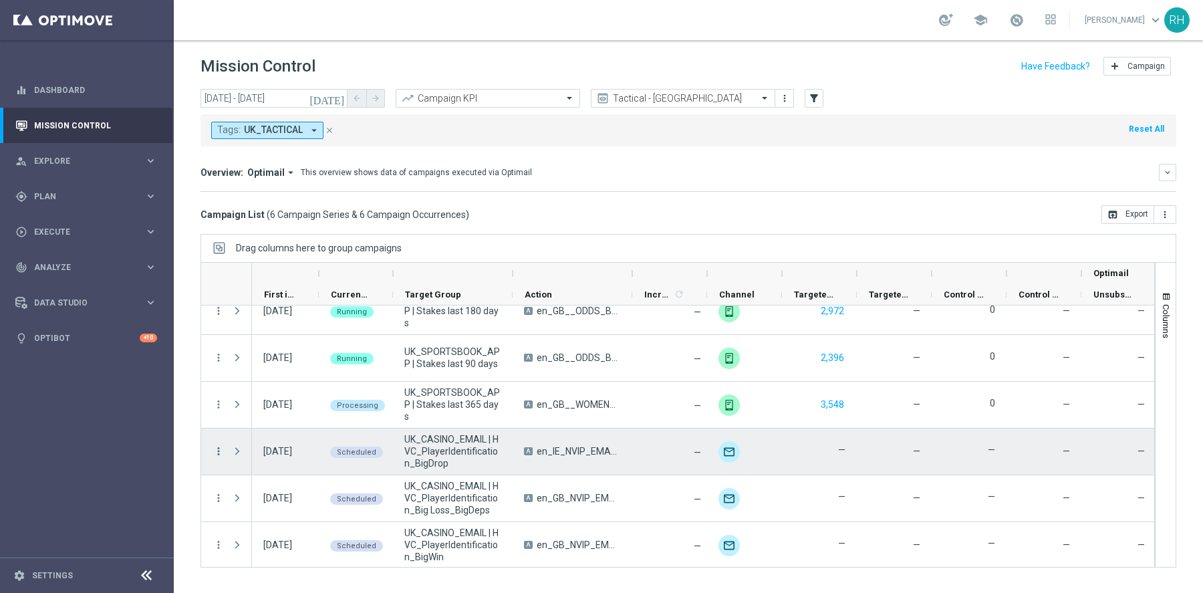
click at [219, 449] on icon "more_vert" at bounding box center [219, 451] width 12 height 12
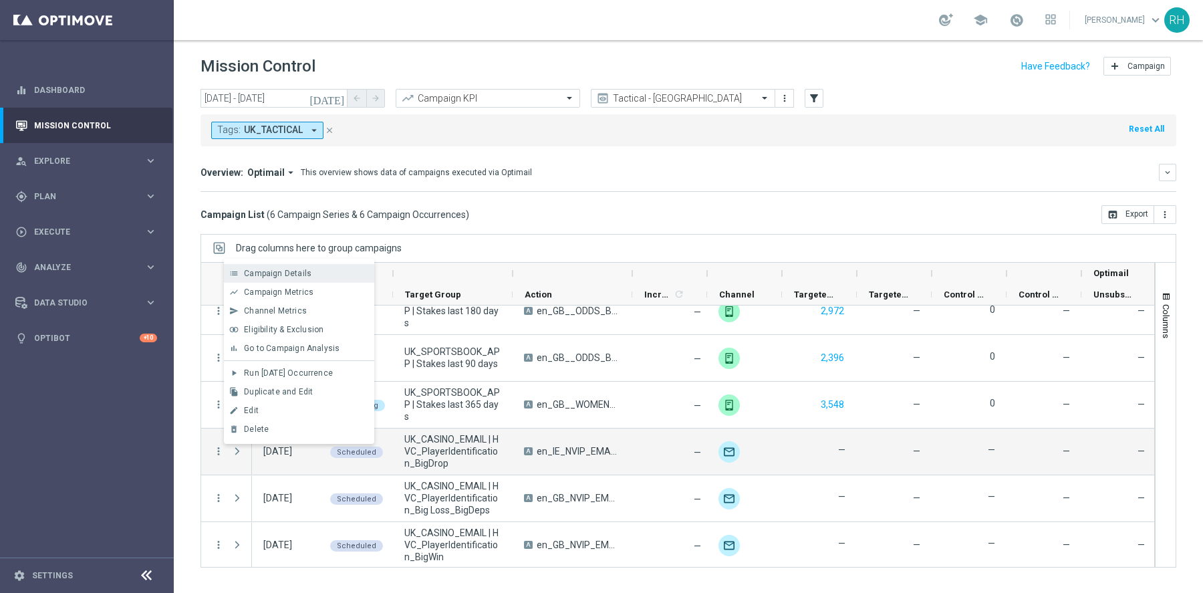
click at [321, 274] on div "Campaign Details" at bounding box center [306, 273] width 124 height 9
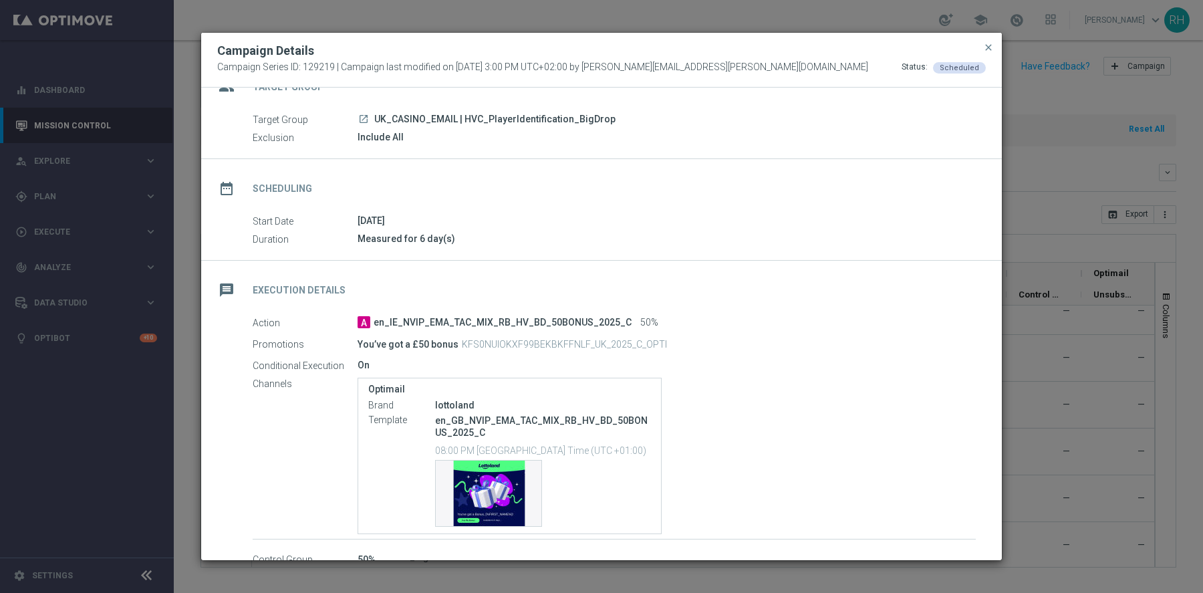
scroll to position [29, 0]
click at [816, 239] on div "Measured for 6 day(s)" at bounding box center [667, 239] width 618 height 13
click at [815, 239] on div "Measured for 6 day(s)" at bounding box center [667, 239] width 618 height 13
click at [815, 240] on div "Measured for 6 day(s)" at bounding box center [667, 239] width 618 height 13
click at [994, 45] on span "close" at bounding box center [989, 47] width 11 height 11
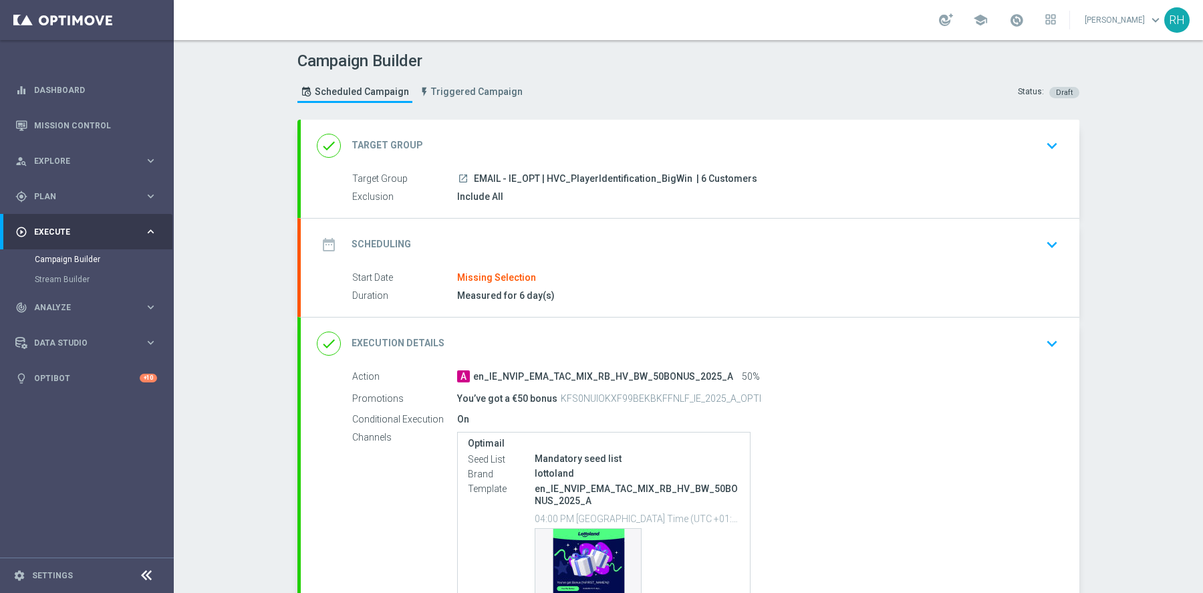
click at [701, 242] on div "date_range Scheduling keyboard_arrow_down" at bounding box center [690, 244] width 747 height 25
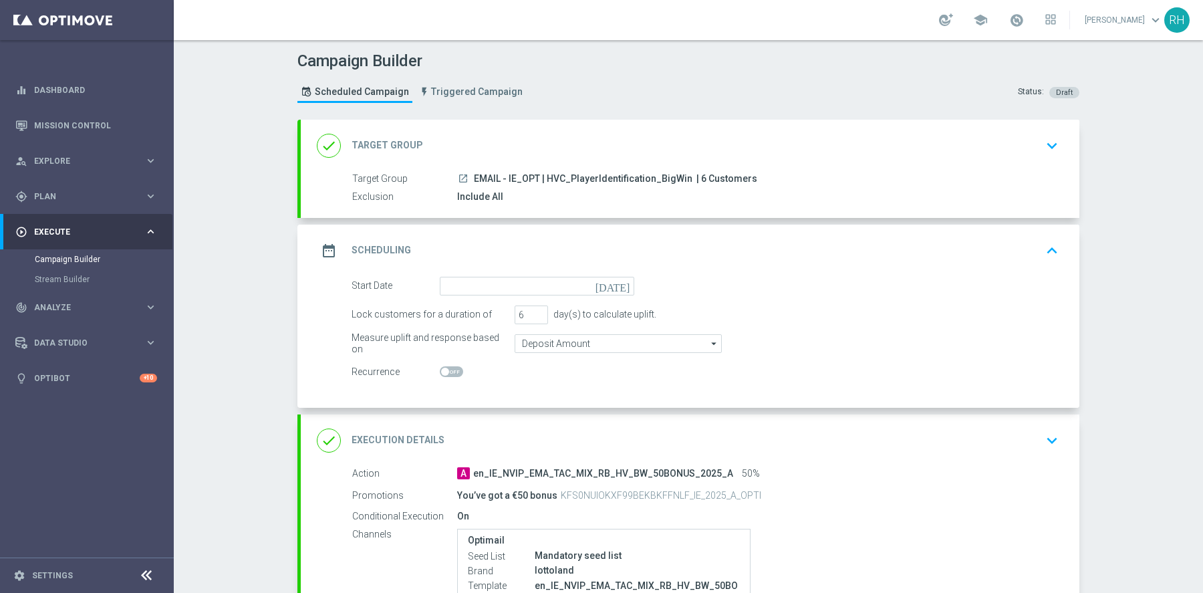
click at [624, 288] on icon "[DATE]" at bounding box center [615, 284] width 39 height 15
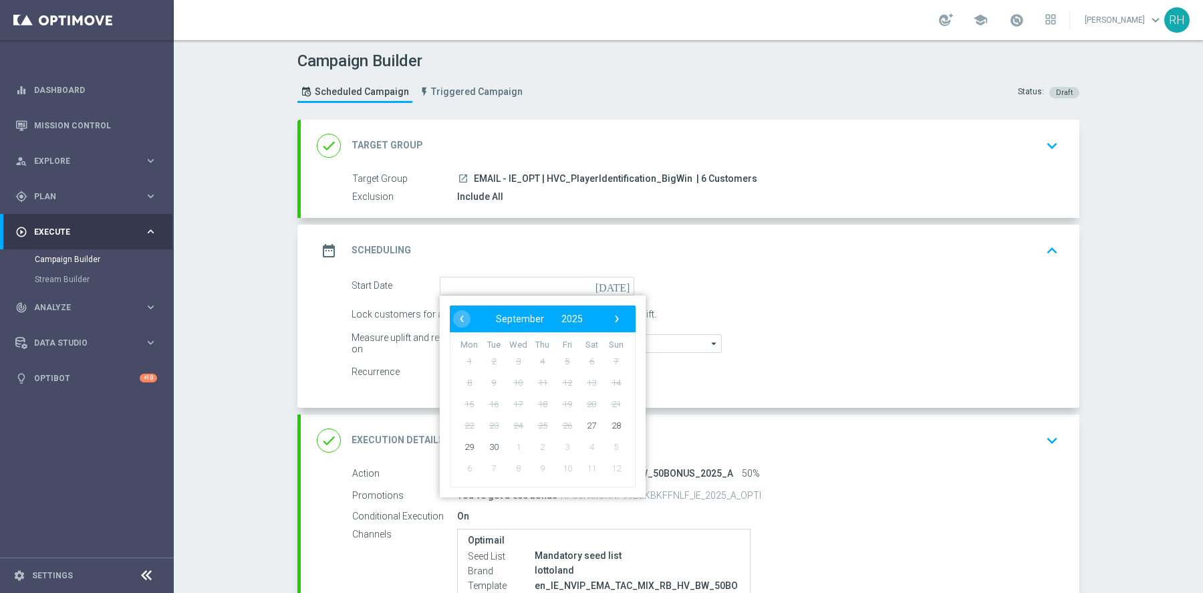
type input "[DATE]"
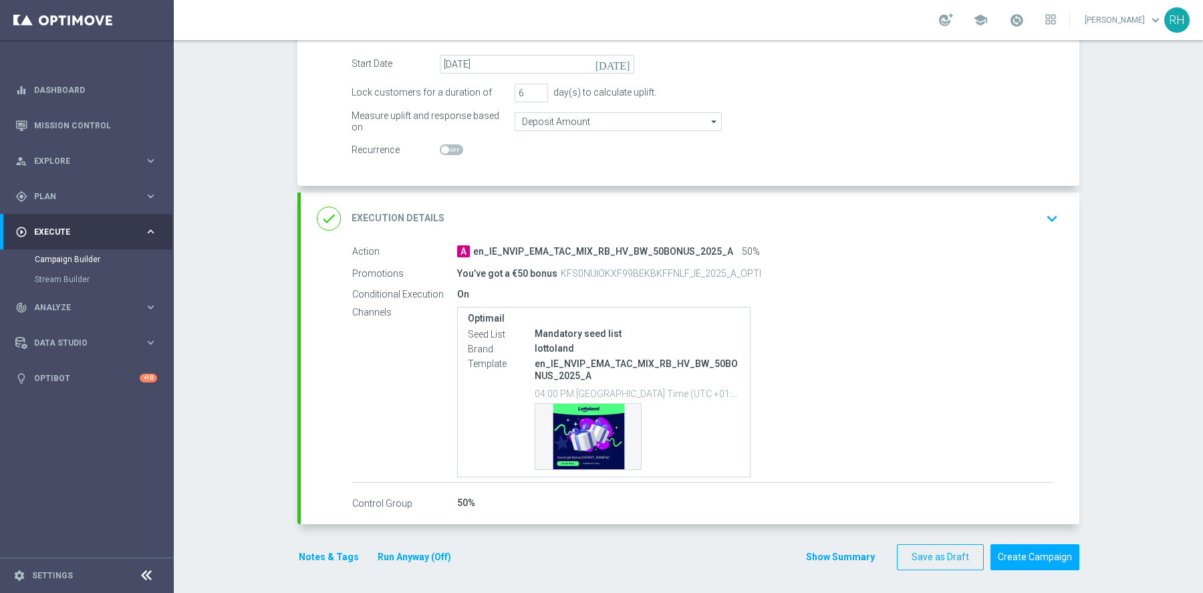
click at [983, 212] on div "done Execution Details keyboard_arrow_down" at bounding box center [690, 218] width 747 height 25
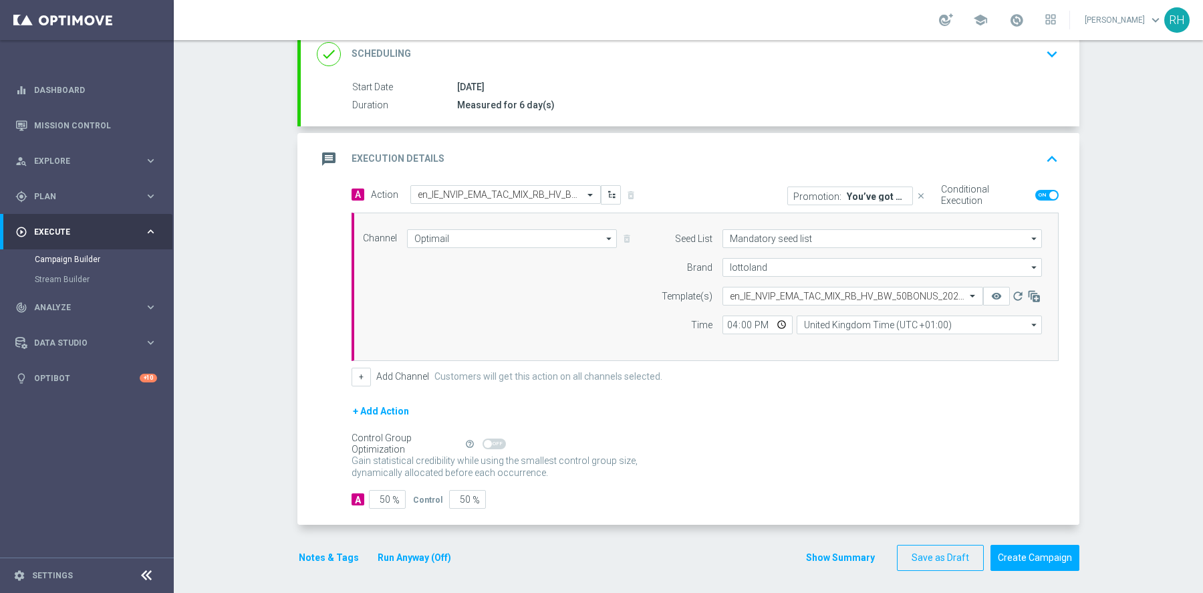
scroll to position [189, 0]
click at [729, 324] on input "16:00" at bounding box center [758, 326] width 70 height 19
type input "19:00"
click at [1019, 558] on button "Create Campaign" at bounding box center [1035, 559] width 89 height 26
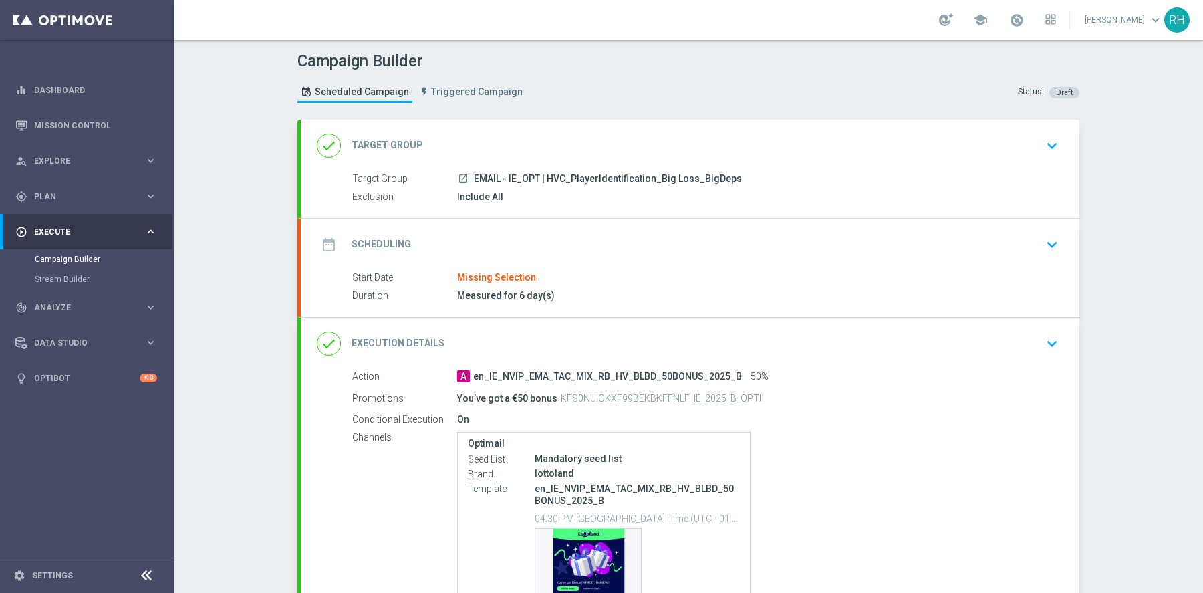
click at [1046, 243] on icon "keyboard_arrow_down" at bounding box center [1052, 245] width 20 height 20
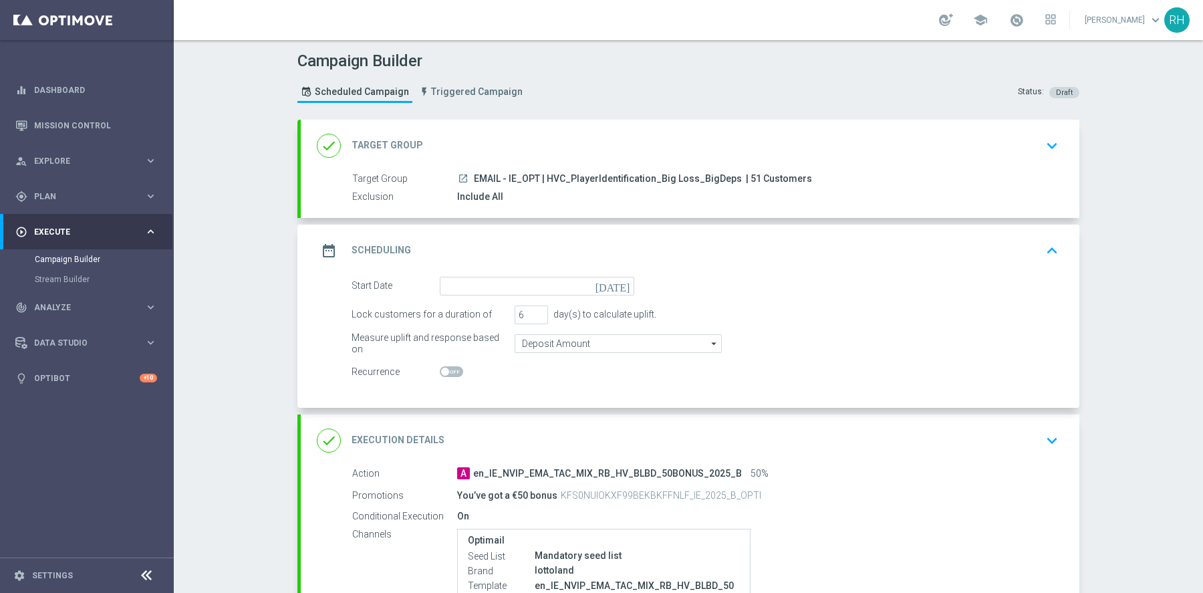
click at [627, 277] on icon "[DATE]" at bounding box center [615, 284] width 39 height 15
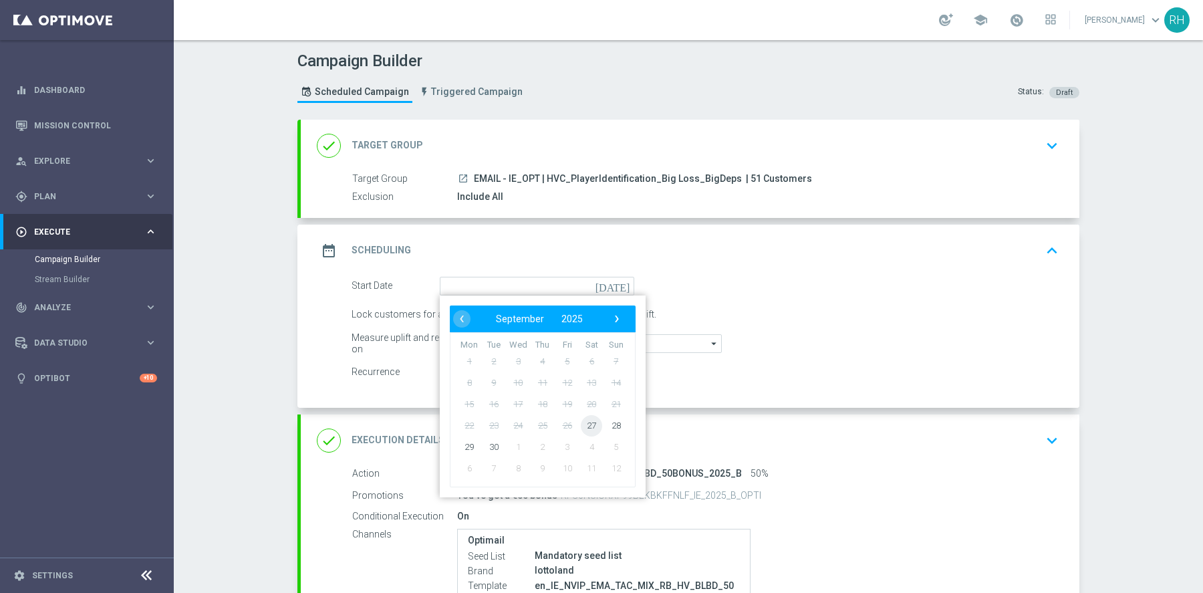
click at [594, 427] on span "27" at bounding box center [591, 425] width 21 height 21
type input "[DATE]"
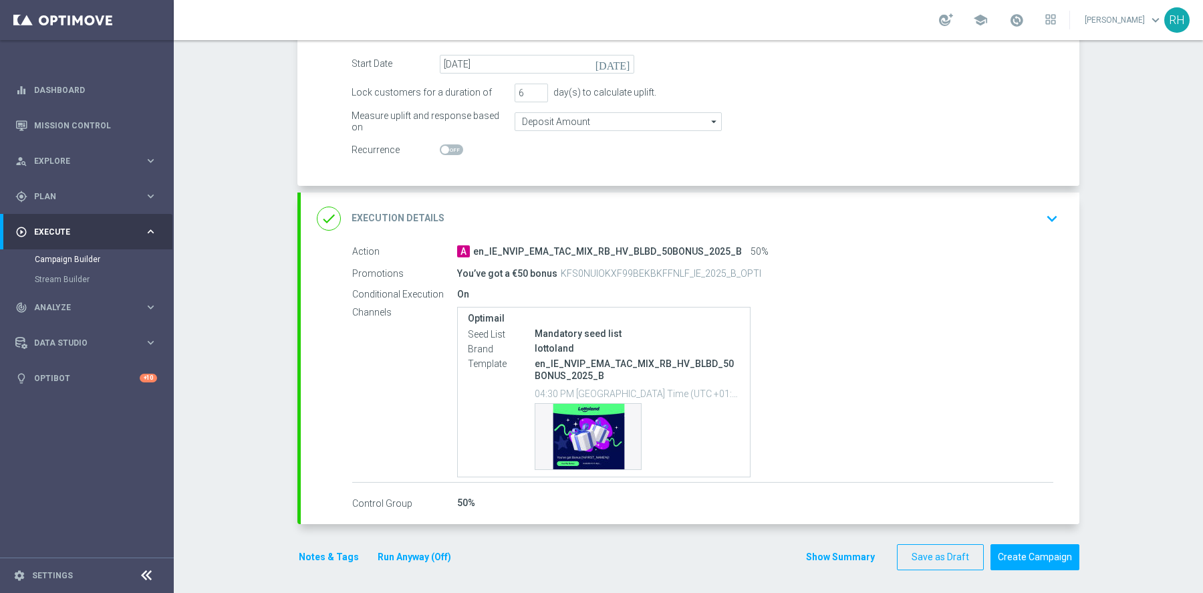
click at [884, 222] on div "done Execution Details keyboard_arrow_down" at bounding box center [690, 218] width 747 height 25
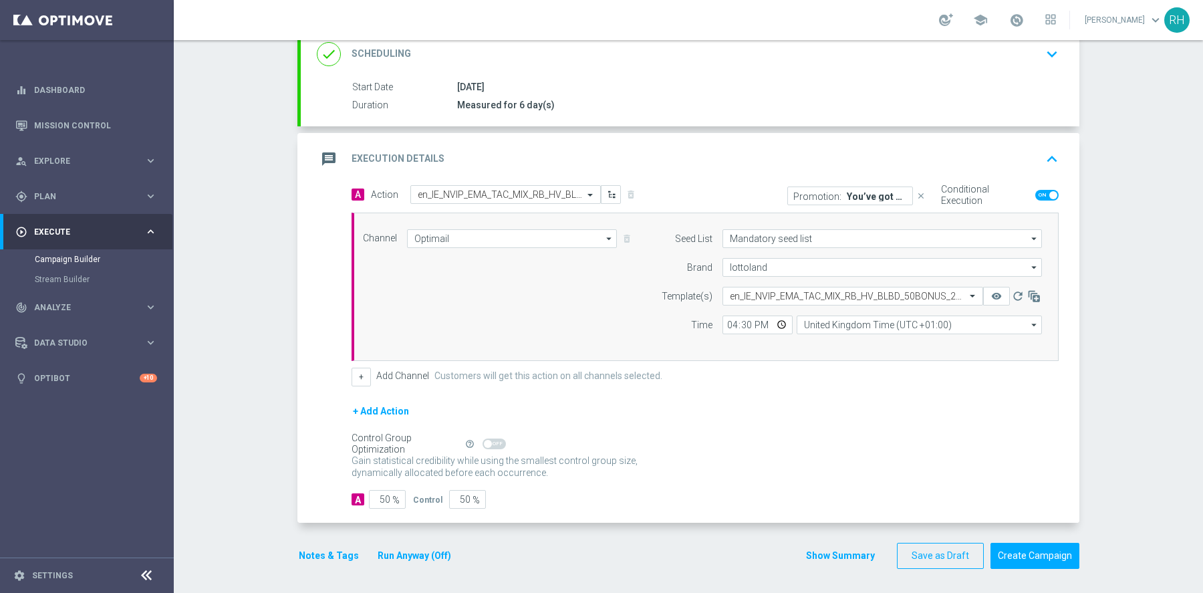
scroll to position [189, 0]
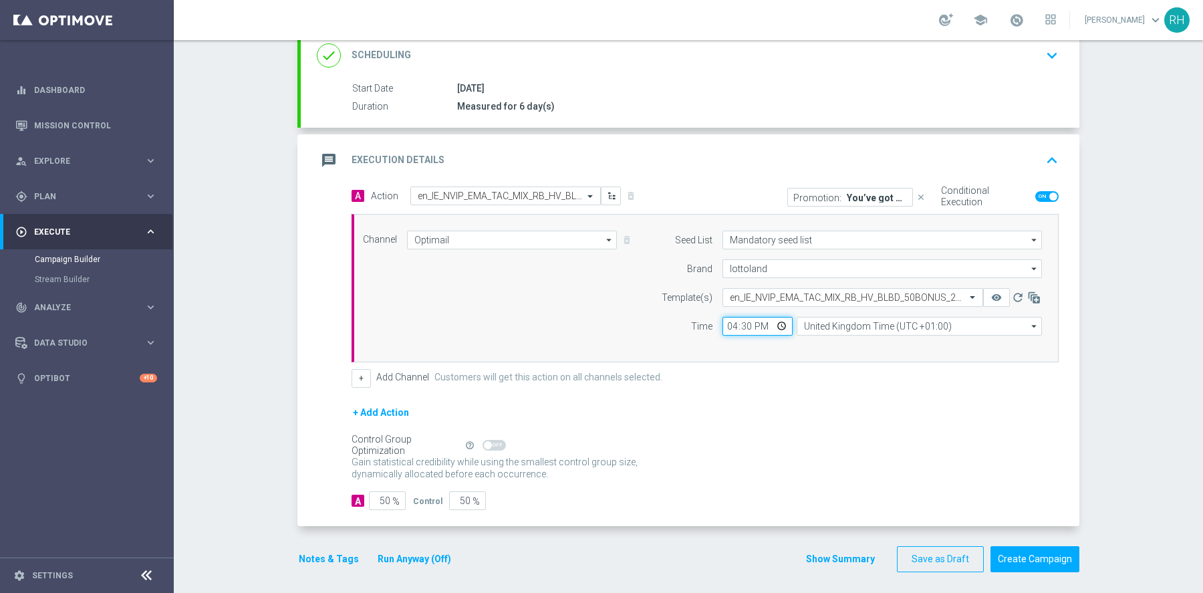
click at [730, 320] on input "16:30" at bounding box center [758, 326] width 70 height 19
type input "19:30"
click at [1033, 546] on button "Create Campaign" at bounding box center [1035, 559] width 89 height 26
click at [1034, 547] on div at bounding box center [588, 296] width 1203 height 593
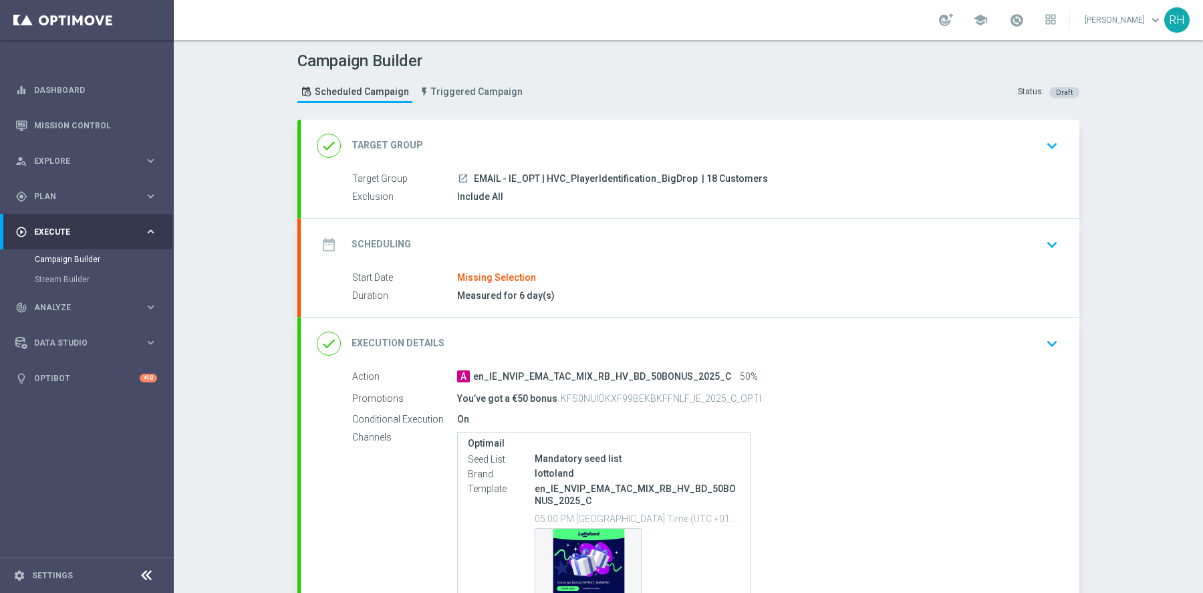
click at [852, 252] on div "date_range Scheduling keyboard_arrow_down" at bounding box center [690, 244] width 747 height 25
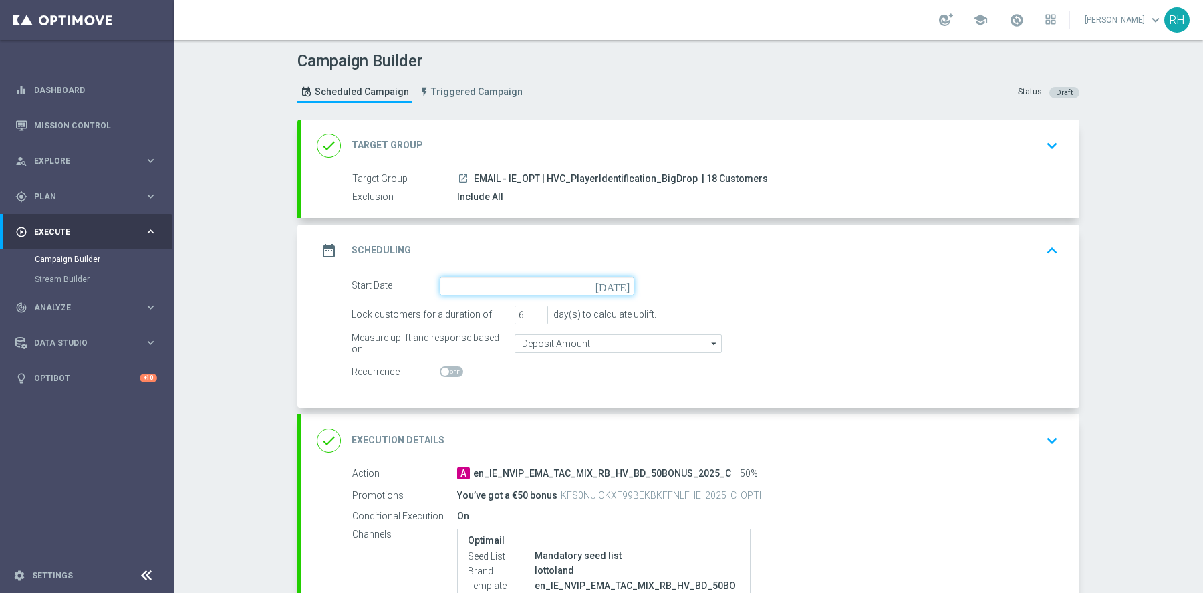
click at [612, 285] on input at bounding box center [537, 286] width 195 height 19
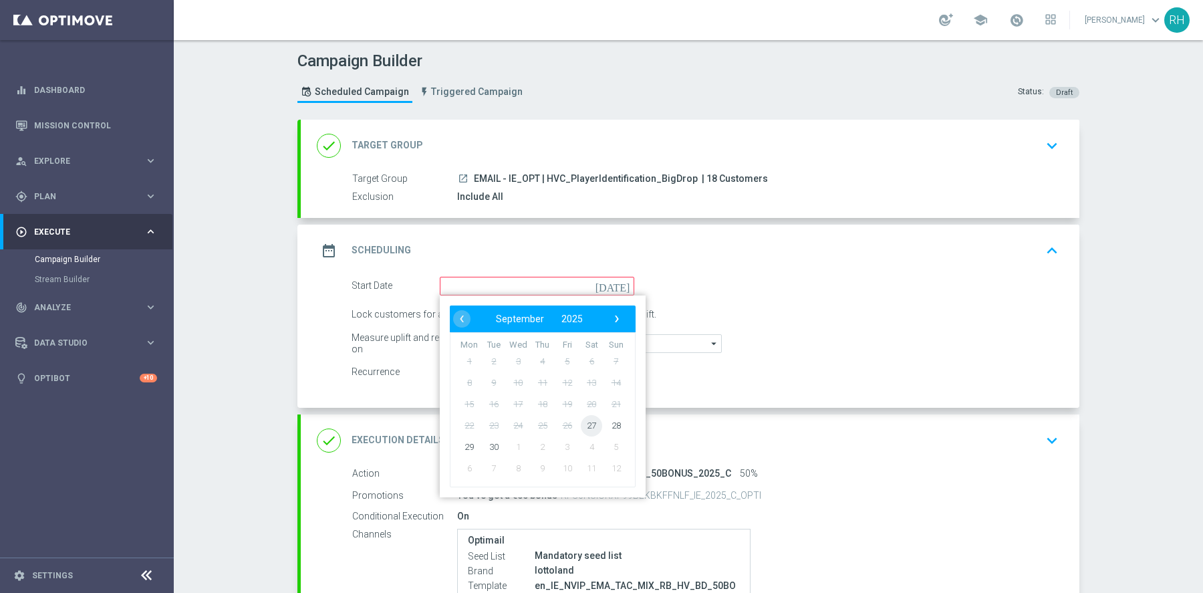
click at [594, 422] on span "27" at bounding box center [591, 425] width 21 height 21
type input "[DATE]"
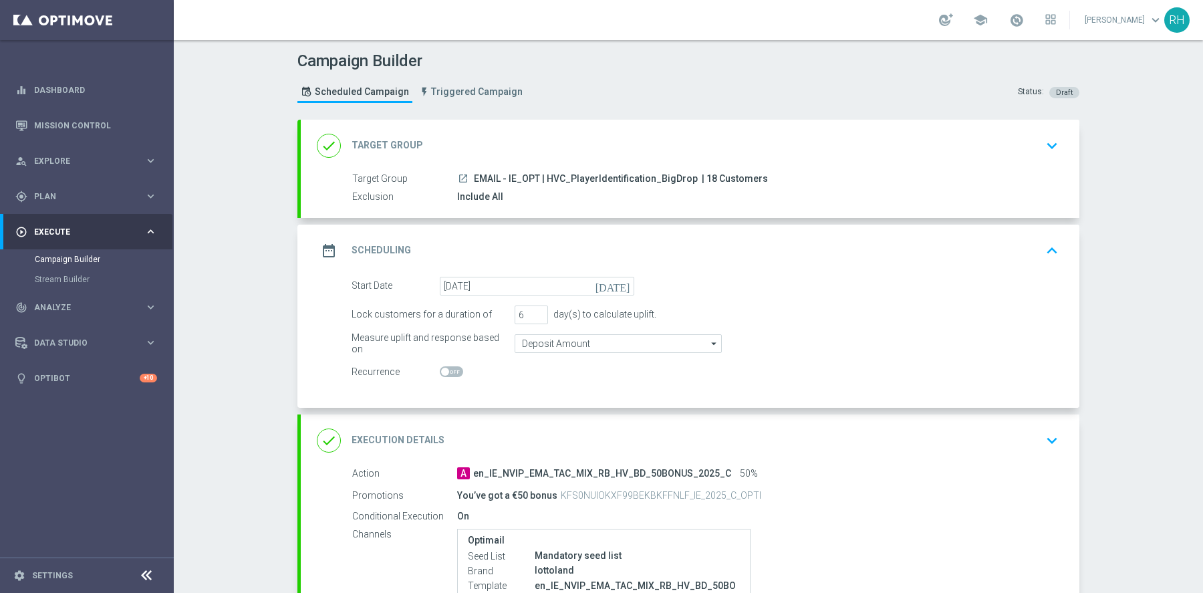
scroll to position [168, 0]
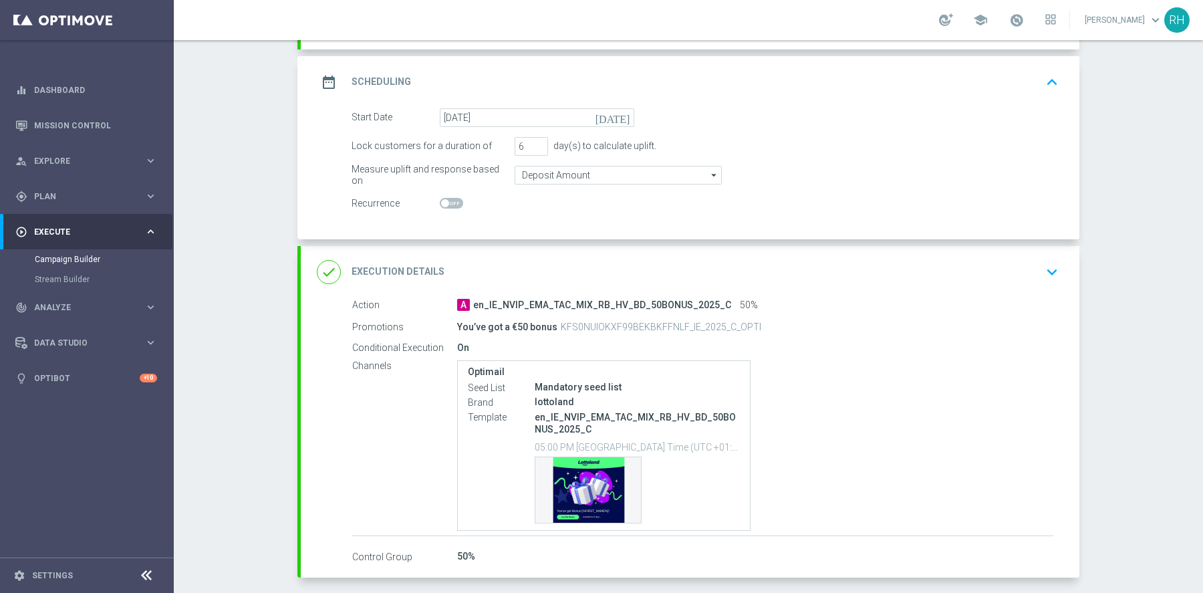
click at [779, 277] on div "done Execution Details keyboard_arrow_down" at bounding box center [690, 271] width 747 height 25
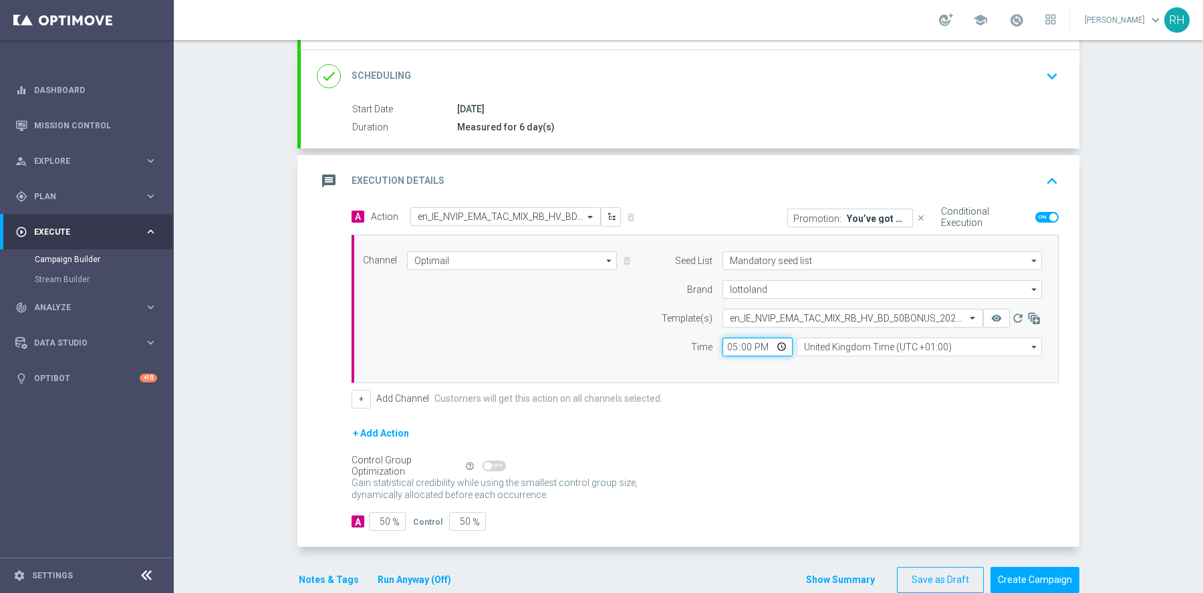
click at [730, 346] on input "17:00" at bounding box center [758, 347] width 70 height 19
type input "20:00"
click at [814, 394] on div "+ Add Channel Customers will get this action on all channels selected." at bounding box center [705, 399] width 707 height 19
click at [1059, 575] on button "Create Campaign" at bounding box center [1035, 580] width 89 height 26
